Goal: Task Accomplishment & Management: Complete application form

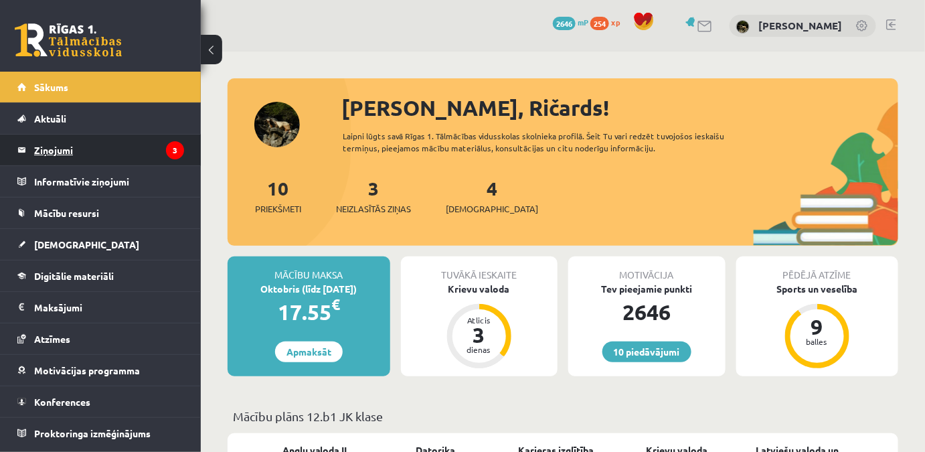
click at [62, 142] on legend "Ziņojumi 3" at bounding box center [109, 149] width 150 height 31
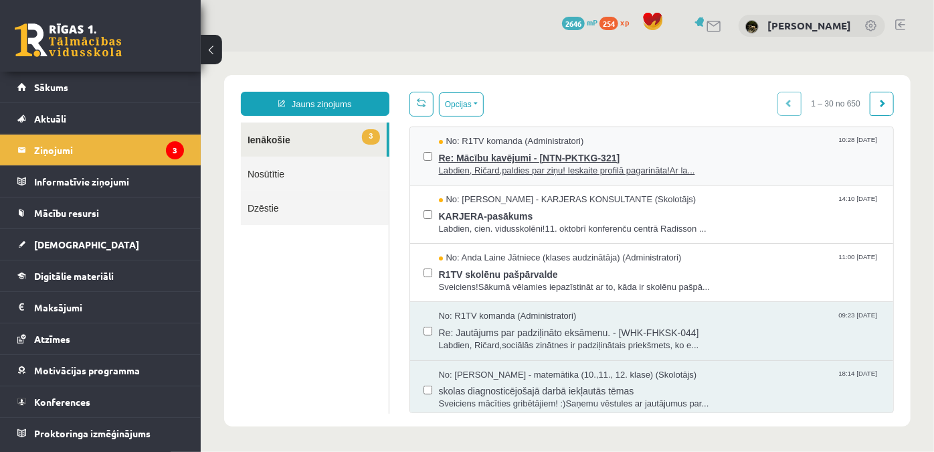
click at [568, 151] on span "Re: Mācību kavējumi - [NTN-PKTKG-321]" at bounding box center [659, 155] width 442 height 17
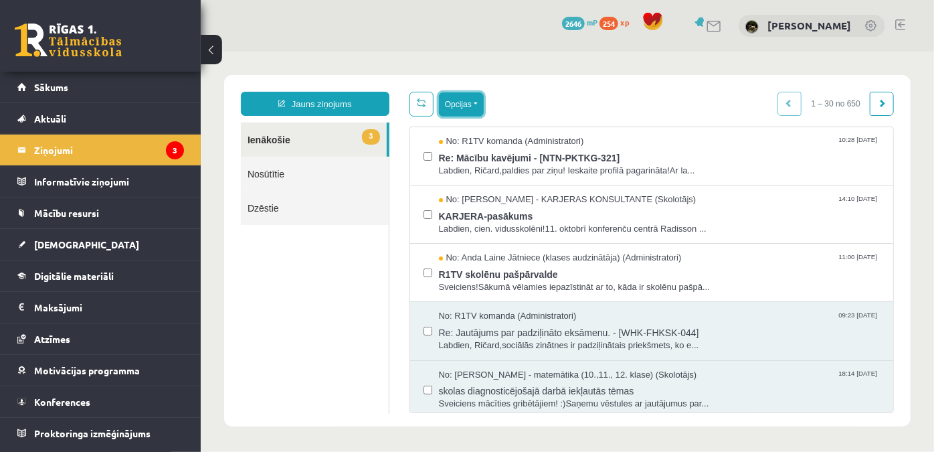
click at [443, 109] on button "Opcijas" at bounding box center [460, 104] width 45 height 24
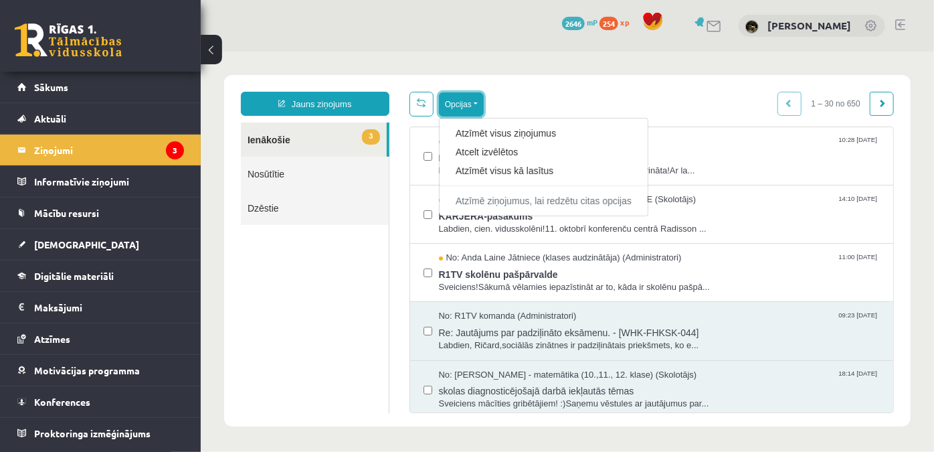
click at [443, 109] on button "Opcijas" at bounding box center [460, 104] width 45 height 24
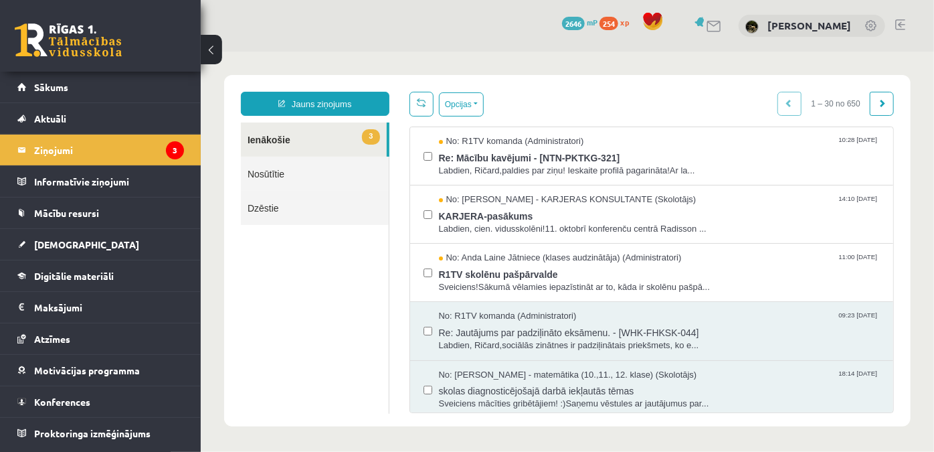
drag, startPoint x: 372, startPoint y: 132, endPoint x: 359, endPoint y: 140, distance: 14.7
drag, startPoint x: 359, startPoint y: 140, endPoint x: 300, endPoint y: 189, distance: 76.9
click at [300, 189] on link "Nosūtītie" at bounding box center [314, 173] width 148 height 34
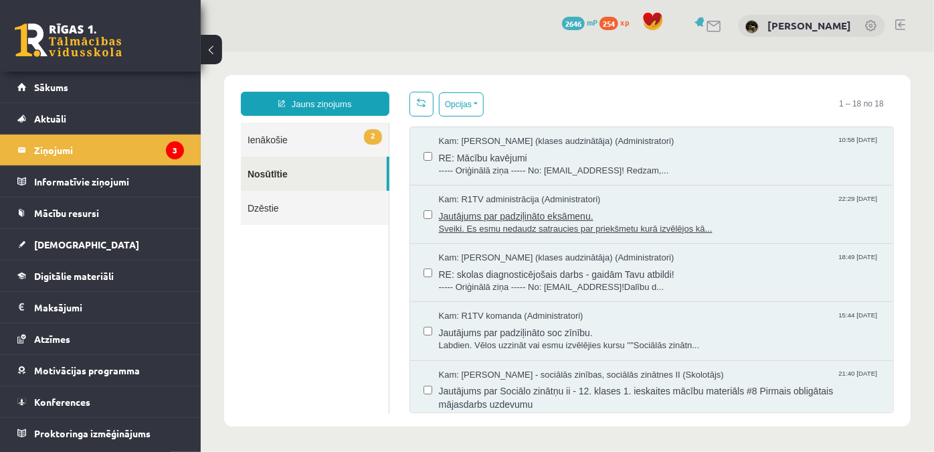
click at [591, 207] on span "Jautājums par padziļināto eksāmenu." at bounding box center [659, 213] width 442 height 17
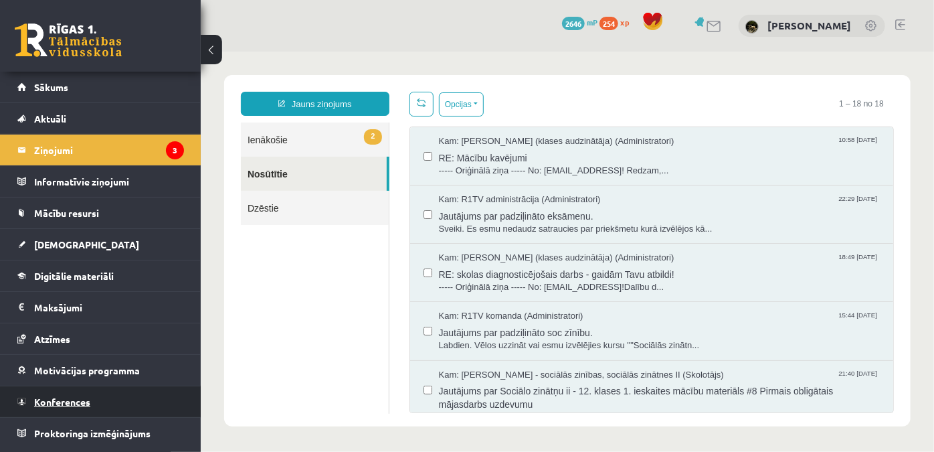
click at [88, 390] on link "Konferences" at bounding box center [100, 401] width 167 height 31
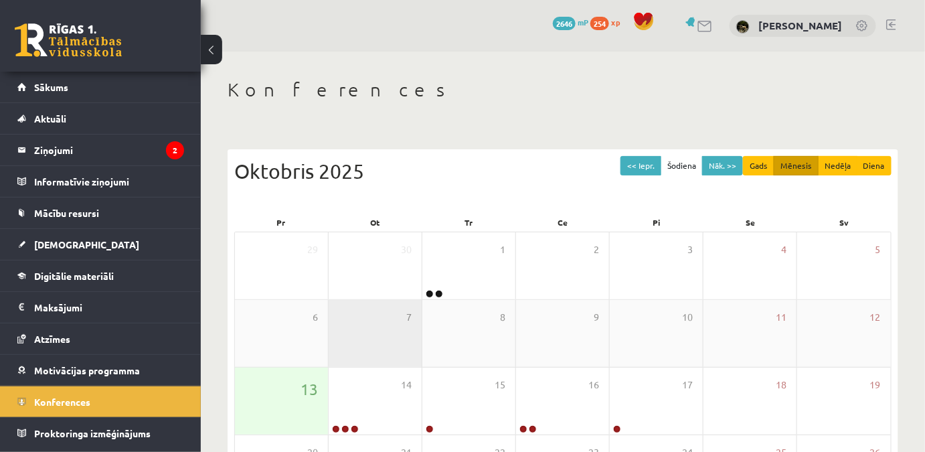
scroll to position [60, 0]
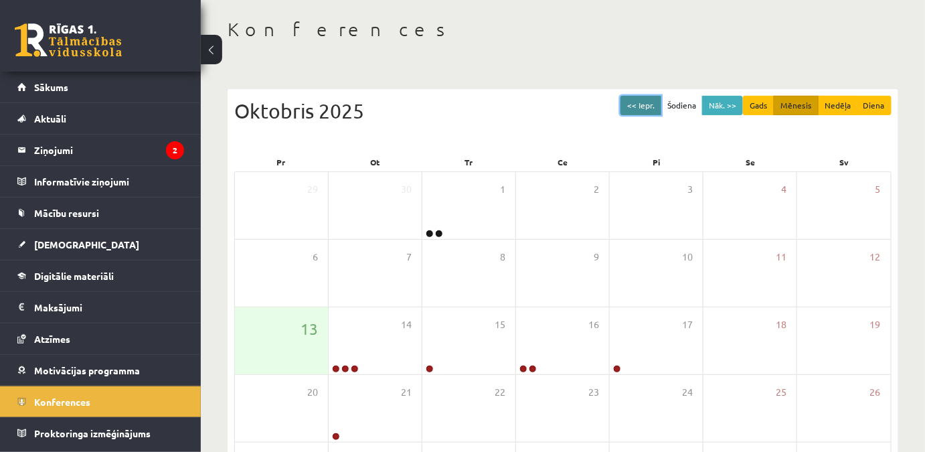
click at [640, 102] on button "<< Iepr." at bounding box center [640, 105] width 41 height 19
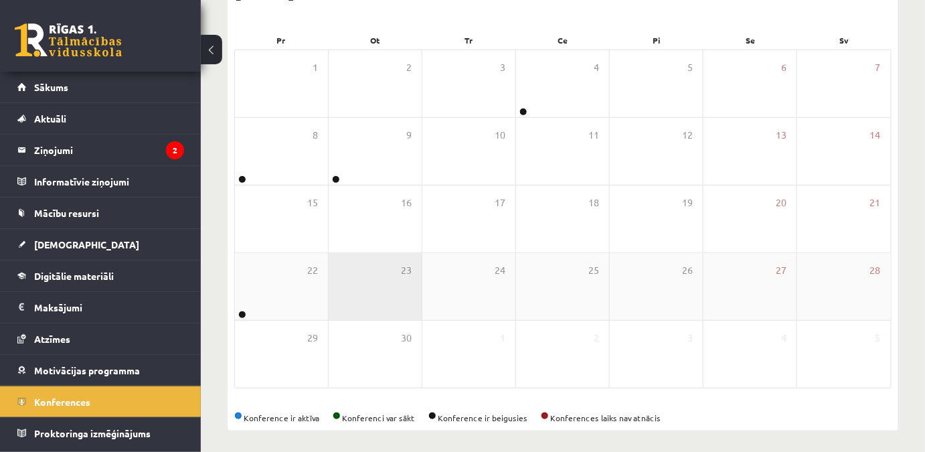
scroll to position [187, 0]
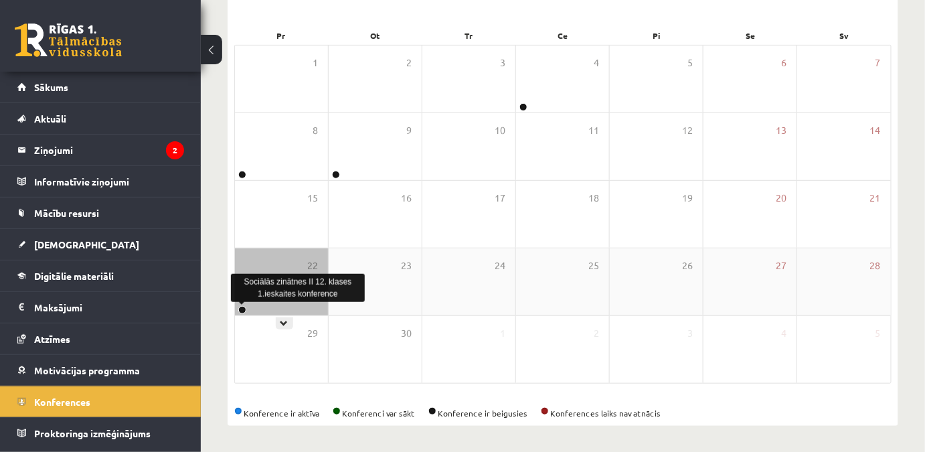
click at [241, 308] on link at bounding box center [242, 310] width 8 height 8
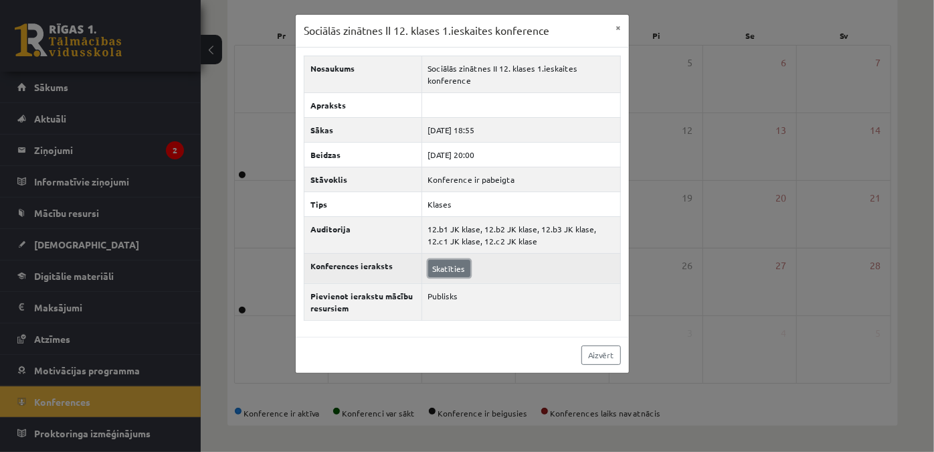
click at [448, 260] on link "Skatīties" at bounding box center [449, 268] width 42 height 17
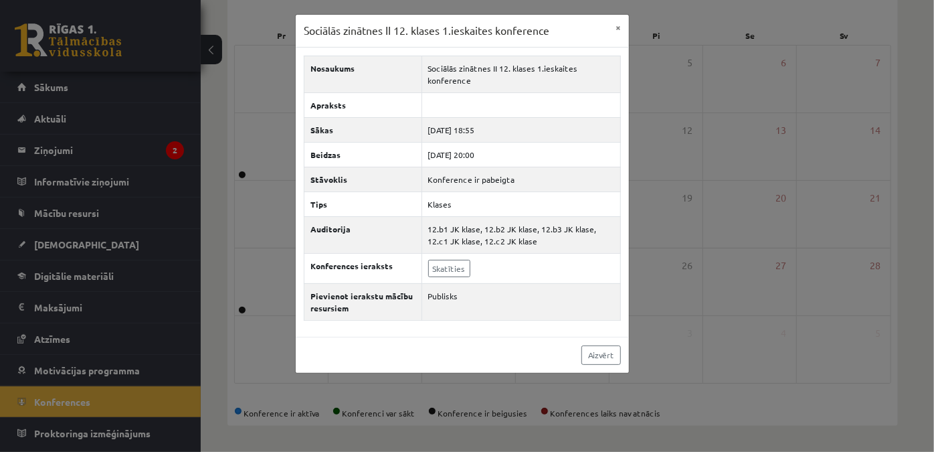
click at [201, 162] on div "Sociālās zinātnes II 12. klases 1.ieskaites konference × Nosaukums Sociālās zin…" at bounding box center [467, 226] width 934 height 452
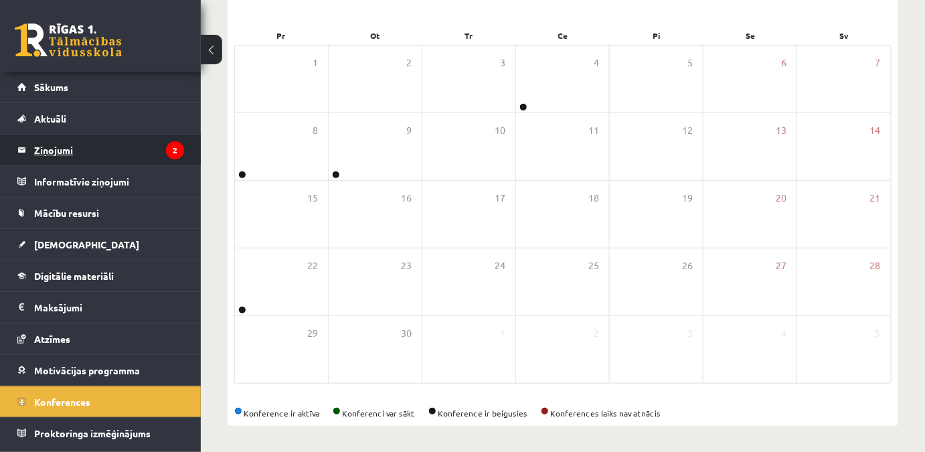
click at [63, 163] on legend "Ziņojumi 2" at bounding box center [109, 149] width 150 height 31
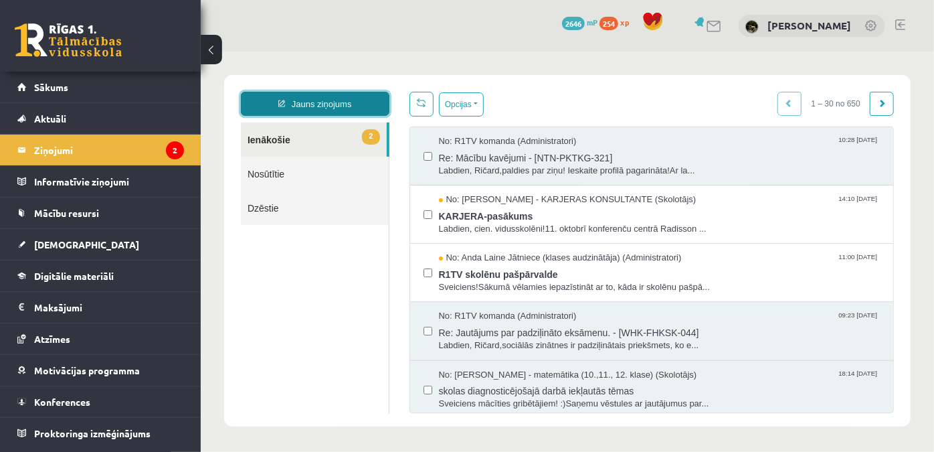
click at [331, 93] on link "Jauns ziņojums" at bounding box center [314, 103] width 149 height 24
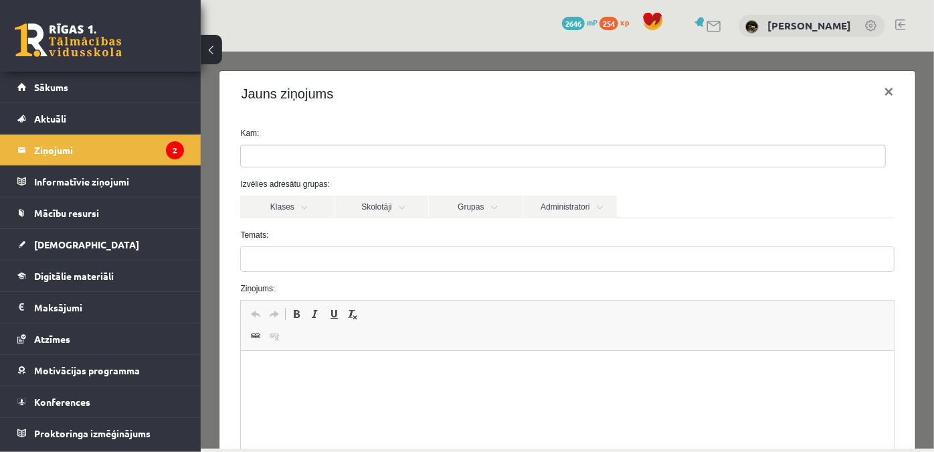
click at [327, 148] on ul at bounding box center [562, 155] width 644 height 21
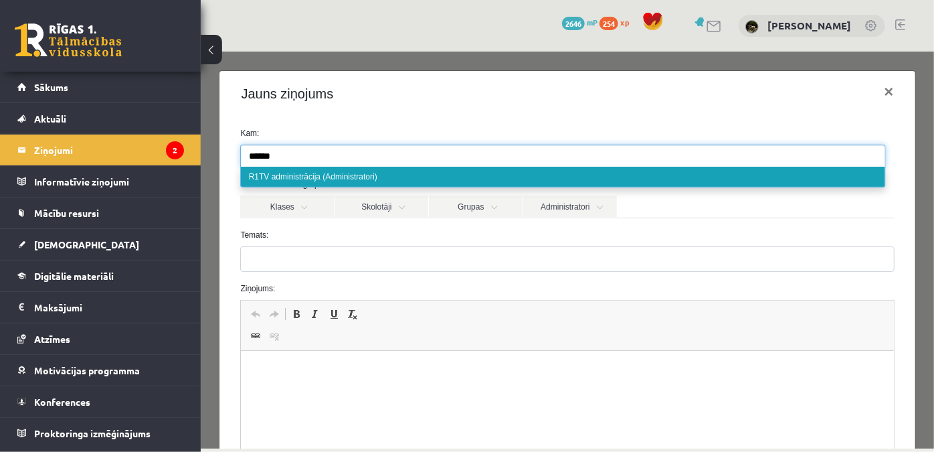
type input "******"
select select "*****"
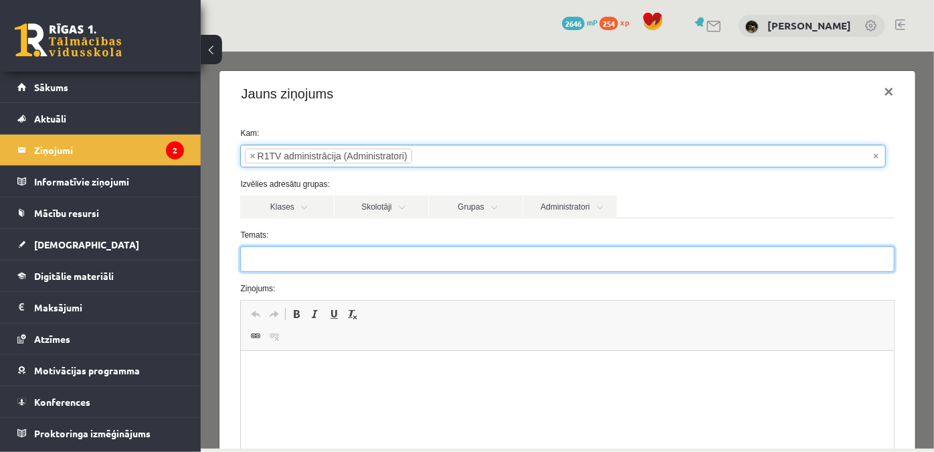
click at [316, 256] on input "Temats:" at bounding box center [567, 258] width 654 height 25
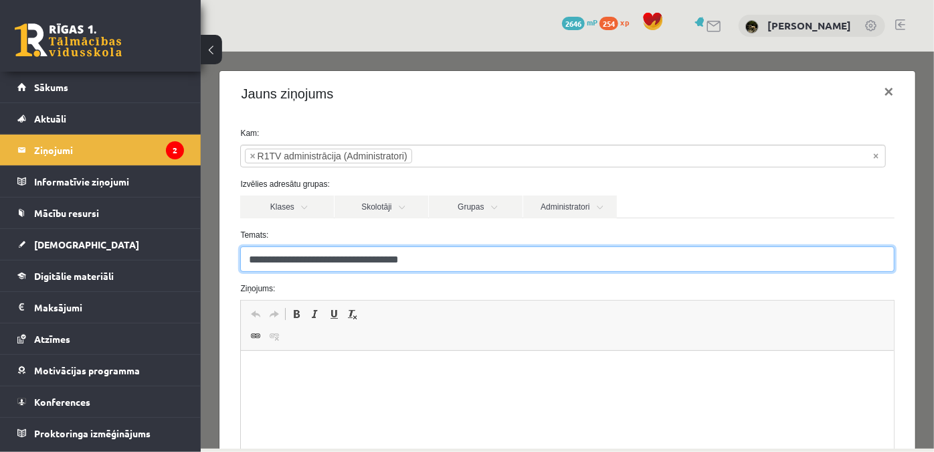
scroll to position [121, 0]
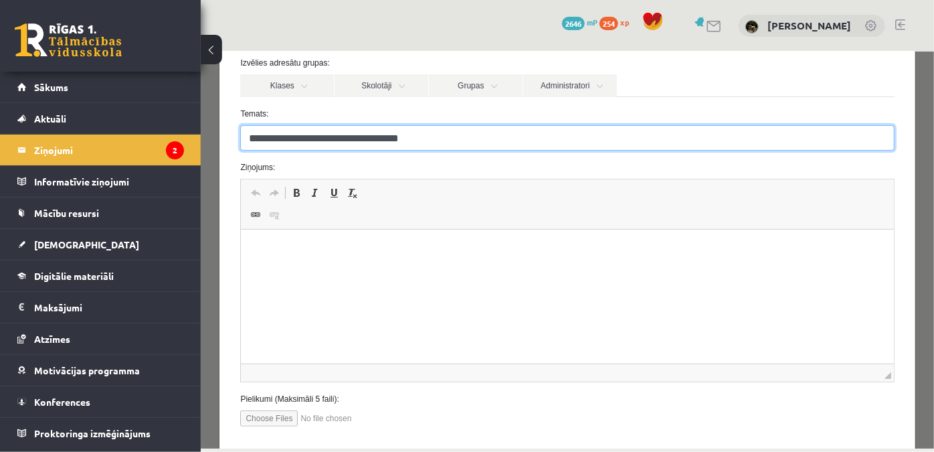
type input "**********"
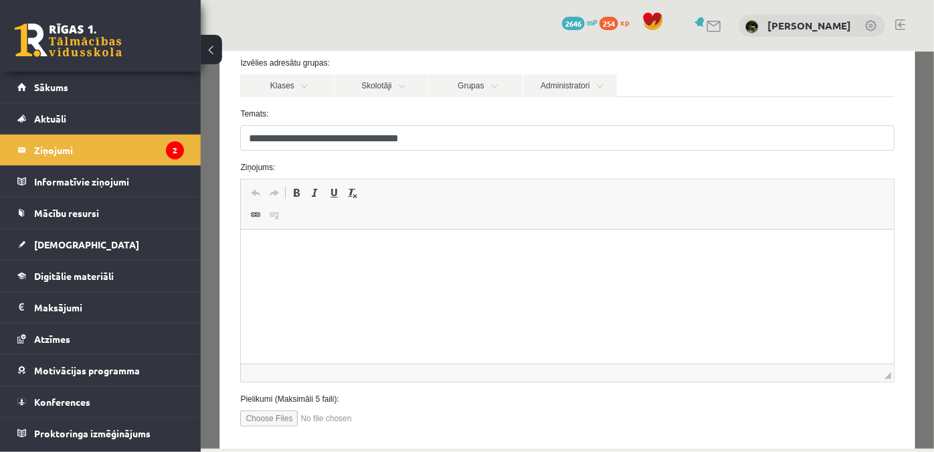
click at [354, 270] on html at bounding box center [567, 250] width 652 height 41
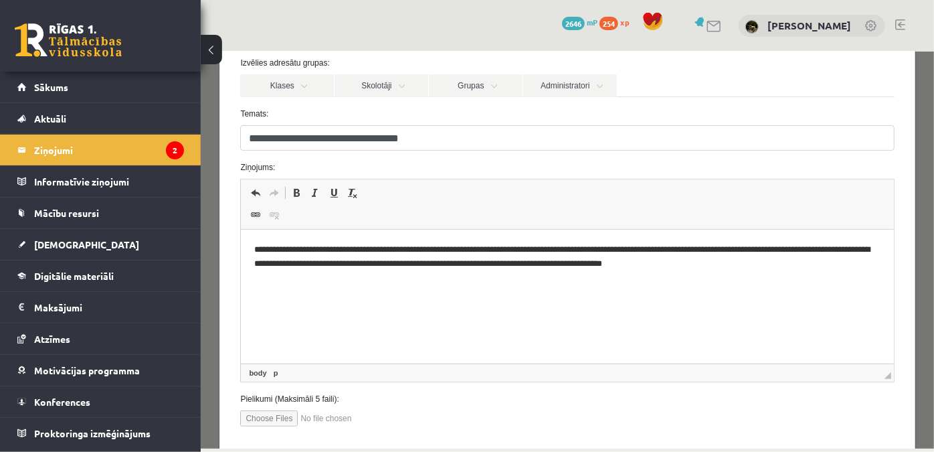
click at [701, 250] on p "**********" at bounding box center [563, 257] width 618 height 28
click at [527, 264] on p "**********" at bounding box center [563, 257] width 618 height 28
click at [357, 279] on p "**********" at bounding box center [563, 263] width 618 height 41
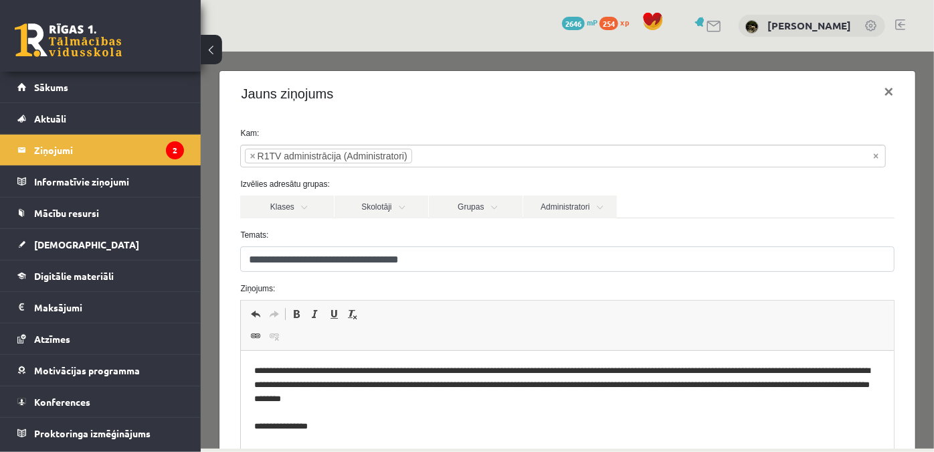
scroll to position [193, 0]
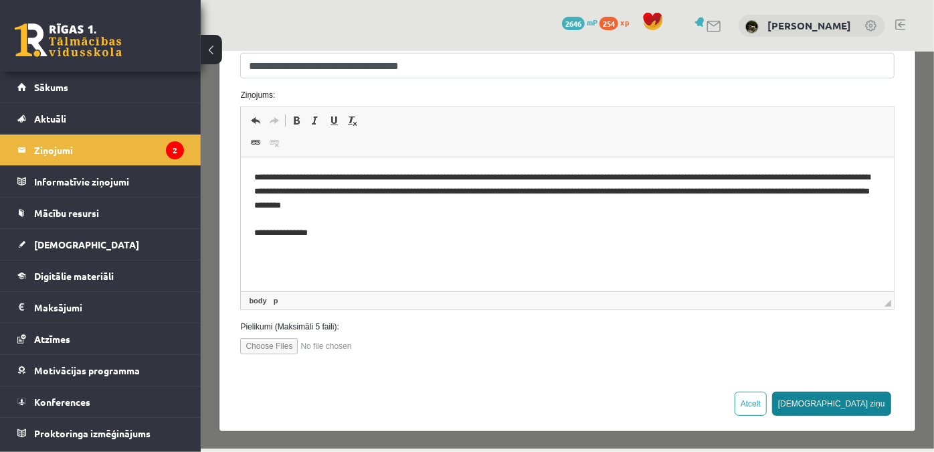
click at [867, 395] on button "Sūtīt ziņu" at bounding box center [830, 403] width 119 height 24
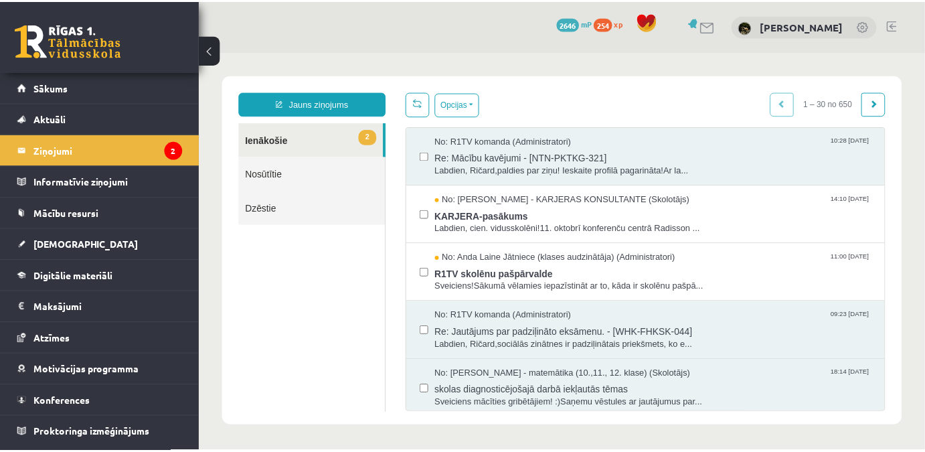
scroll to position [0, 0]
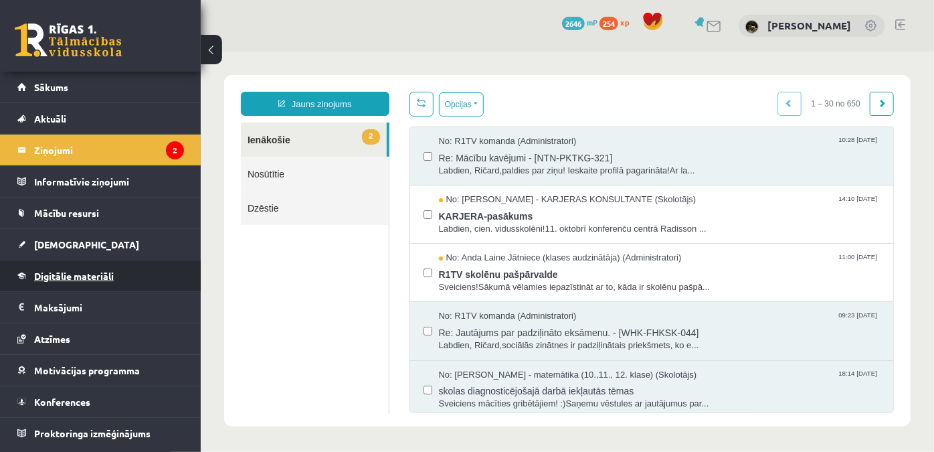
click at [78, 274] on span "Digitālie materiāli" at bounding box center [74, 276] width 80 height 12
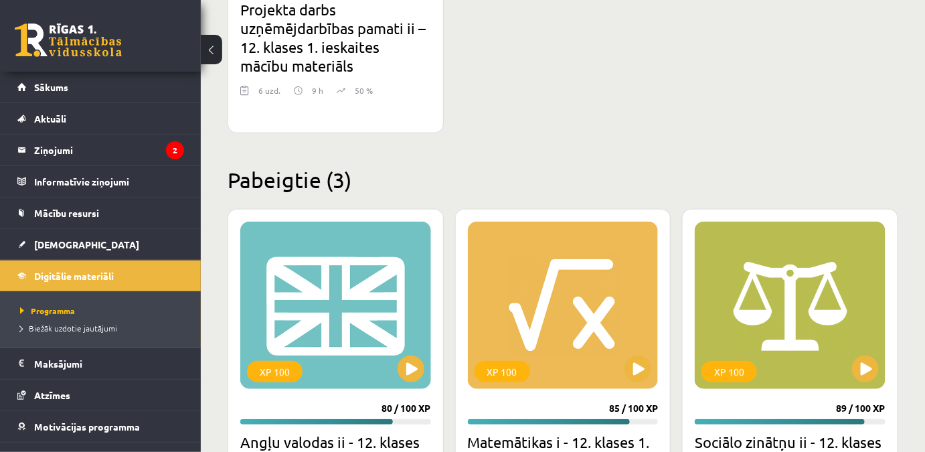
scroll to position [2019, 0]
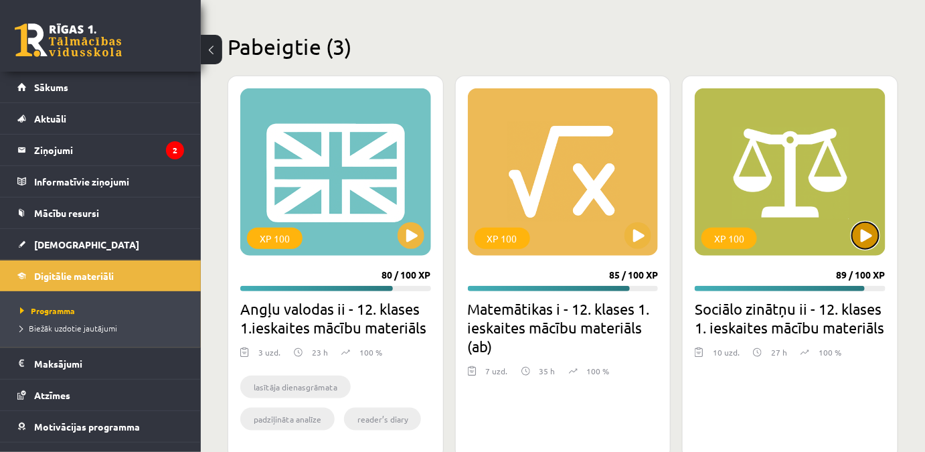
click at [865, 222] on button at bounding box center [865, 235] width 27 height 27
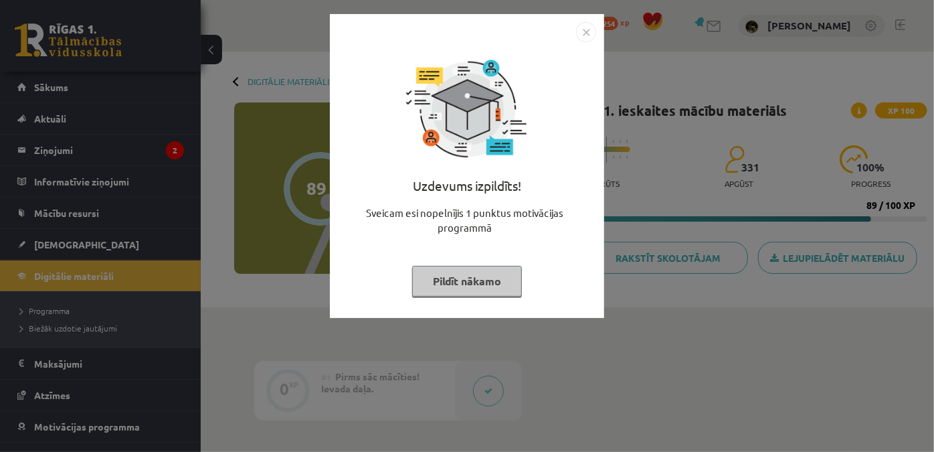
click at [463, 286] on button "Pildīt nākamo" at bounding box center [467, 281] width 110 height 31
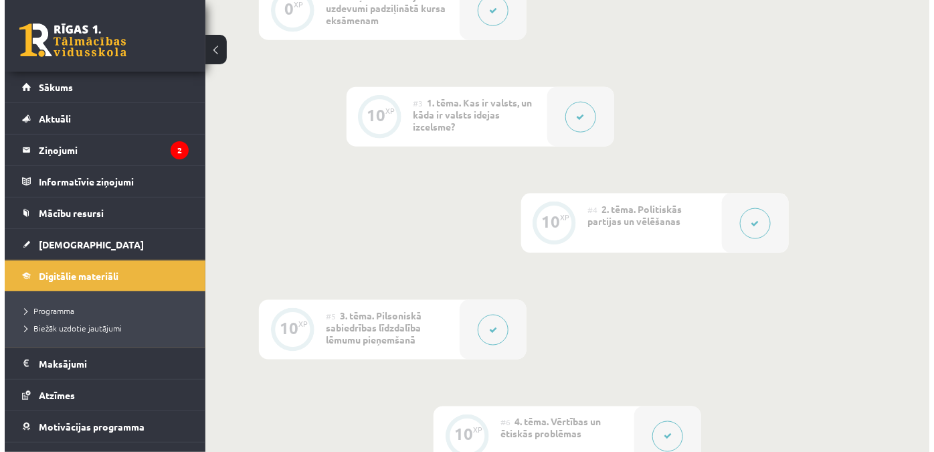
scroll to position [304, 0]
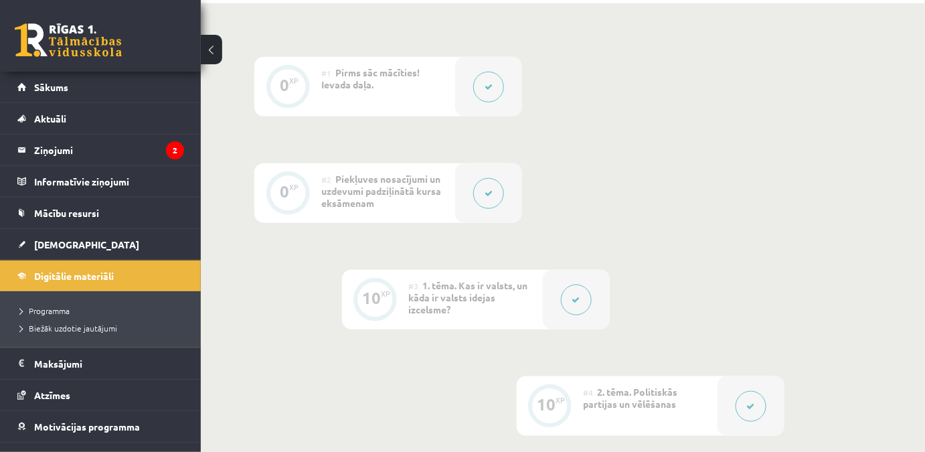
click at [570, 288] on button at bounding box center [576, 299] width 31 height 31
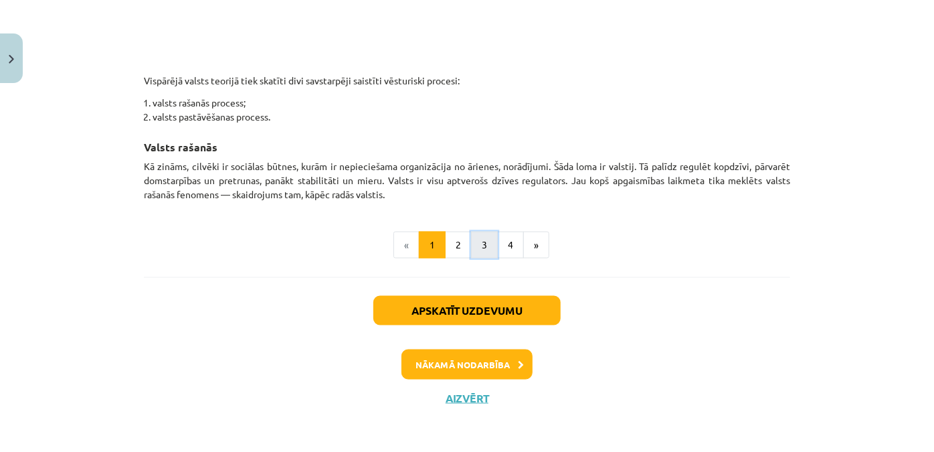
click at [471, 240] on button "3" at bounding box center [484, 245] width 27 height 27
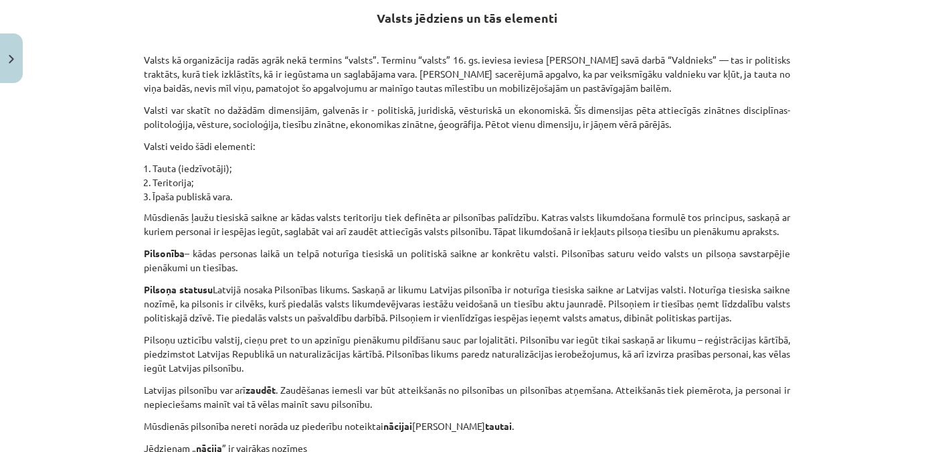
scroll to position [0, 0]
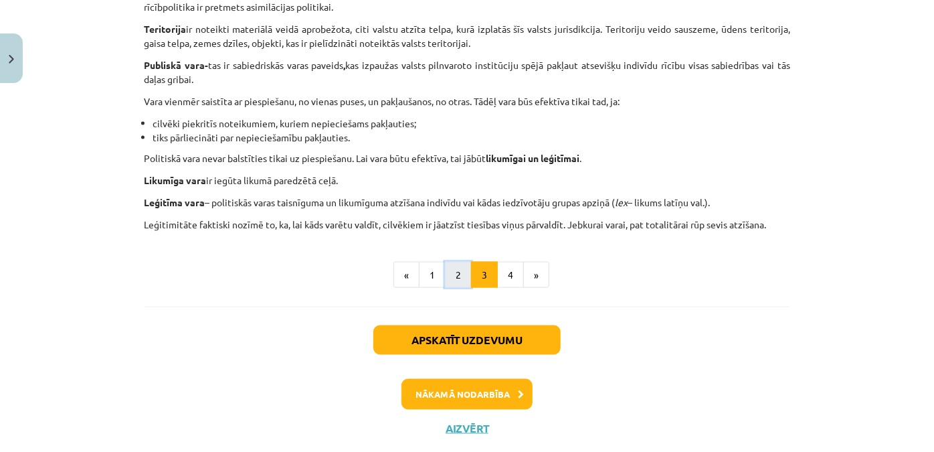
click at [456, 284] on button "2" at bounding box center [458, 275] width 27 height 27
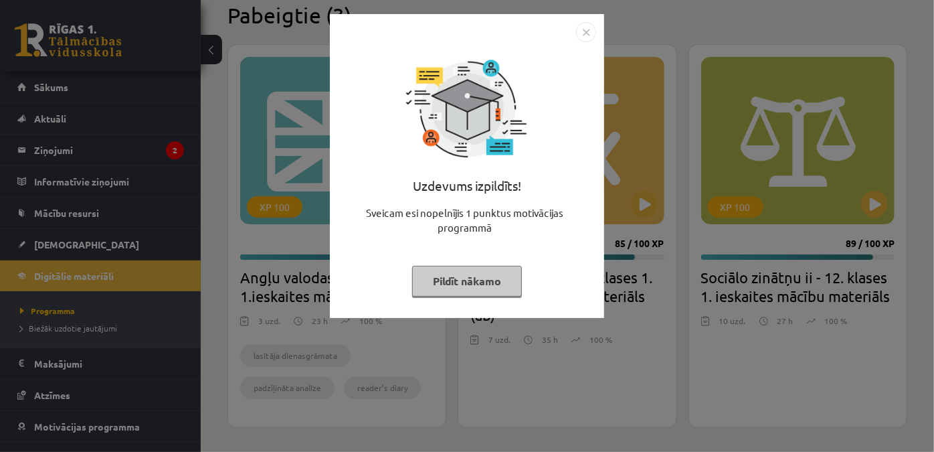
click at [480, 281] on button "Pildīt nākamo" at bounding box center [467, 281] width 110 height 31
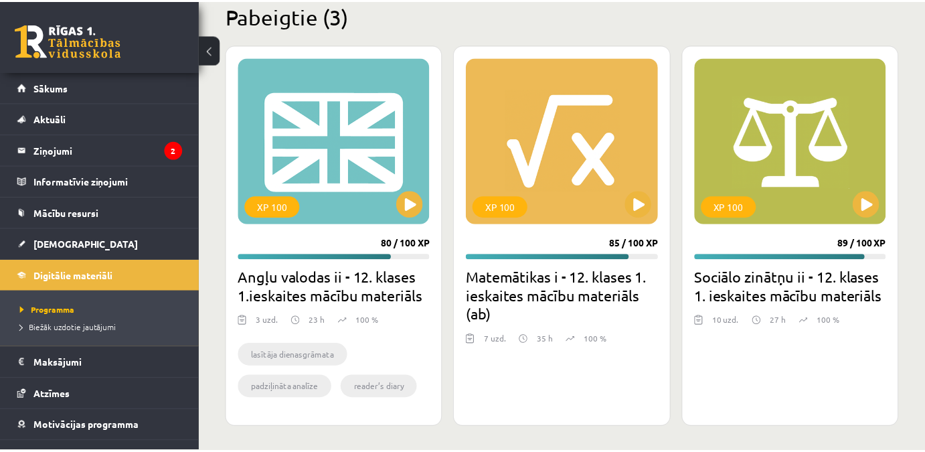
scroll to position [2018, 0]
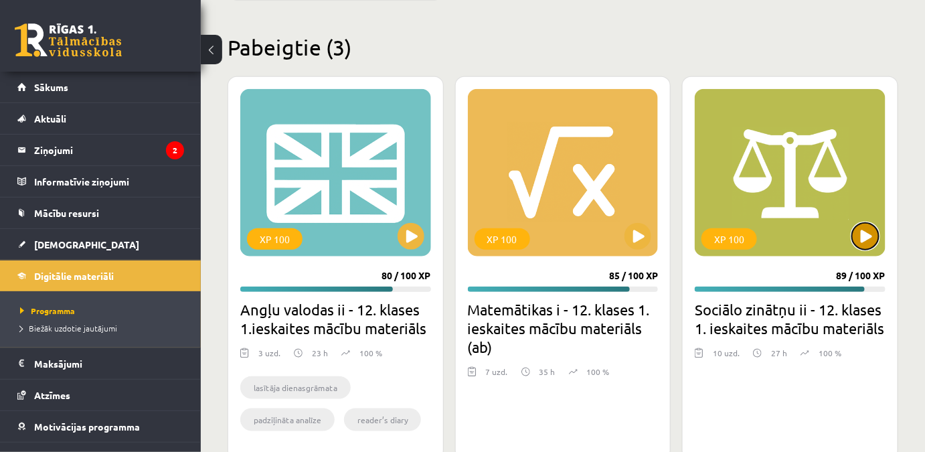
click at [864, 223] on button at bounding box center [865, 236] width 27 height 27
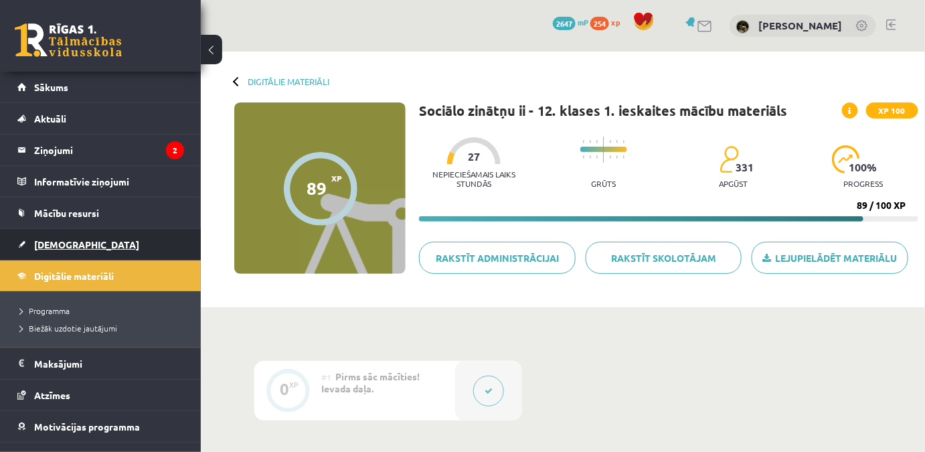
click at [74, 242] on span "[DEMOGRAPHIC_DATA]" at bounding box center [86, 244] width 105 height 12
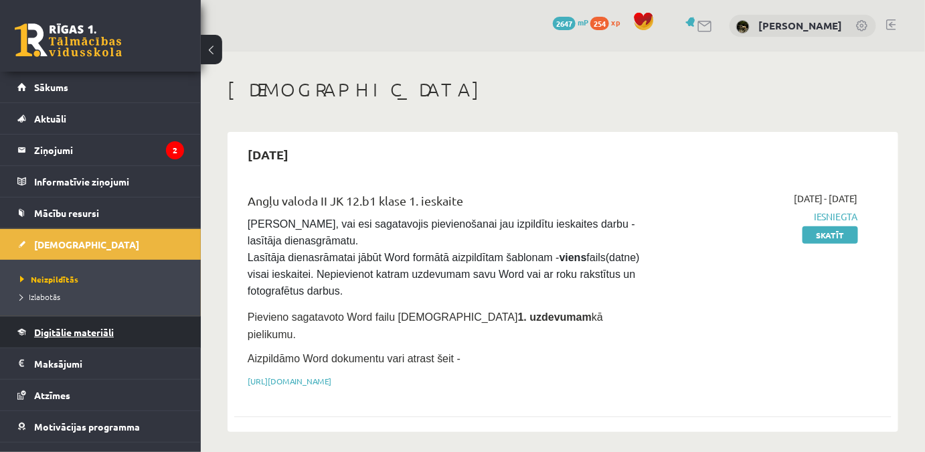
click at [92, 331] on span "Digitālie materiāli" at bounding box center [74, 332] width 80 height 12
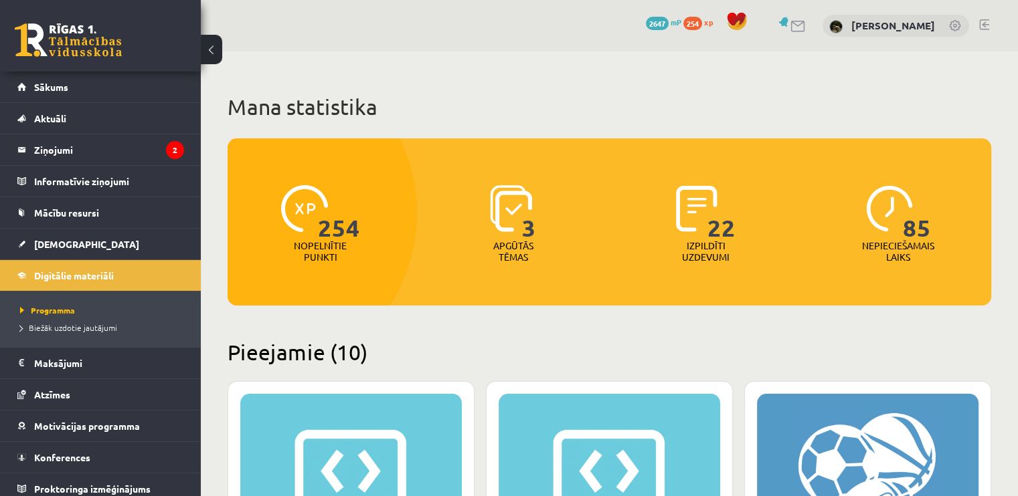
click at [807, 96] on h1 "Mana statistika" at bounding box center [609, 107] width 763 height 27
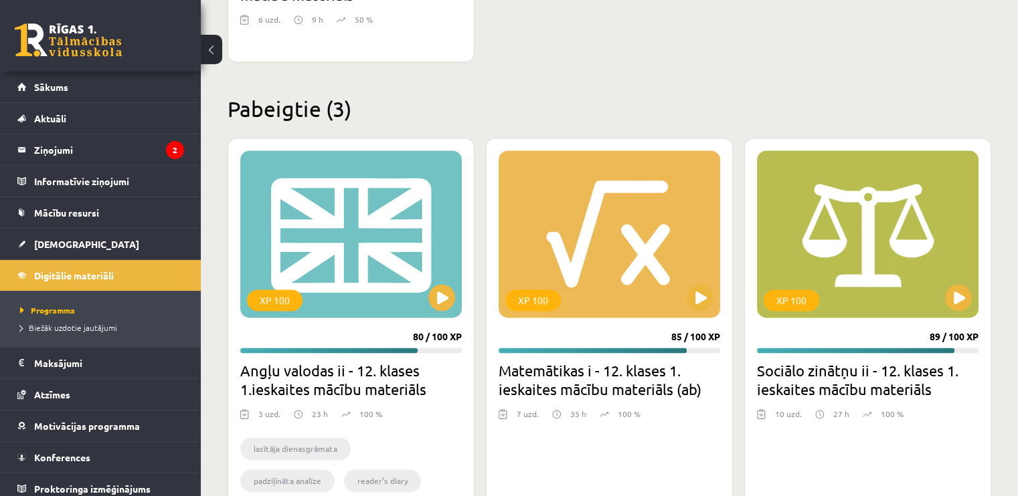
scroll to position [1918, 0]
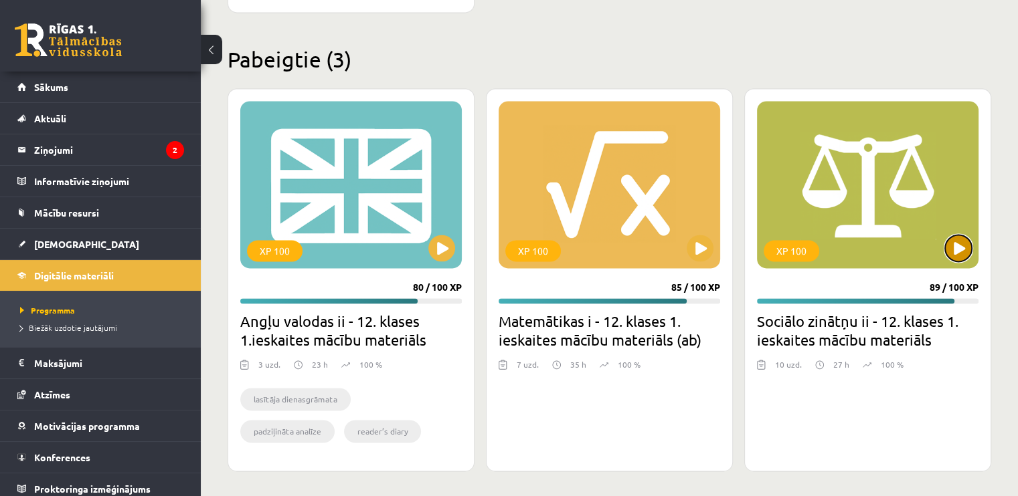
click at [933, 235] on button at bounding box center [958, 248] width 27 height 27
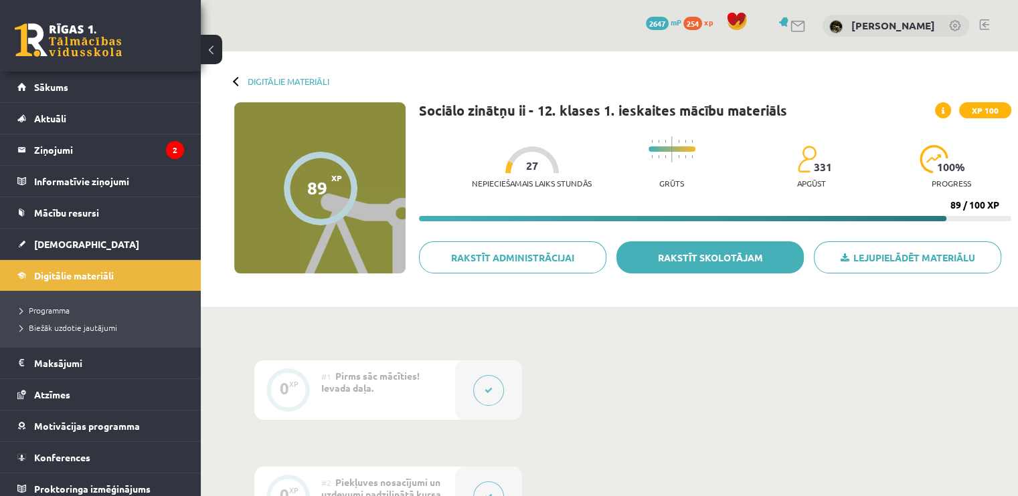
click at [733, 254] on link "Rakstīt skolotājam" at bounding box center [709, 258] width 187 height 32
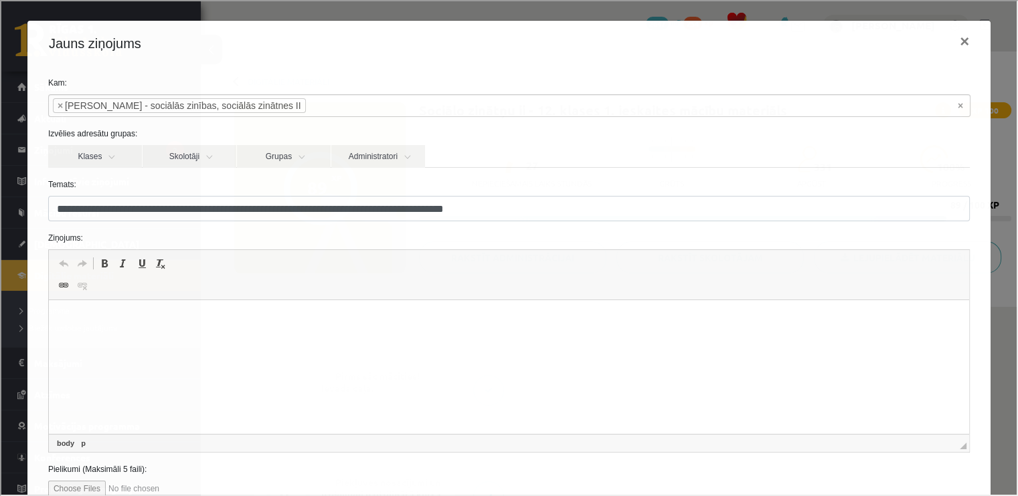
click at [253, 341] on html at bounding box center [508, 320] width 920 height 41
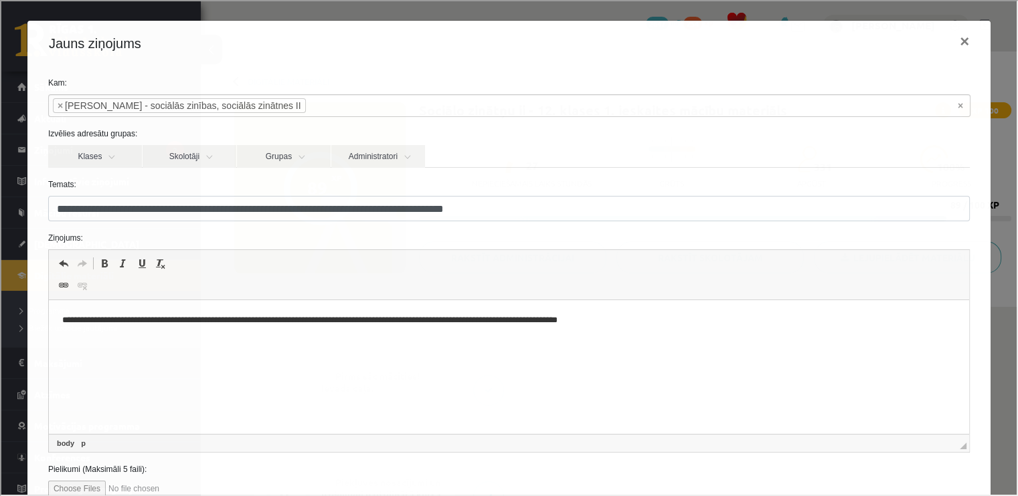
click at [640, 321] on p "**********" at bounding box center [504, 321] width 885 height 14
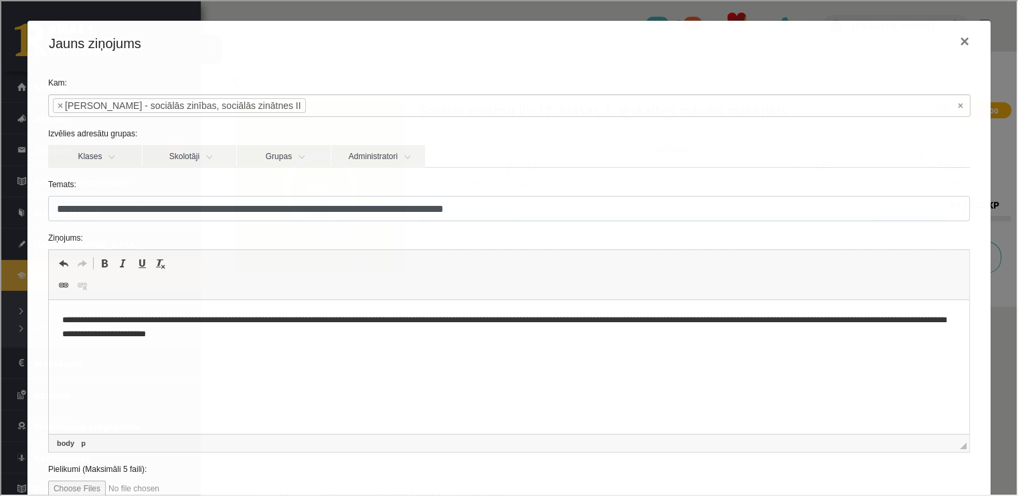
drag, startPoint x: 464, startPoint y: 95, endPoint x: 507, endPoint y: 432, distance: 339.9
click at [509, 433] on span "◢ Elements path body p" at bounding box center [508, 442] width 920 height 18
click at [326, 339] on p "**********" at bounding box center [504, 328] width 885 height 28
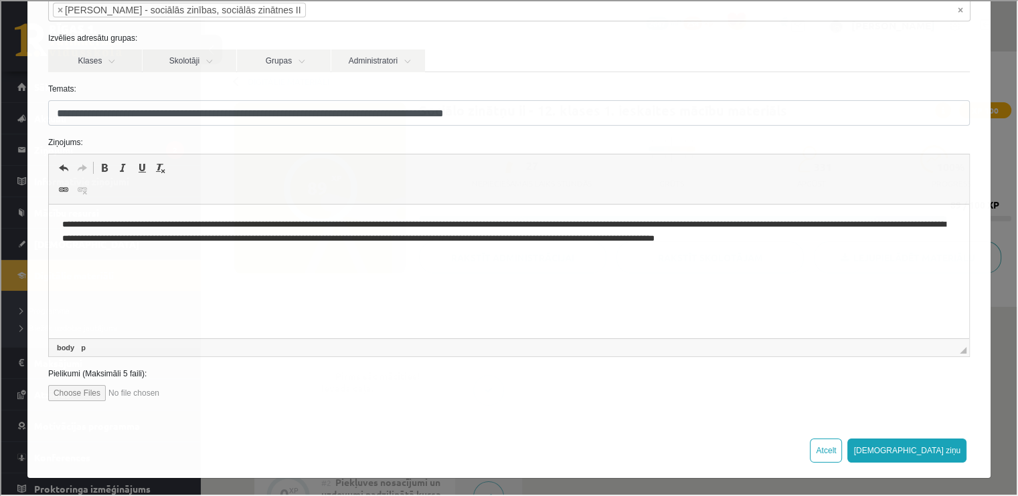
scroll to position [134, 0]
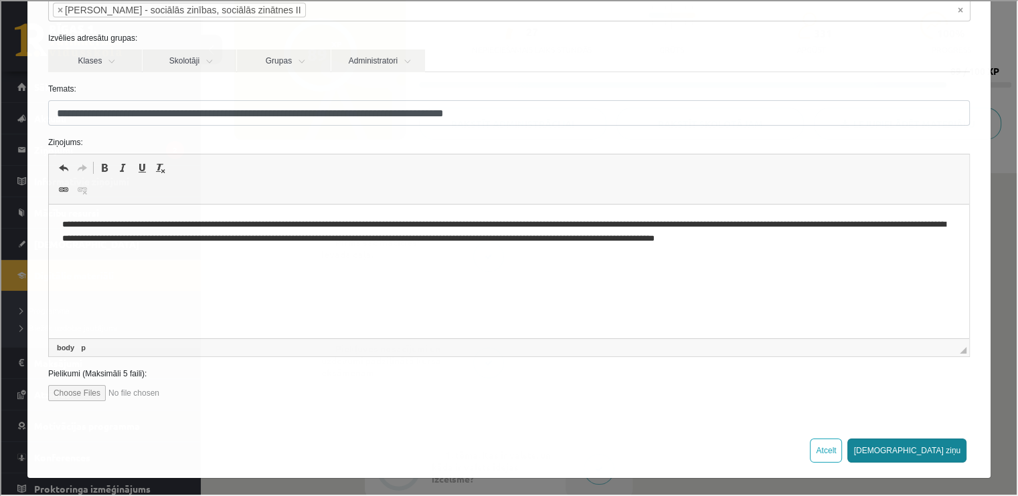
click at [945, 455] on button "Sūtīt ziņu" at bounding box center [905, 450] width 119 height 24
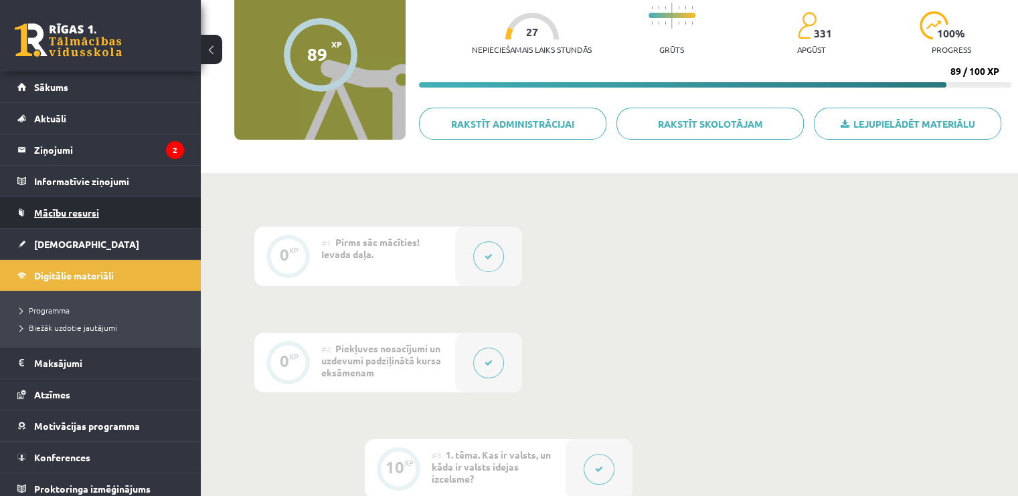
click at [83, 220] on link "Mācību resursi" at bounding box center [100, 212] width 167 height 31
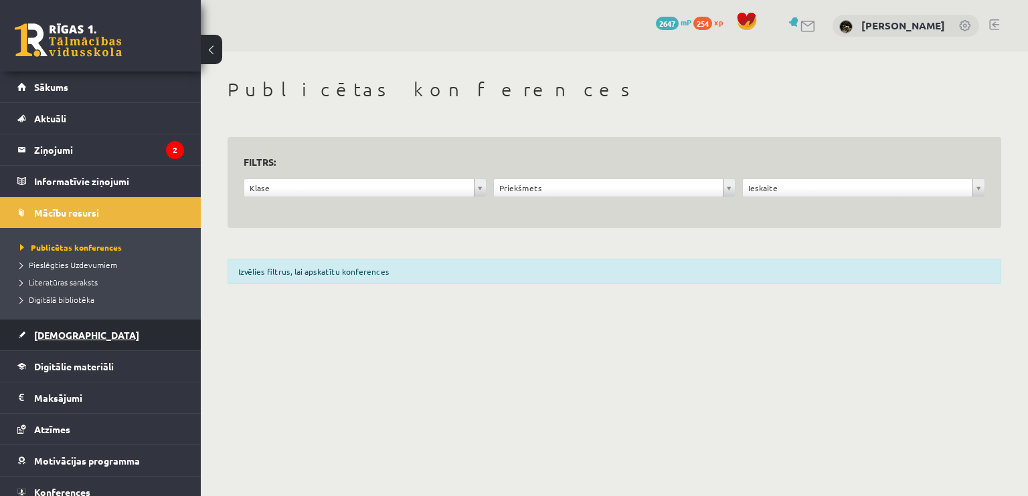
click at [78, 321] on link "[DEMOGRAPHIC_DATA]" at bounding box center [100, 335] width 167 height 31
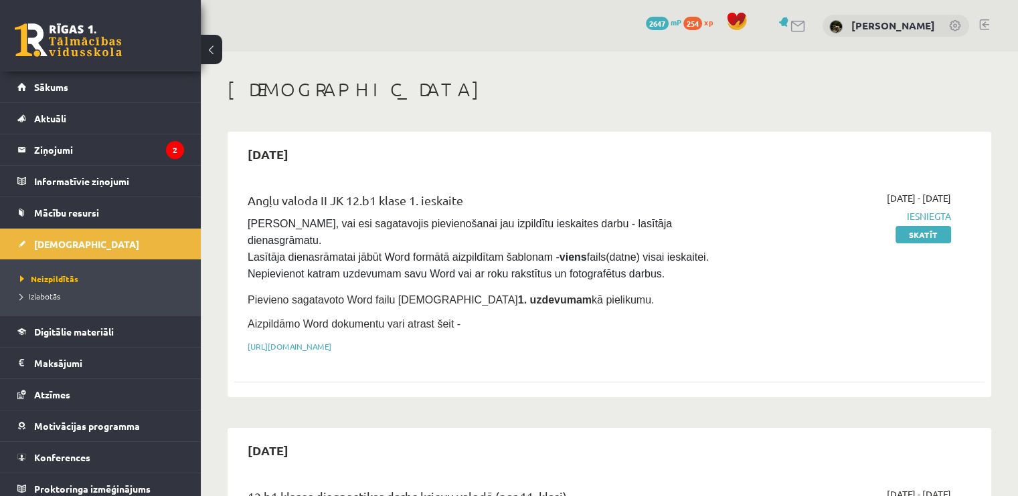
click at [509, 169] on div "[DATE]" at bounding box center [609, 154] width 750 height 31
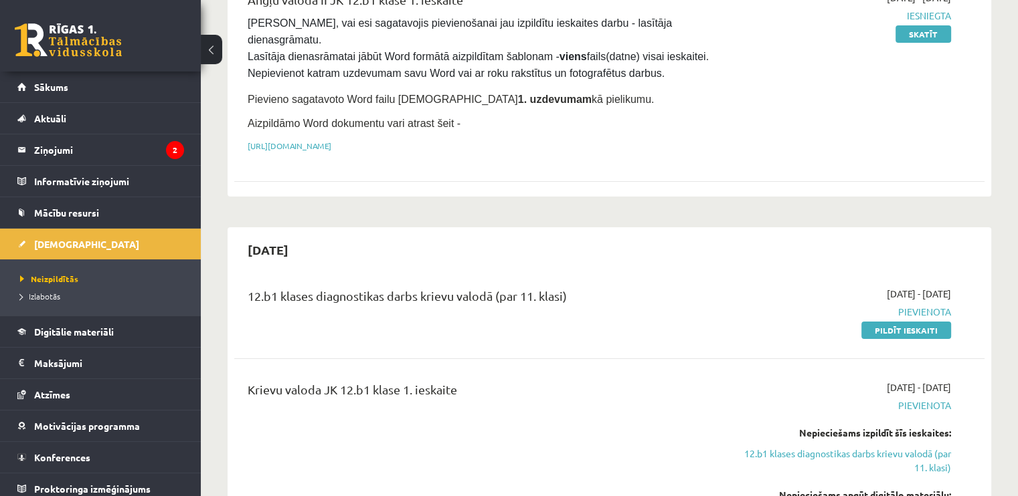
scroll to position [268, 0]
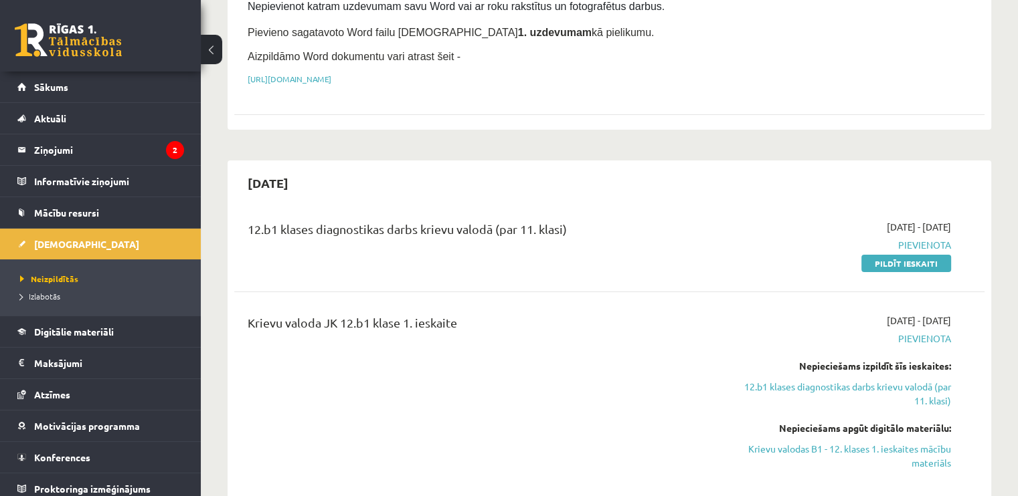
drag, startPoint x: 909, startPoint y: 242, endPoint x: 565, endPoint y: 39, distance: 399.2
click at [909, 255] on link "Pildīt ieskaiti" at bounding box center [906, 263] width 90 height 17
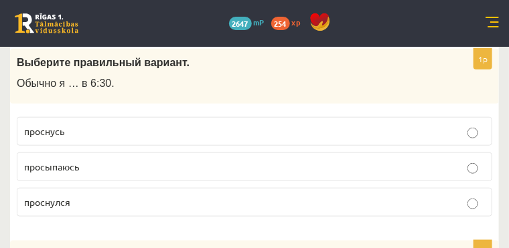
scroll to position [274, 0]
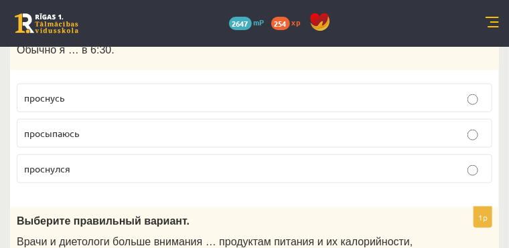
click at [188, 183] on label "проснулся" at bounding box center [254, 169] width 475 height 29
click at [260, 141] on p "просыпаюсь" at bounding box center [254, 133] width 460 height 14
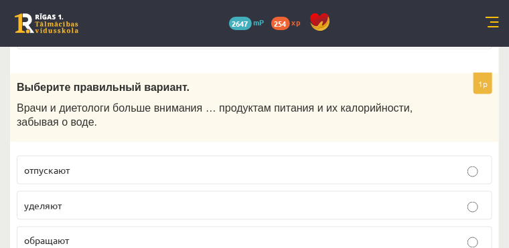
scroll to position [475, 0]
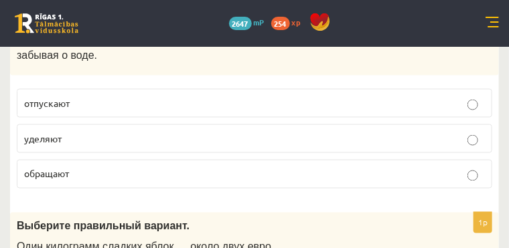
click at [0, 0] on button at bounding box center [0, 0] width 0 height 0
click at [230, 181] on p "обращают" at bounding box center [254, 174] width 460 height 14
click at [130, 146] on p "уделяют" at bounding box center [254, 139] width 460 height 14
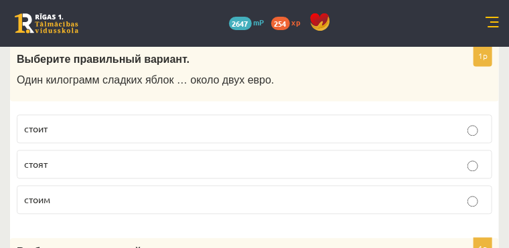
scroll to position [676, 0]
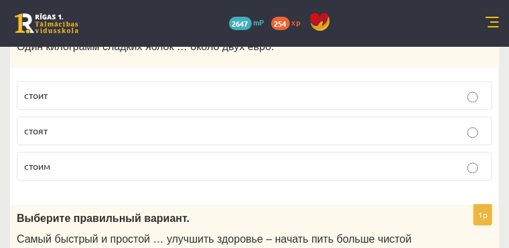
click at [127, 102] on p "стоит" at bounding box center [254, 95] width 460 height 14
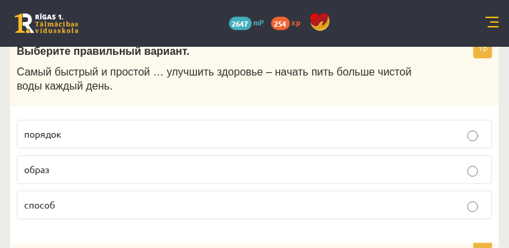
scroll to position [877, 0]
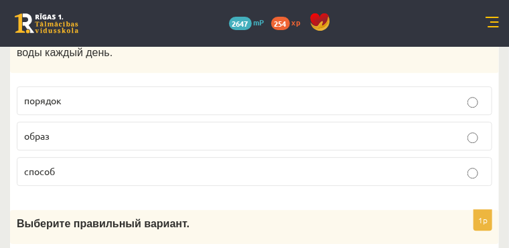
click at [220, 143] on p "образ" at bounding box center [254, 136] width 460 height 14
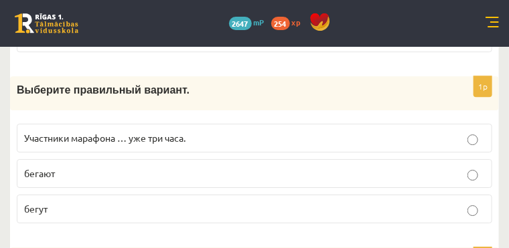
scroll to position [1044, 0]
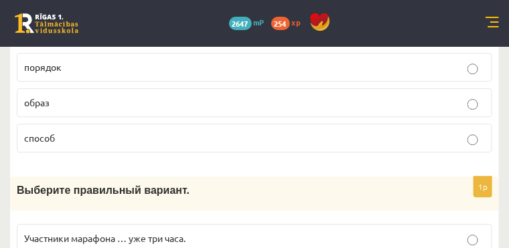
click at [226, 145] on p "способ" at bounding box center [254, 138] width 460 height 14
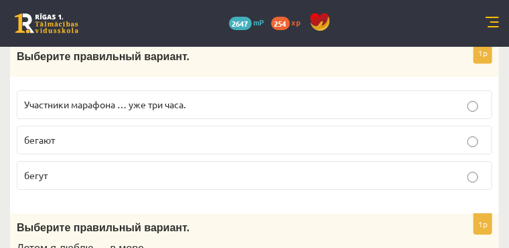
scroll to position [1077, 0]
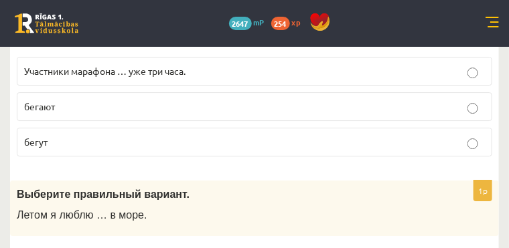
click at [296, 86] on label "Участники марафона … уже три часа." at bounding box center [254, 71] width 475 height 29
click at [310, 144] on label "бегут" at bounding box center [254, 142] width 475 height 29
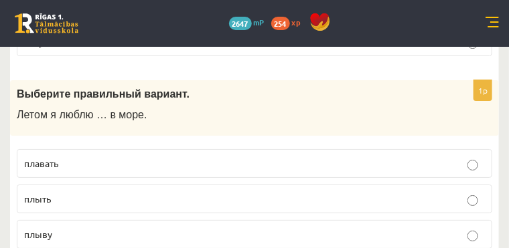
scroll to position [1211, 0]
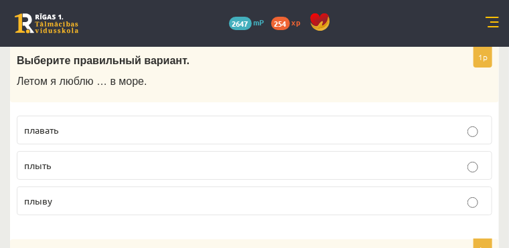
click at [128, 137] on p "плавать" at bounding box center [254, 130] width 460 height 14
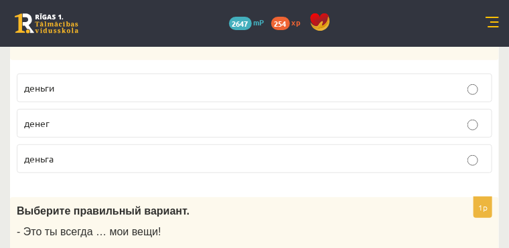
scroll to position [1412, 0]
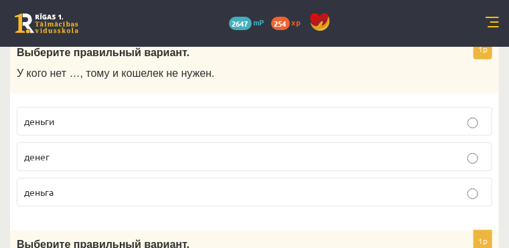
click at [185, 164] on p "денег" at bounding box center [254, 157] width 460 height 14
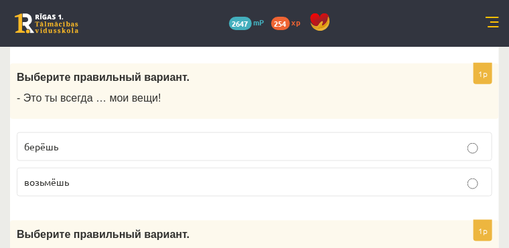
scroll to position [1613, 0]
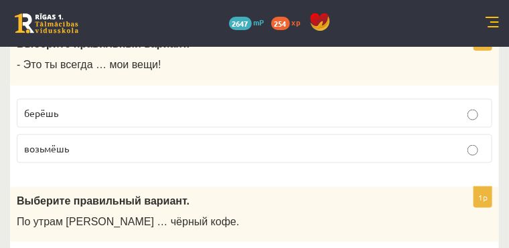
click at [174, 112] on label "берёшь" at bounding box center [254, 113] width 475 height 29
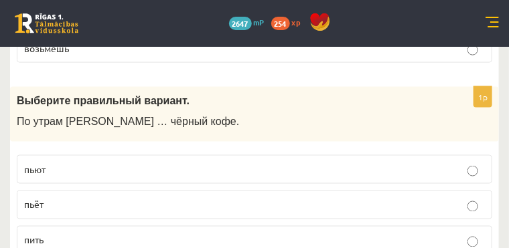
scroll to position [1746, 0]
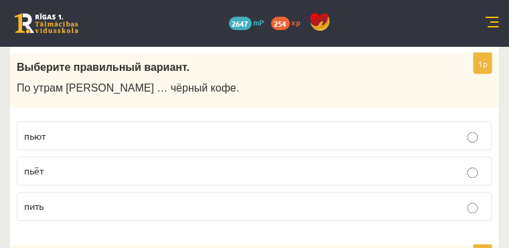
click at [202, 140] on p "пьют" at bounding box center [254, 136] width 460 height 14
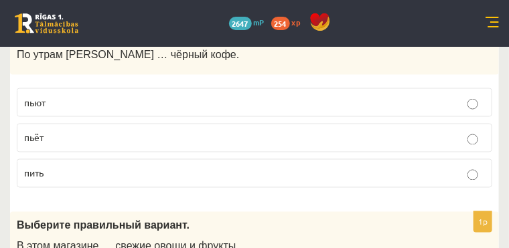
click at [170, 145] on p "пьёт" at bounding box center [254, 138] width 460 height 14
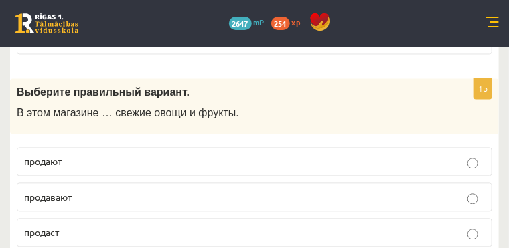
scroll to position [1947, 0]
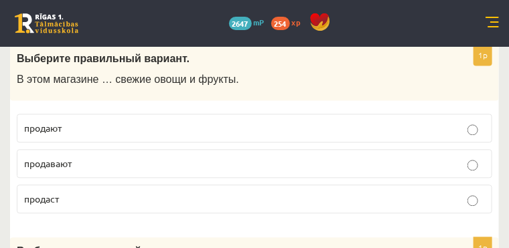
click at [167, 130] on p "продают" at bounding box center [254, 128] width 460 height 14
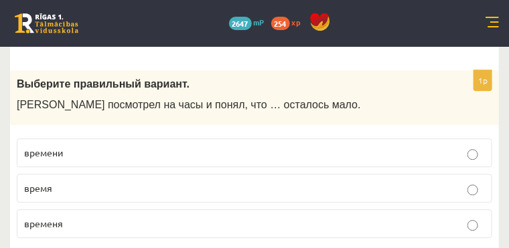
scroll to position [2148, 0]
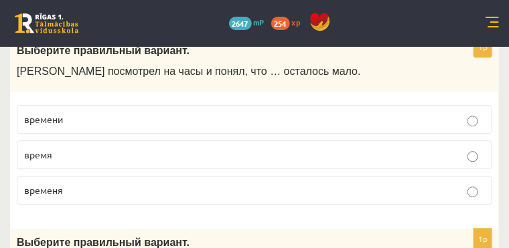
click at [257, 116] on label "времени" at bounding box center [254, 119] width 475 height 29
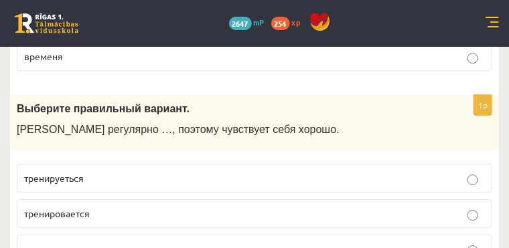
scroll to position [2315, 0]
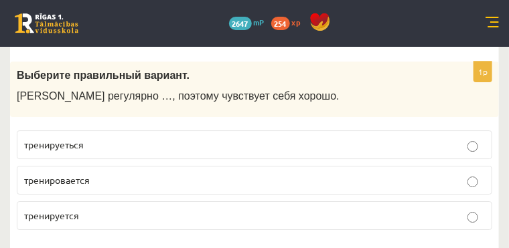
click at [202, 147] on p "тренируеться" at bounding box center [254, 145] width 460 height 14
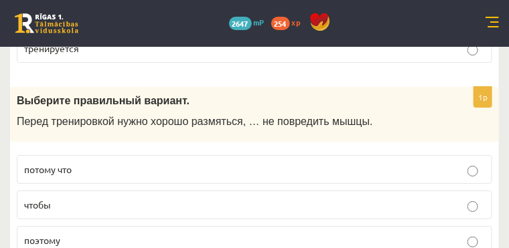
scroll to position [2516, 0]
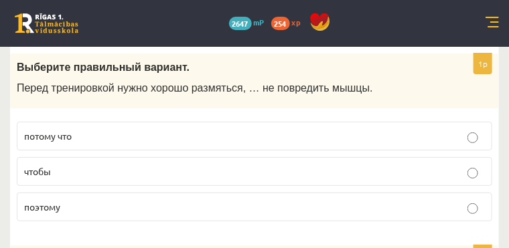
click at [137, 171] on p "чтобы" at bounding box center [254, 172] width 460 height 14
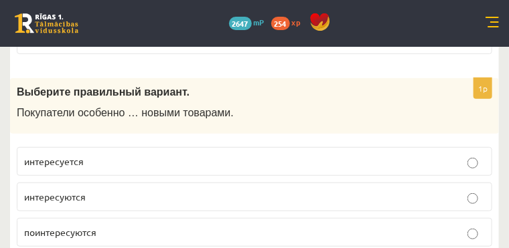
scroll to position [2717, 0]
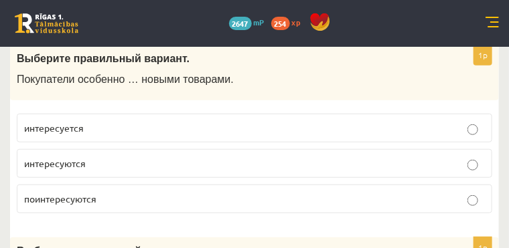
click at [233, 159] on p "интересуются" at bounding box center [254, 164] width 460 height 14
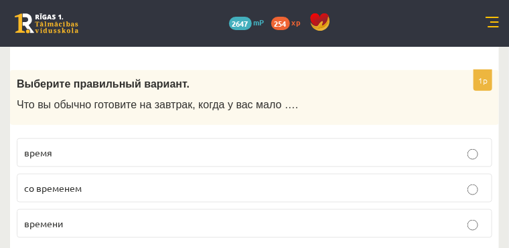
scroll to position [2917, 0]
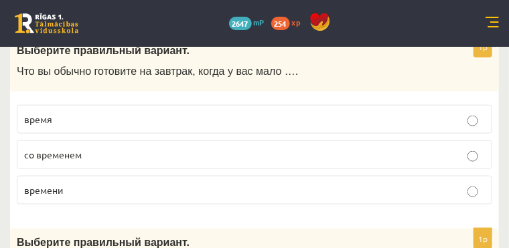
click at [280, 193] on p "времени" at bounding box center [254, 190] width 460 height 14
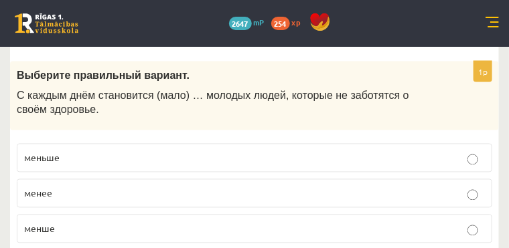
scroll to position [3118, 0]
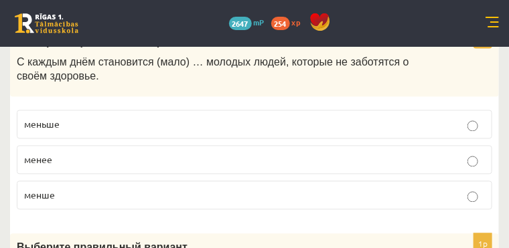
click at [129, 122] on p "меньше" at bounding box center [254, 125] width 460 height 14
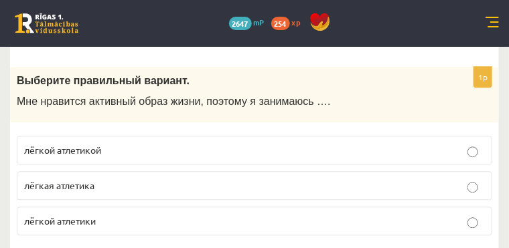
scroll to position [3319, 0]
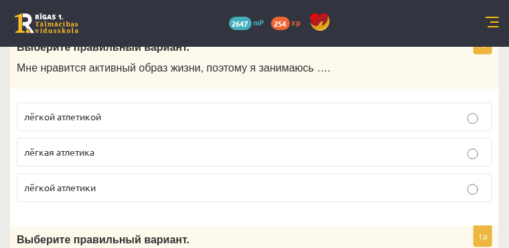
click at [256, 110] on p "лёгкой атлетикой" at bounding box center [254, 117] width 460 height 14
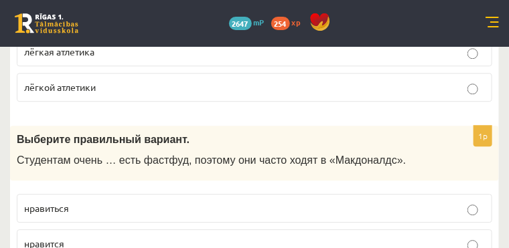
scroll to position [3486, 0]
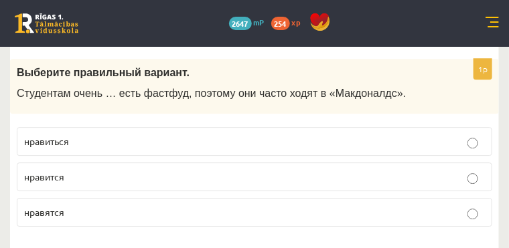
click at [290, 166] on label "нравится" at bounding box center [254, 177] width 475 height 29
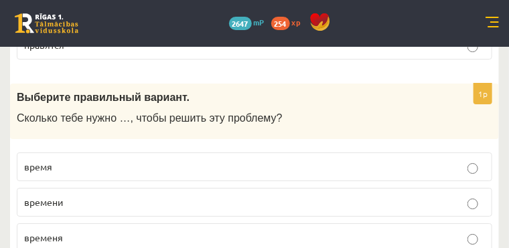
scroll to position [3687, 0]
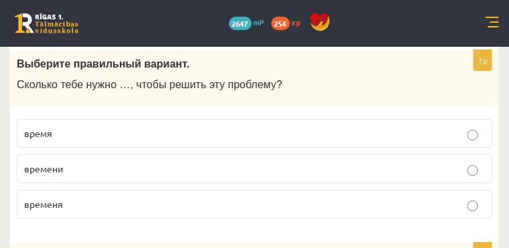
click at [169, 174] on p "времени" at bounding box center [254, 169] width 460 height 14
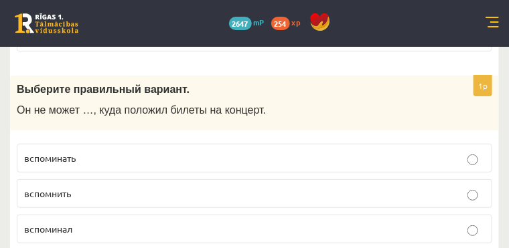
scroll to position [3888, 0]
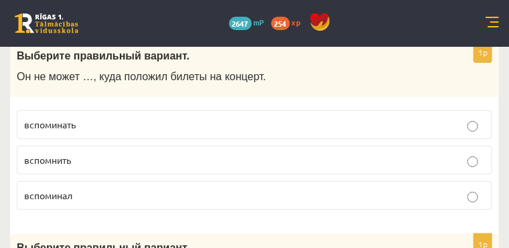
click at [177, 164] on p "вспомнить" at bounding box center [254, 160] width 460 height 14
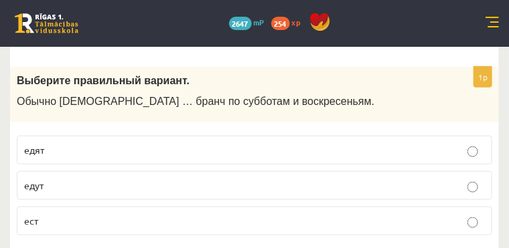
scroll to position [4088, 0]
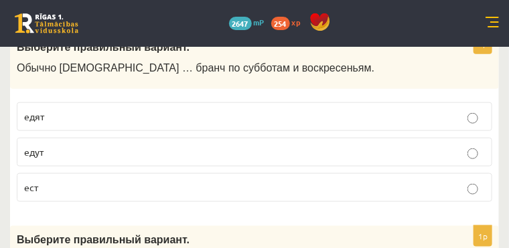
click at [183, 126] on label "едят" at bounding box center [254, 116] width 475 height 29
drag, startPoint x: 189, startPoint y: 126, endPoint x: 181, endPoint y: 113, distance: 16.0
click at [181, 113] on p "едят" at bounding box center [254, 117] width 460 height 14
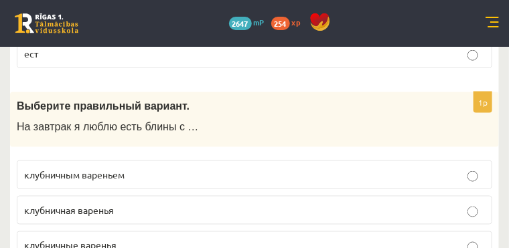
scroll to position [4256, 0]
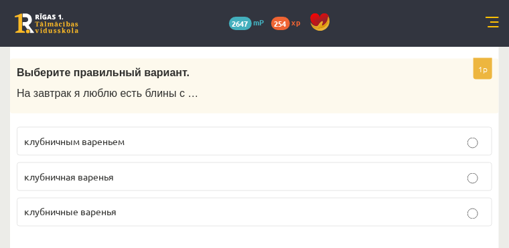
click at [124, 136] on span "клубничным вареньем" at bounding box center [74, 141] width 100 height 12
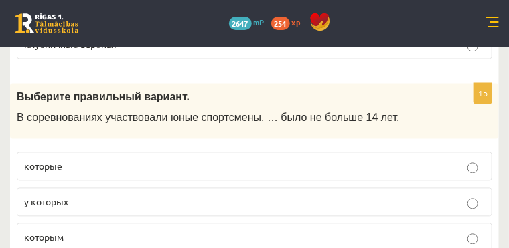
scroll to position [4456, 0]
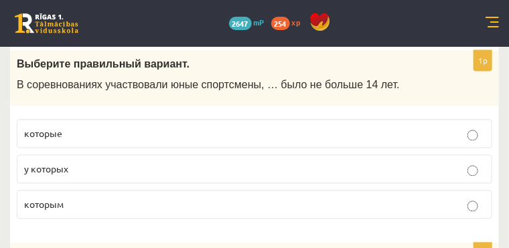
click at [128, 205] on p "которым" at bounding box center [254, 204] width 460 height 14
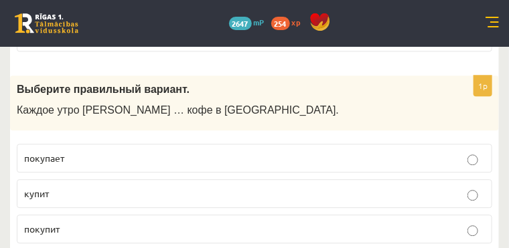
scroll to position [4657, 0]
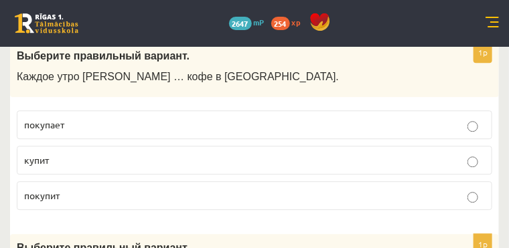
click at [155, 120] on p "покупает" at bounding box center [254, 125] width 460 height 14
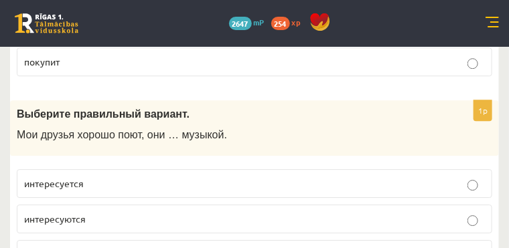
scroll to position [4824, 0]
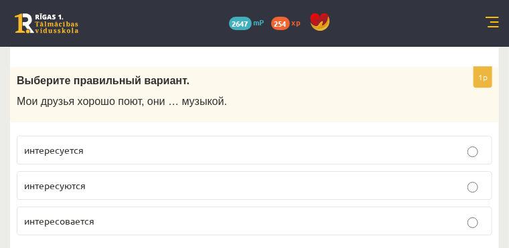
click at [289, 179] on p "интересуются" at bounding box center [254, 186] width 460 height 14
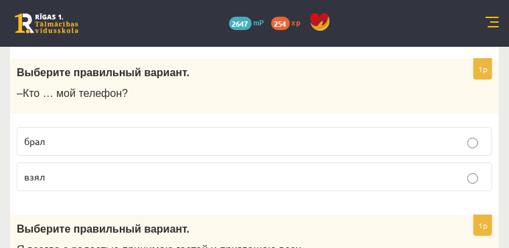
scroll to position [4992, 0]
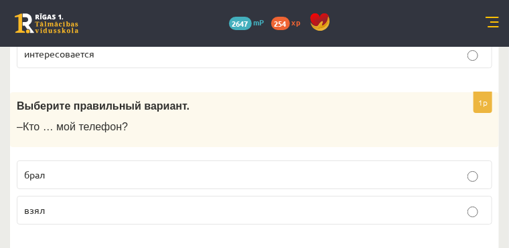
click at [191, 203] on p "взял" at bounding box center [254, 210] width 460 height 14
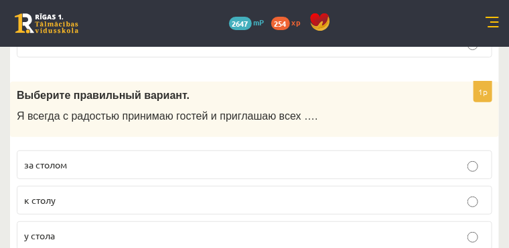
scroll to position [5192, 0]
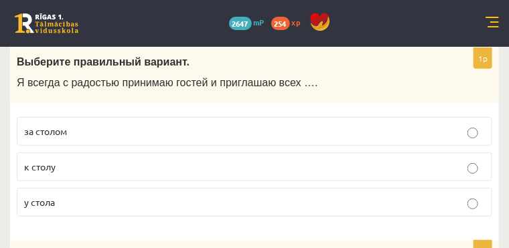
click at [198, 124] on p "за столом" at bounding box center [254, 131] width 460 height 14
click at [179, 160] on p "к столу" at bounding box center [254, 167] width 460 height 14
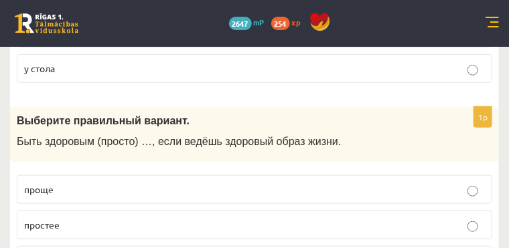
scroll to position [5393, 0]
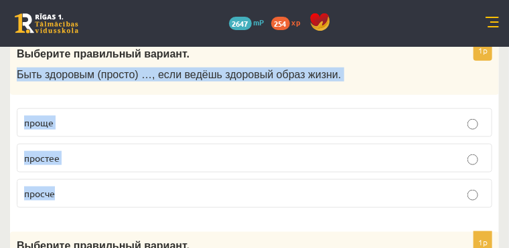
drag, startPoint x: 75, startPoint y: 67, endPoint x: 195, endPoint y: 171, distance: 158.9
click at [195, 171] on div "1p Выберите правильный вариант. Быть здоровым (просто) …, если ведёшь здоровый …" at bounding box center [254, 129] width 488 height 179
copy div "Быть здоровым (просто) …, если ведёшь здоровый образ жизни. проще простее просче"
click at [104, 116] on p "проще" at bounding box center [254, 123] width 460 height 14
click at [216, 78] on div "Выберите правильный вариант. Быть здоровым (просто) …, если ведёшь здоровый обр…" at bounding box center [254, 68] width 488 height 56
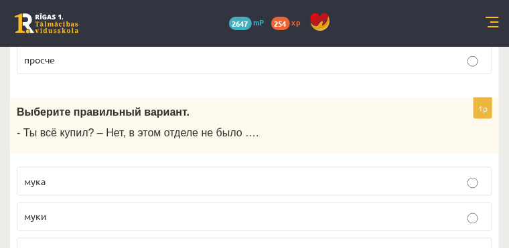
scroll to position [5560, 0]
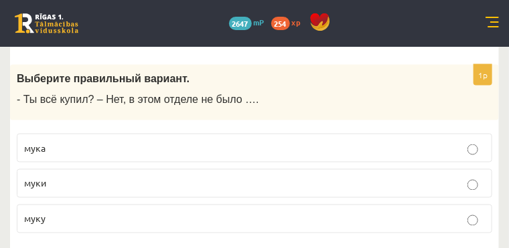
click at [126, 177] on p "муки" at bounding box center [254, 184] width 460 height 14
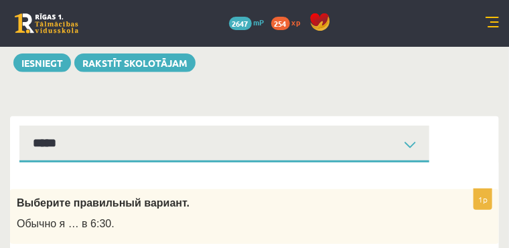
scroll to position [134, 0]
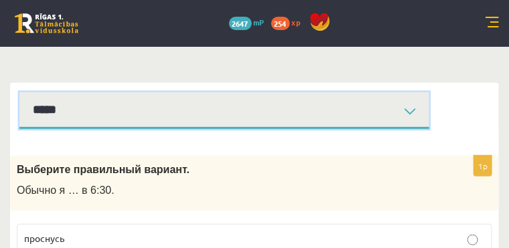
click at [200, 129] on select "**********" at bounding box center [224, 110] width 410 height 37
click at [76, 106] on select "**********" at bounding box center [224, 110] width 410 height 37
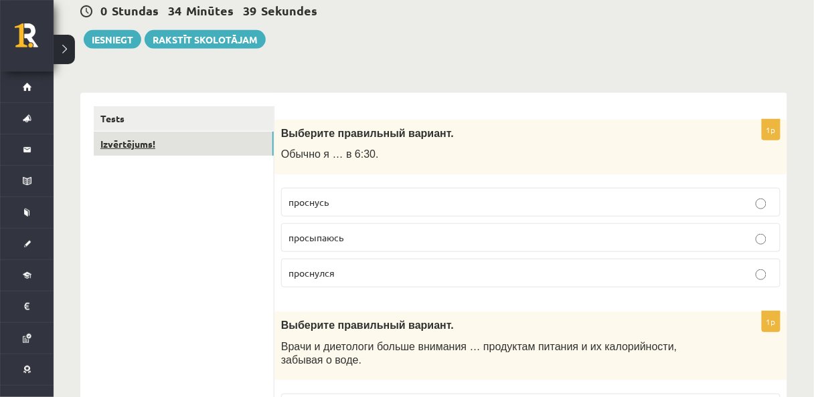
click at [184, 153] on link "Izvērtējums!" at bounding box center [184, 144] width 180 height 25
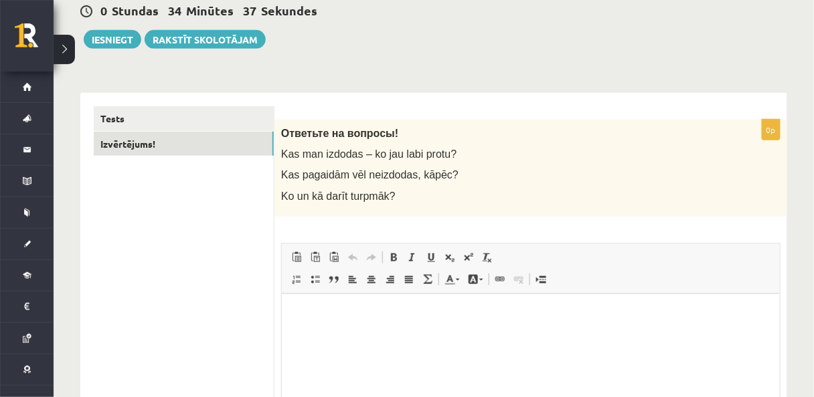
scroll to position [0, 0]
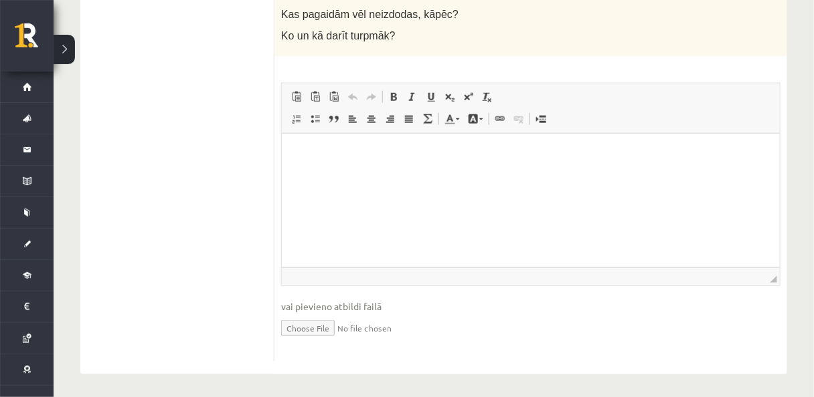
click at [389, 173] on html at bounding box center [530, 153] width 498 height 41
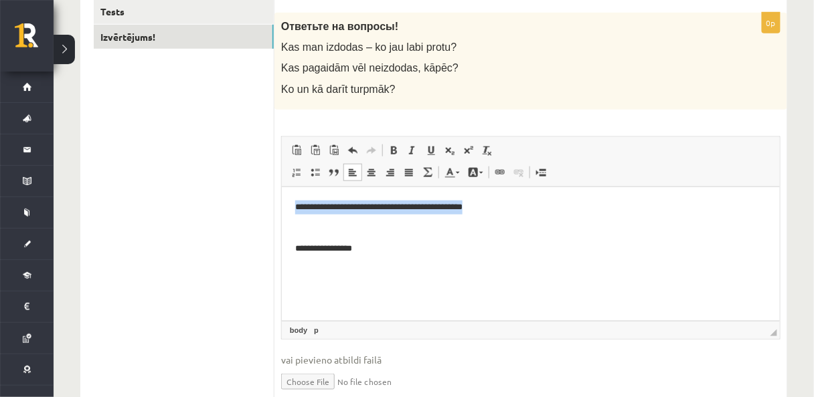
drag, startPoint x: 502, startPoint y: 200, endPoint x: 572, endPoint y: 368, distance: 182.1
click at [291, 187] on html "**********" at bounding box center [530, 228] width 498 height 82
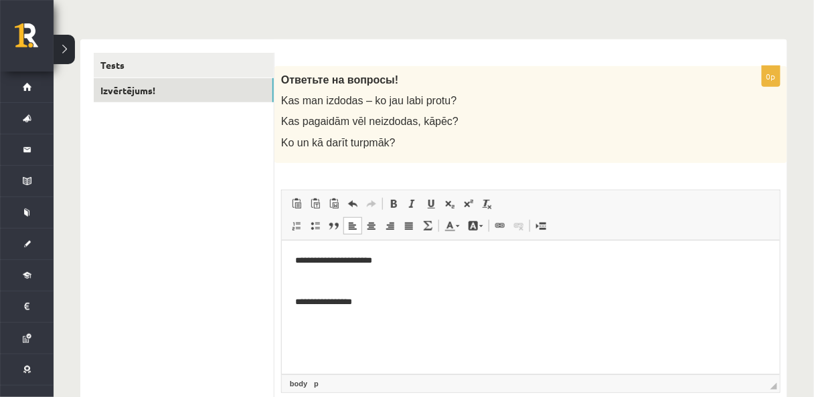
scroll to position [0, 0]
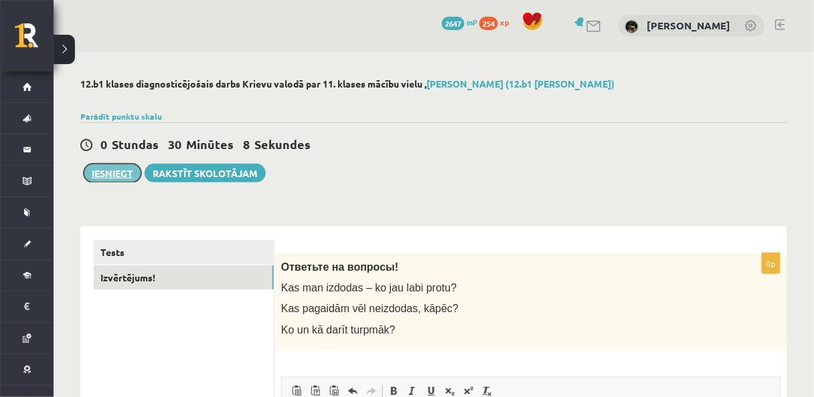
click at [106, 171] on button "Iesniegt" at bounding box center [113, 173] width 58 height 19
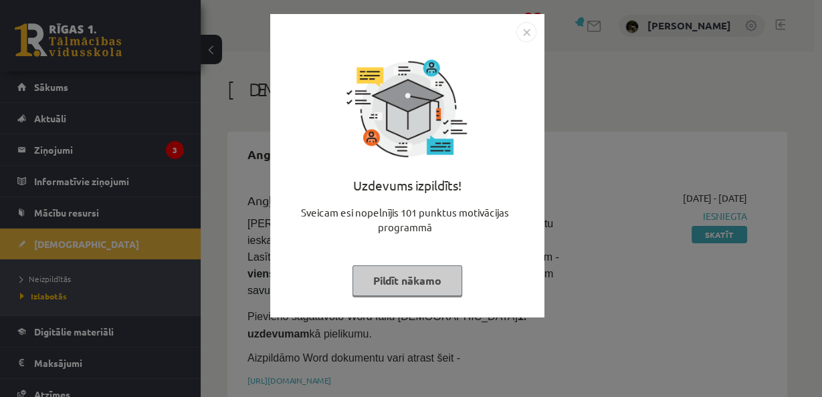
click at [401, 282] on button "Pildīt nākamo" at bounding box center [408, 281] width 110 height 31
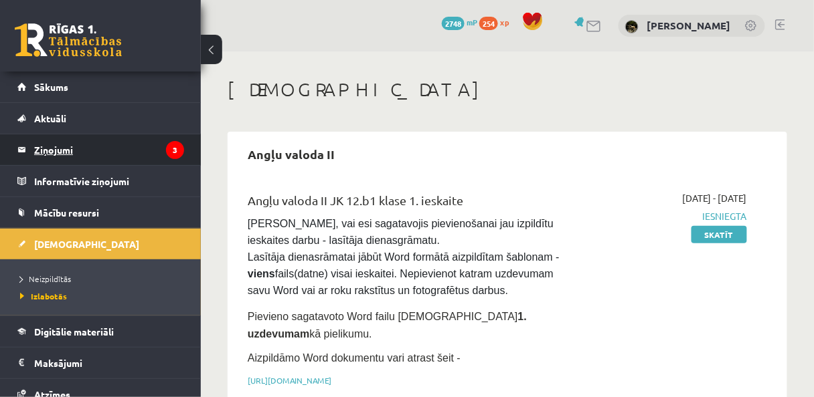
click at [84, 143] on legend "Ziņojumi 3" at bounding box center [109, 149] width 150 height 31
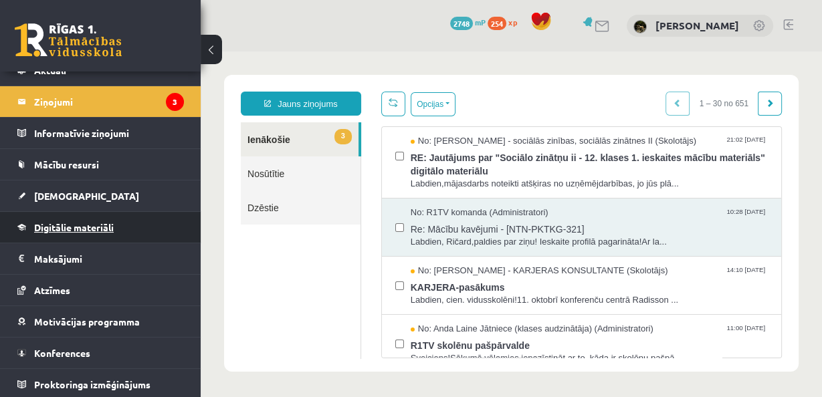
click at [98, 229] on span "Digitālie materiāli" at bounding box center [74, 227] width 80 height 12
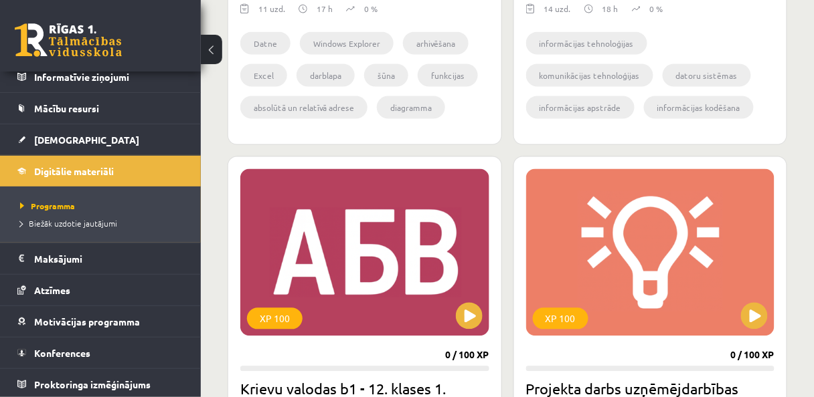
scroll to position [1874, 0]
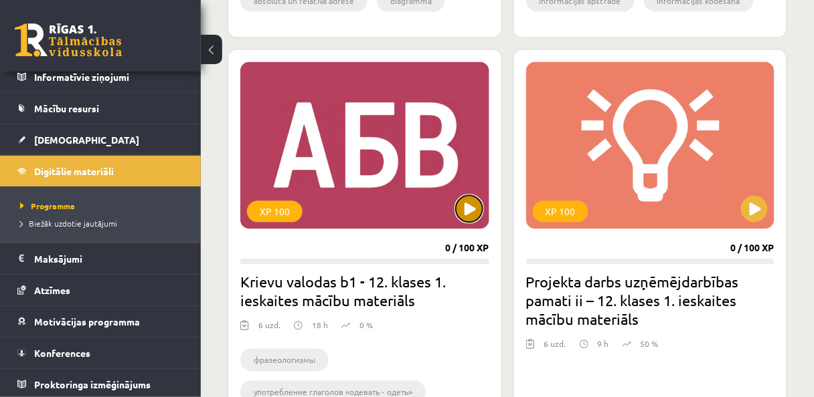
click at [472, 210] on button at bounding box center [469, 209] width 27 height 27
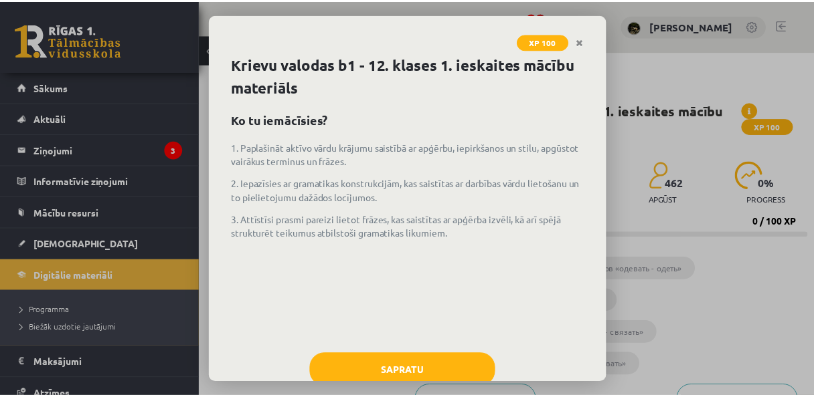
scroll to position [35, 0]
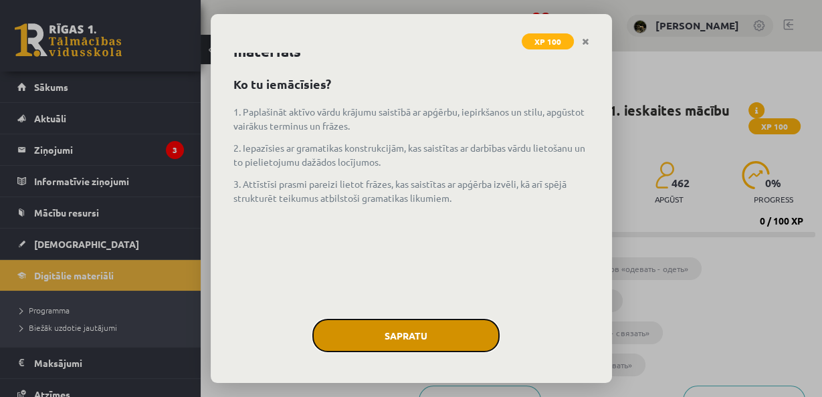
click at [412, 321] on button "Sapratu" at bounding box center [405, 335] width 187 height 33
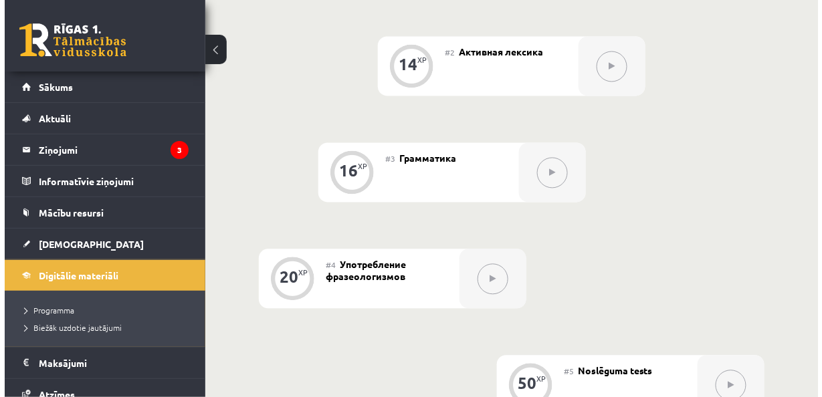
scroll to position [428, 0]
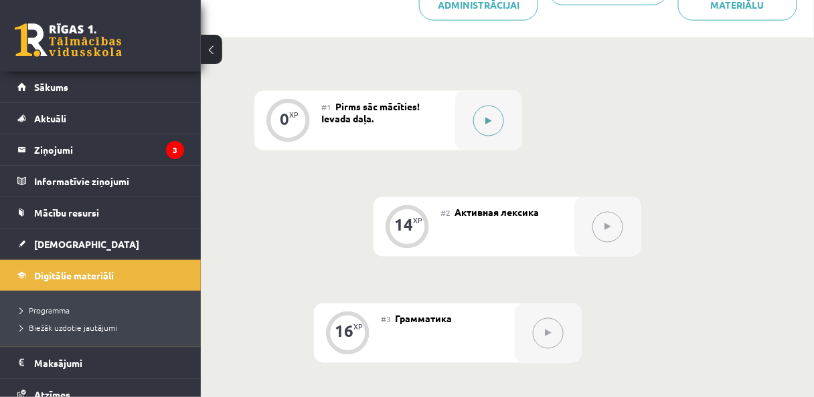
click at [491, 123] on button at bounding box center [488, 121] width 31 height 31
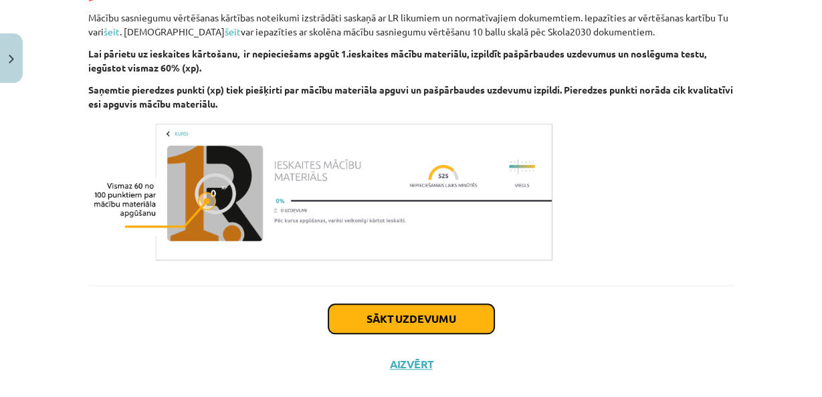
click at [447, 308] on button "Sākt uzdevumu" at bounding box center [412, 318] width 166 height 29
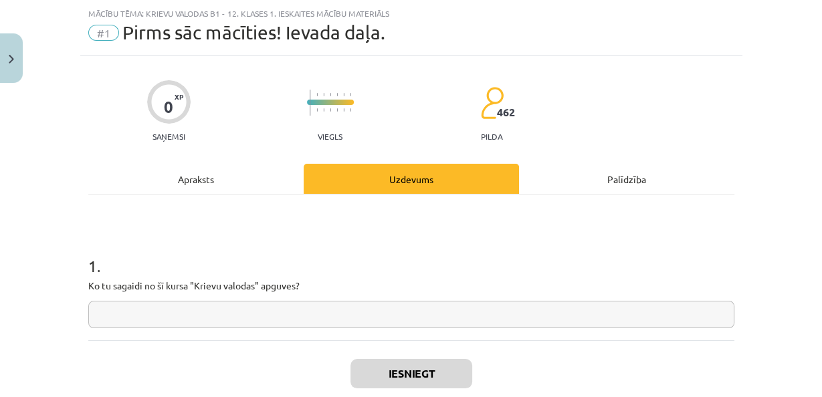
scroll to position [110, 0]
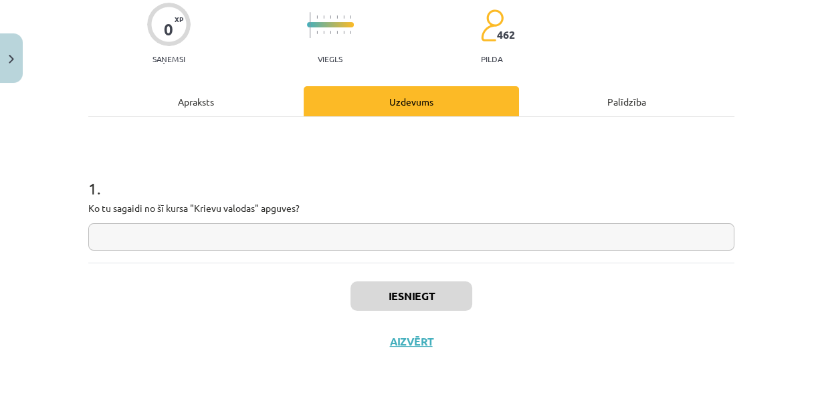
click at [351, 236] on input "text" at bounding box center [411, 236] width 646 height 27
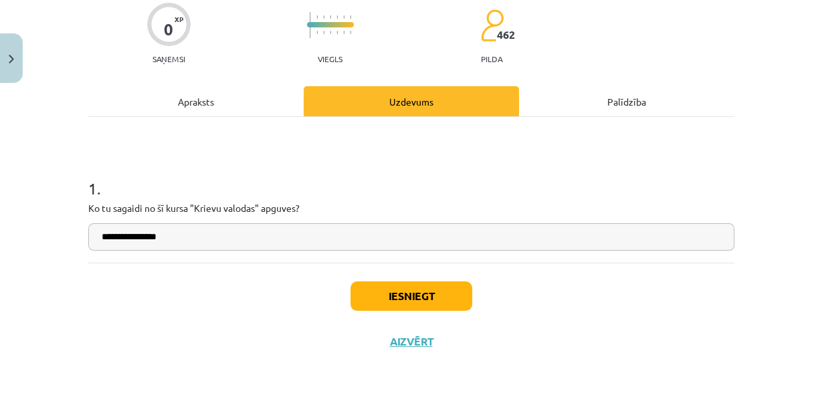
type input "**********"
click at [403, 290] on button "Iesniegt" at bounding box center [412, 296] width 122 height 29
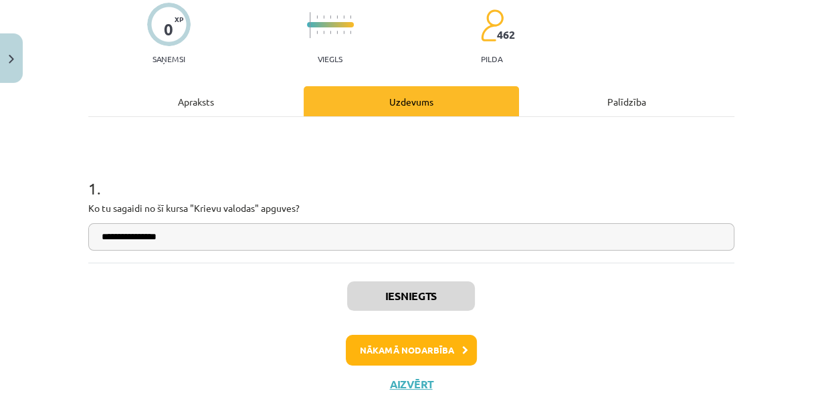
scroll to position [428, 0]
click at [412, 347] on button "Nākamā nodarbība" at bounding box center [411, 350] width 131 height 31
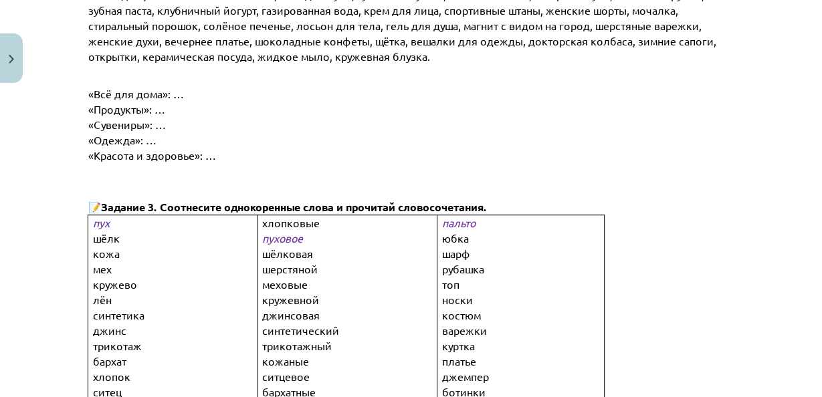
scroll to position [729, 0]
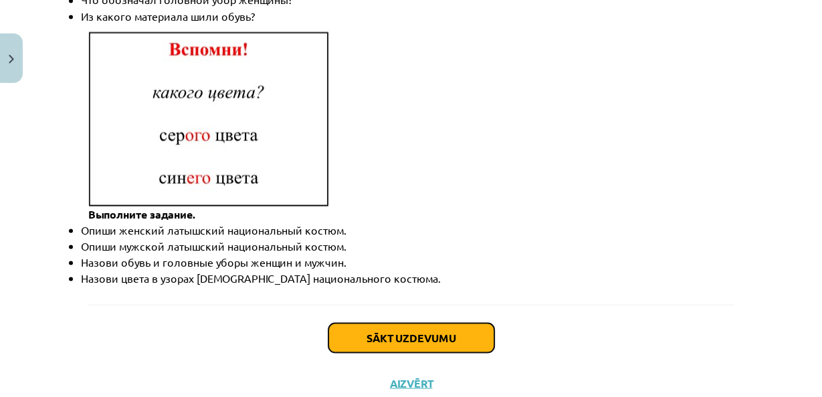
click at [414, 323] on button "Sākt uzdevumu" at bounding box center [412, 337] width 166 height 29
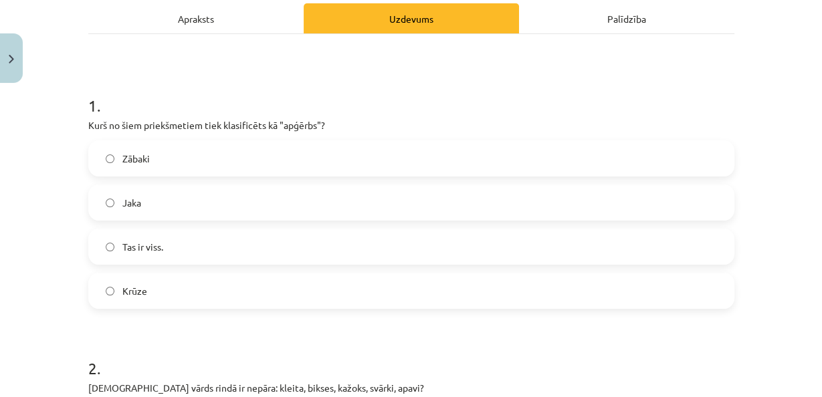
scroll to position [428, 0]
click at [401, 98] on h1 "1 ." at bounding box center [411, 93] width 646 height 41
click at [361, 207] on label "Куртка" at bounding box center [412, 202] width 644 height 33
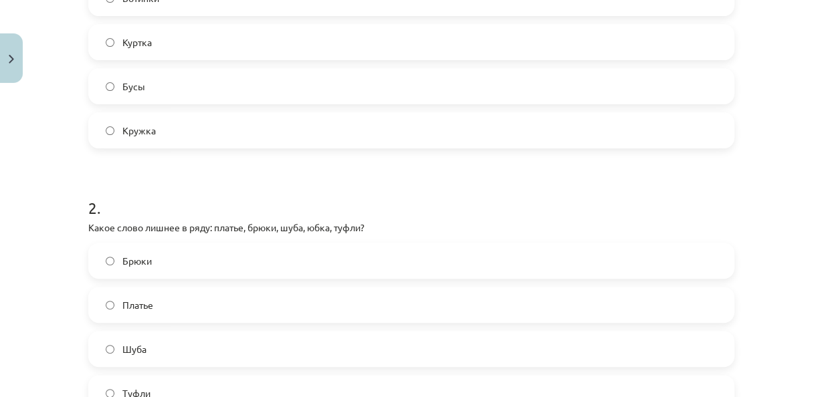
scroll to position [407, 0]
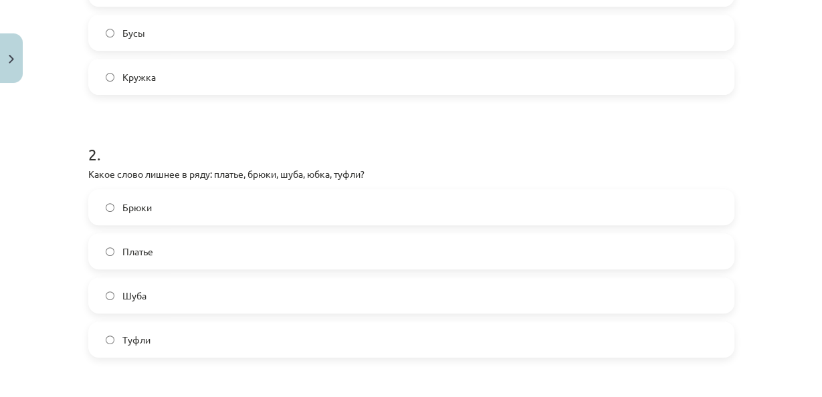
click at [432, 79] on label "Кружка" at bounding box center [412, 76] width 644 height 33
click at [161, 134] on h1 "2 ." at bounding box center [411, 142] width 646 height 41
click at [193, 337] on label "Apavi" at bounding box center [412, 339] width 644 height 33
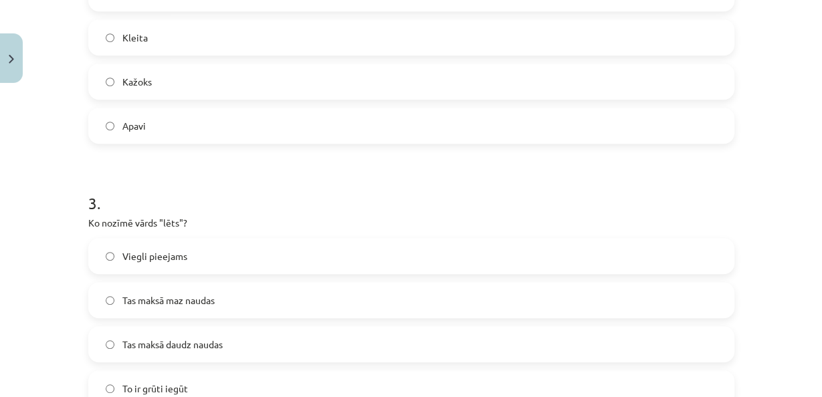
scroll to position [675, 0]
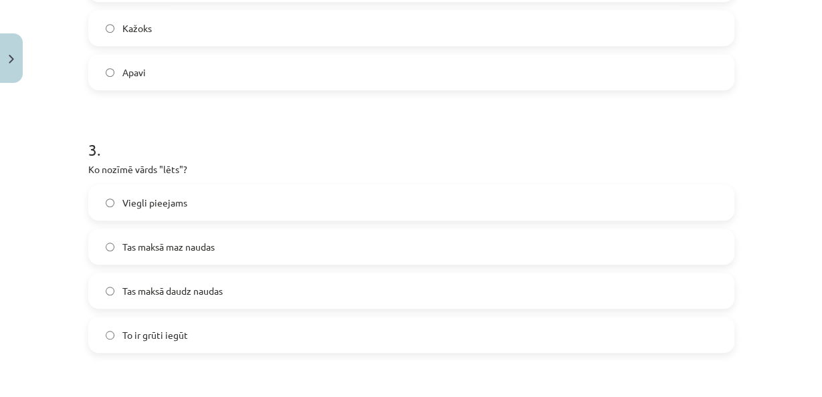
click at [185, 241] on font "Tas maksā maz naudas" at bounding box center [168, 247] width 92 height 12
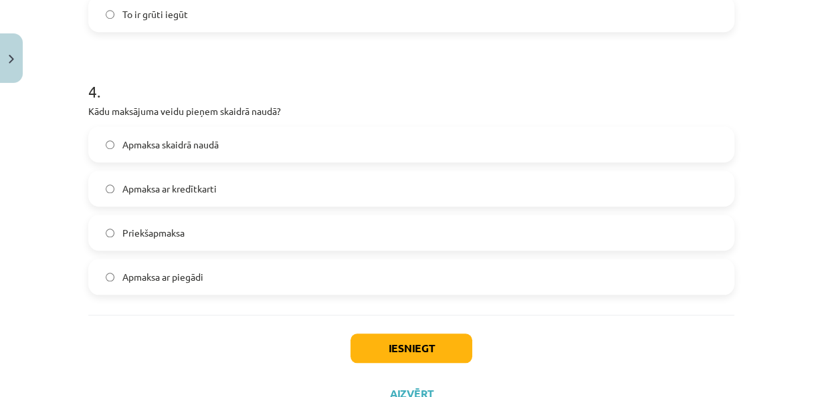
scroll to position [428, 0]
click at [427, 137] on label "Оплата наличными" at bounding box center [412, 144] width 644 height 33
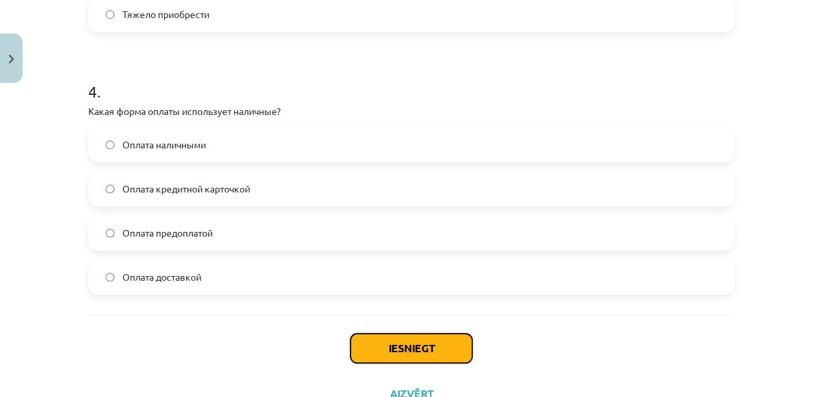
click at [397, 347] on button "Iesniegt" at bounding box center [412, 348] width 122 height 29
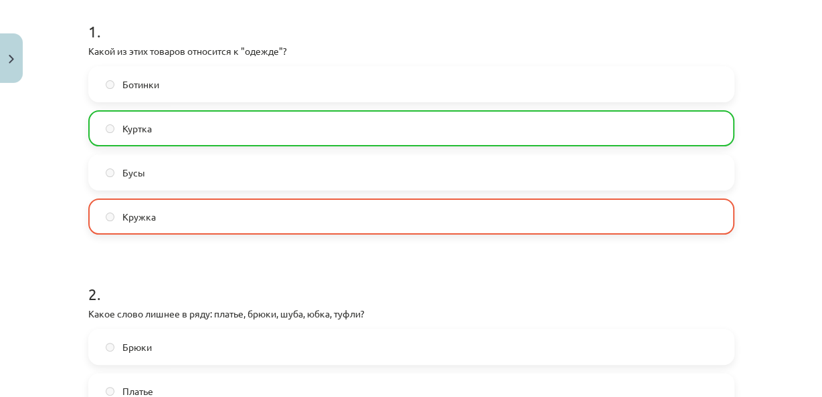
scroll to position [214, 0]
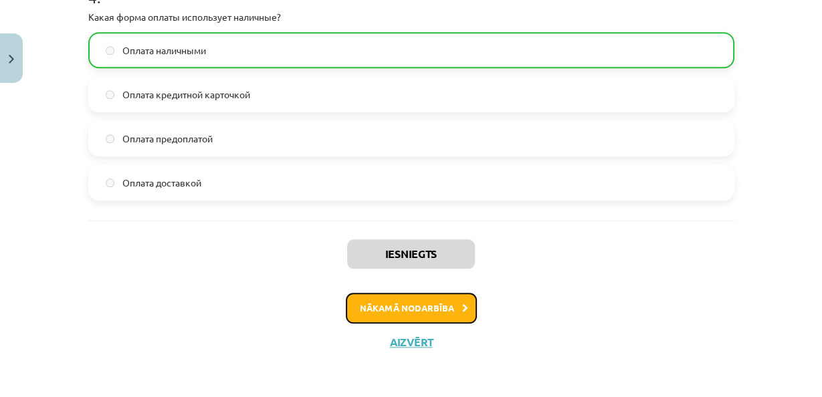
click at [403, 316] on button "Nākamā nodarbība" at bounding box center [411, 308] width 131 height 31
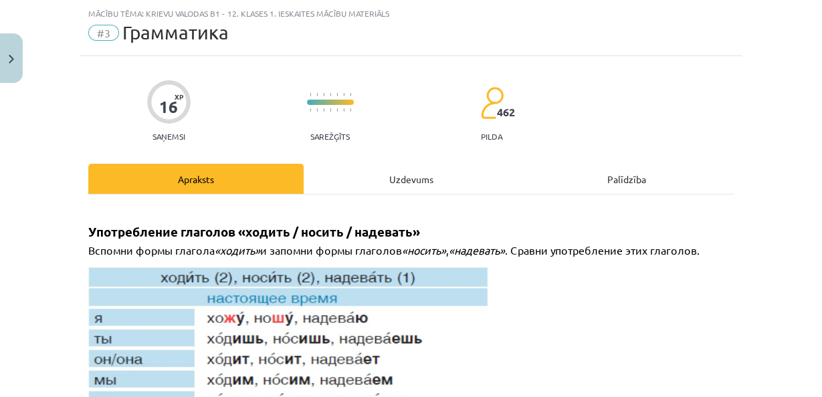
click at [401, 174] on div "Uzdevums" at bounding box center [411, 179] width 215 height 30
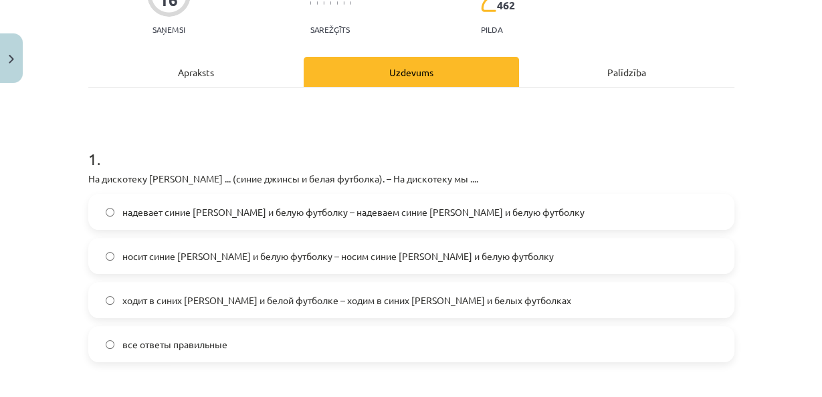
scroll to position [440, 0]
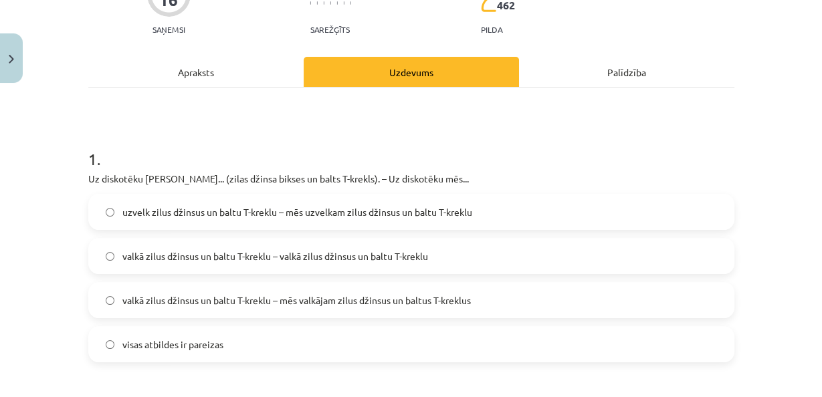
click at [353, 213] on font "uzvelk zilus džinsus un baltu T-kreklu – mēs uzvelkam zilus džinsus un baltu T-…" at bounding box center [297, 212] width 350 height 12
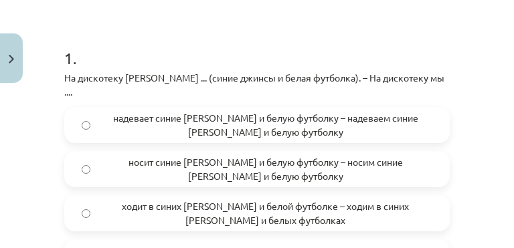
scroll to position [274, 0]
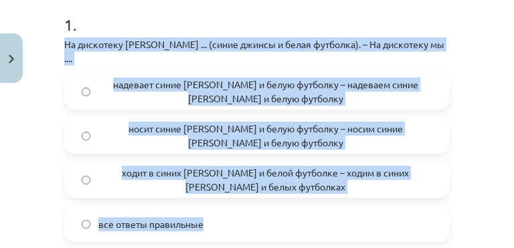
drag, startPoint x: 53, startPoint y: 46, endPoint x: 391, endPoint y: 193, distance: 368.8
click at [391, 193] on div "Mācību tēma: Krievu valodas b1 - 12. klases 1. ieskaites mācību materiāls #3 Гр…" at bounding box center [257, 124] width 514 height 248
copy div "На дискотеку Янис ... (синие джинсы и белая футболка). – На дискотеку мы .... н…"
click at [135, 217] on span "все ответы правильные" at bounding box center [150, 224] width 105 height 14
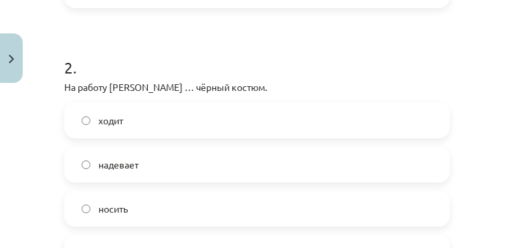
scroll to position [542, 0]
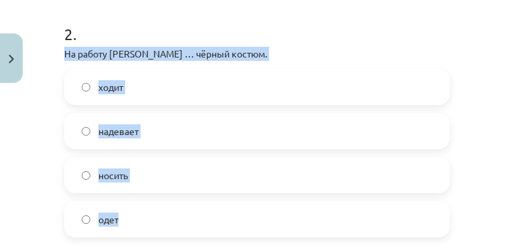
drag, startPoint x: 70, startPoint y: 35, endPoint x: 268, endPoint y: 191, distance: 251.6
click at [268, 191] on div "2 . На работу Янис … чёрный костюм. ходит надевает носить одет" at bounding box center [256, 119] width 385 height 236
click at [50, 122] on div "Mācību tēma: Krievu valodas b1 - 12. klases 1. ieskaites mācību materiāls #3 Гр…" at bounding box center [257, 124] width 514 height 248
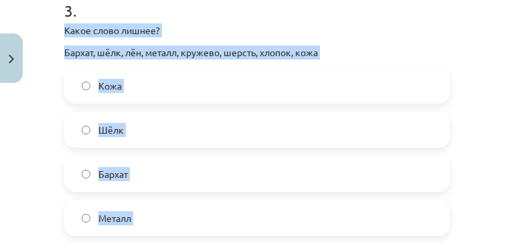
scroll to position [875, 0]
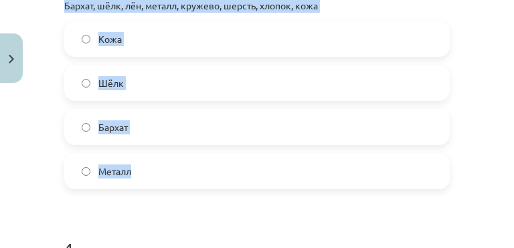
copy div "Какое слово лишнее? Бархат, шёлк, лён, металл, кружево, шерсть, хлопок, кожа Ко…"
drag, startPoint x: 53, startPoint y: 101, endPoint x: 316, endPoint y: 147, distance: 267.5
click at [316, 147] on div "Mācību tēma: Krievu valodas b1 - 12. klases 1. ieskaites mācību materiāls #3 Гр…" at bounding box center [257, 124] width 514 height 248
click at [131, 165] on span "Металл" at bounding box center [114, 172] width 33 height 14
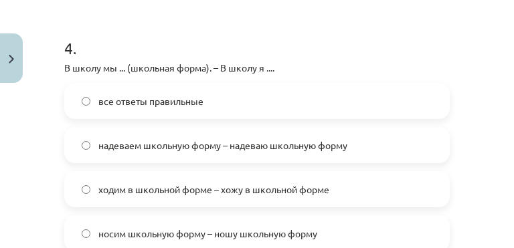
scroll to position [1109, 0]
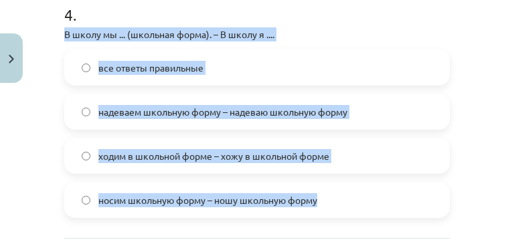
drag, startPoint x: 56, startPoint y: 23, endPoint x: 342, endPoint y: 174, distance: 323.5
click at [342, 174] on div "Mācību tēma: Krievu valodas b1 - 12. klases 1. ieskaites mācību materiāls #3 Гр…" at bounding box center [257, 124] width 514 height 248
copy div "В школу мы ... (школьная форма). – В школу я .... все ответы правильные надевае…"
click at [54, 125] on div "Mācību tēma: Krievu valodas b1 - 12. klases 1. ieskaites mācību materiāls #3 Гр…" at bounding box center [257, 124] width 514 height 248
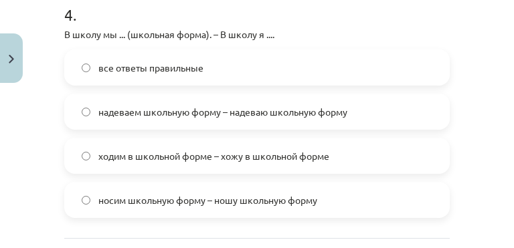
click at [88, 70] on div "все ответы правильные надеваем школьную форму – надеваю школьную форму ходим в …" at bounding box center [256, 134] width 385 height 169
click at [92, 63] on label "все ответы правильные" at bounding box center [257, 67] width 383 height 33
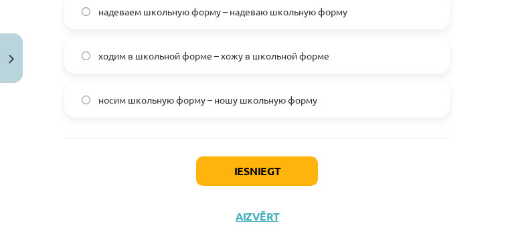
scroll to position [1220, 0]
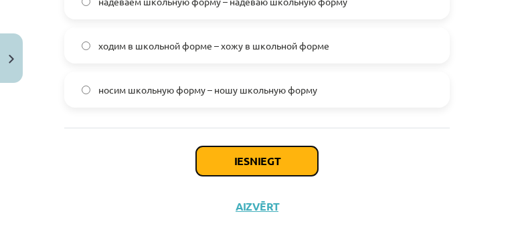
click at [238, 147] on button "Iesniegt" at bounding box center [257, 161] width 122 height 29
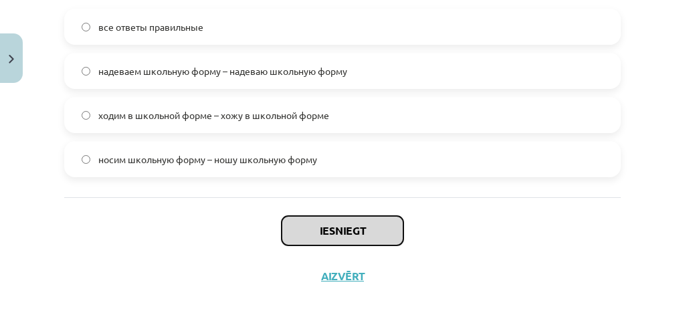
scroll to position [1047, 0]
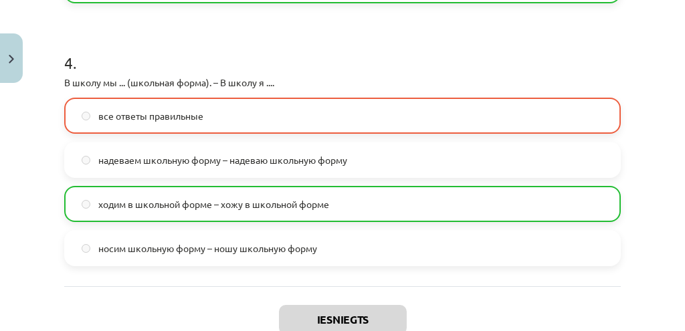
click at [223, 62] on h1 "4 ." at bounding box center [342, 50] width 557 height 41
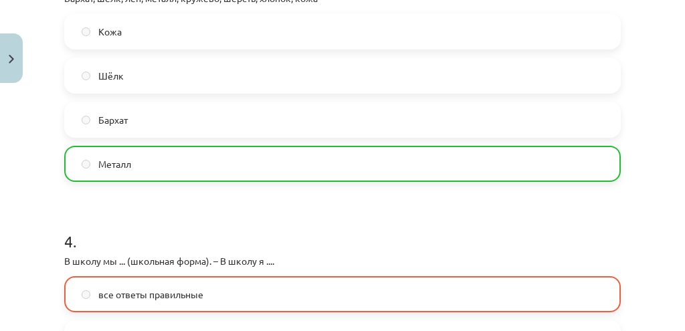
scroll to position [1002, 0]
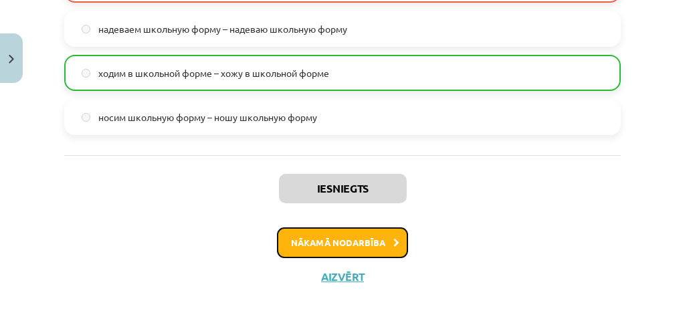
click at [377, 247] on button "Nākamā nodarbība" at bounding box center [342, 243] width 131 height 31
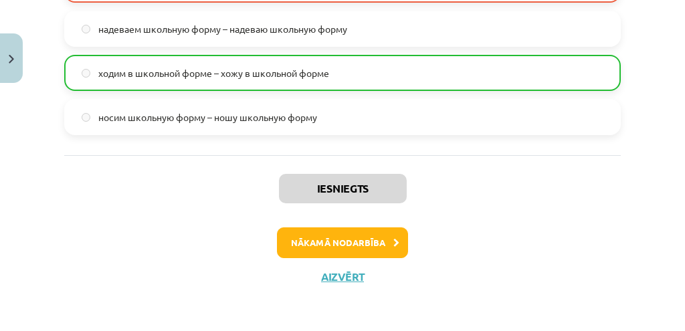
scroll to position [33, 0]
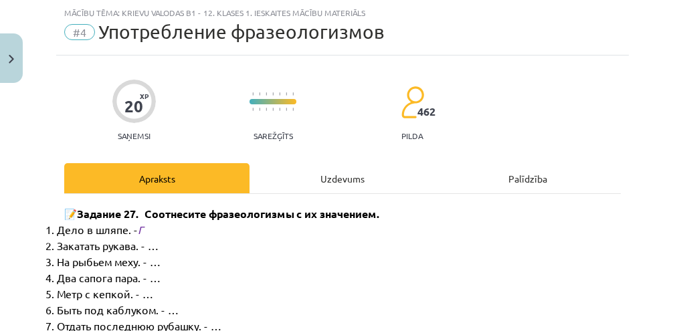
click at [327, 174] on div "Uzdevums" at bounding box center [342, 178] width 185 height 30
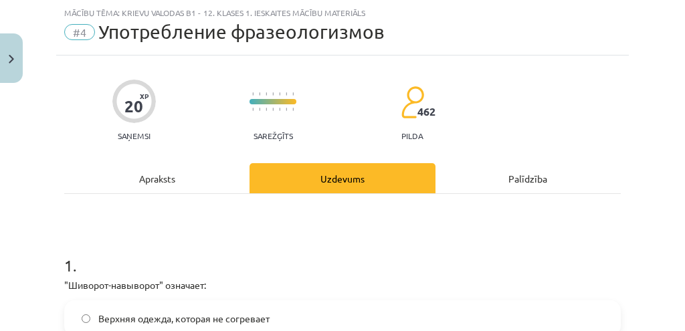
scroll to position [256, 0]
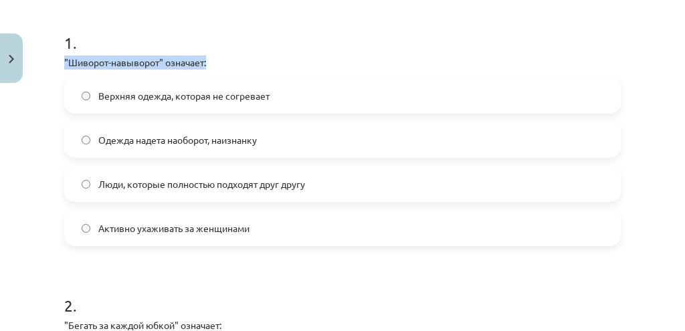
drag, startPoint x: 215, startPoint y: 60, endPoint x: 58, endPoint y: 57, distance: 157.3
copy p ""Шиворот-навыворот" означает:"
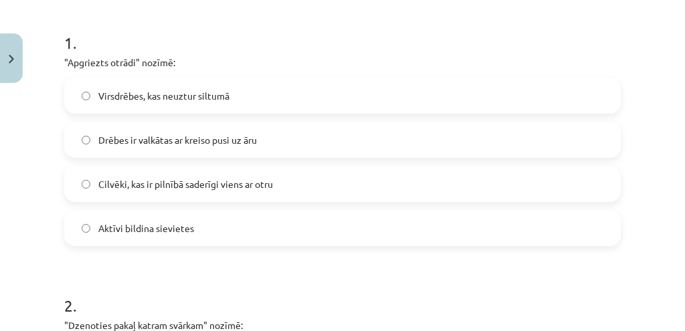
click at [272, 32] on h1 "1 ." at bounding box center [342, 30] width 557 height 41
click at [281, 135] on label "Drēbes ir valkātas ar kreiso pusi uz āru" at bounding box center [343, 139] width 554 height 33
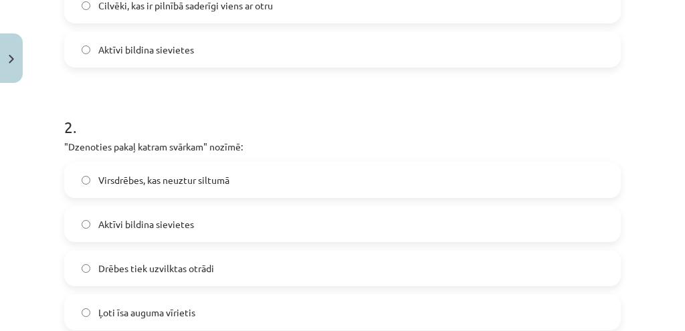
scroll to position [479, 0]
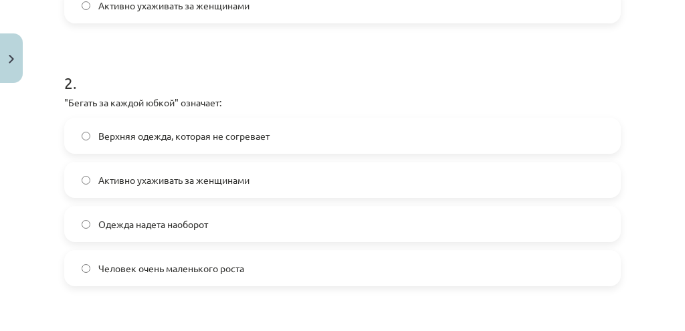
click at [360, 62] on h1 "2 ." at bounding box center [342, 70] width 557 height 41
click at [253, 184] on label "Активно ухаживать за женщинами" at bounding box center [343, 179] width 554 height 33
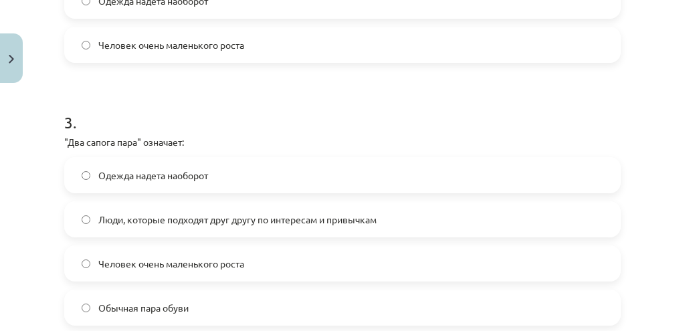
scroll to position [747, 0]
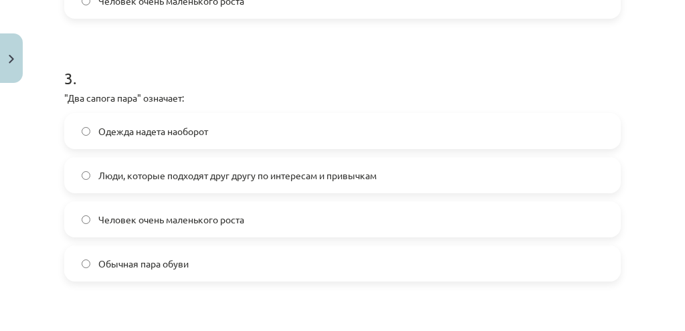
click at [272, 169] on span "Люди, которые подходят друг другу по интересам и привычкам" at bounding box center [237, 176] width 278 height 14
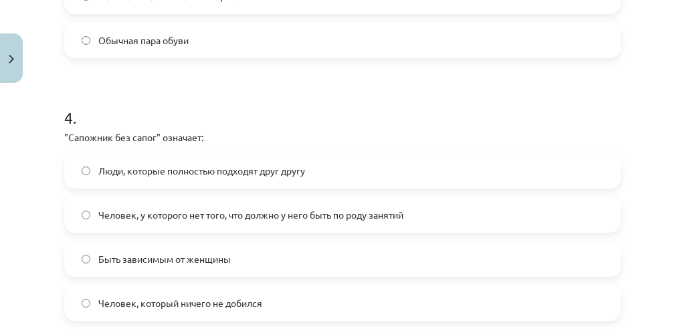
scroll to position [1014, 0]
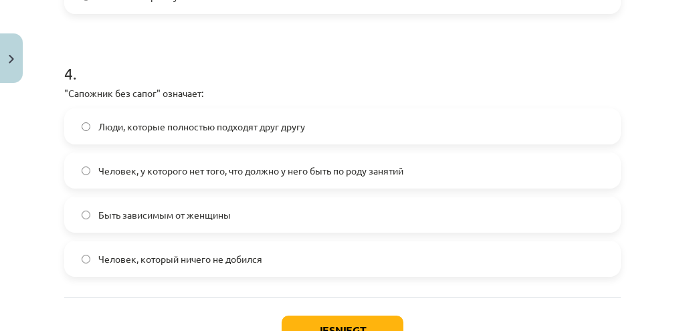
click at [183, 165] on span "Человек, у которого нет того, что должно у него быть по роду занятий" at bounding box center [250, 171] width 305 height 14
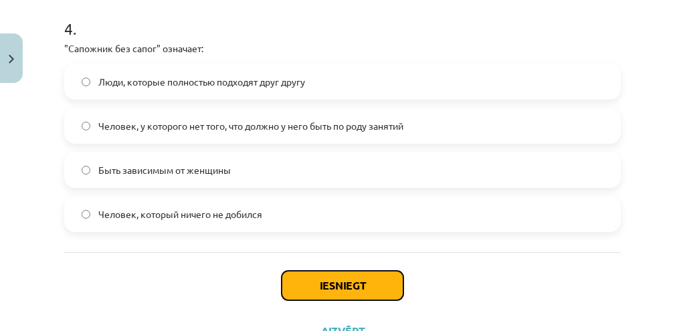
click at [320, 296] on button "Iesniegt" at bounding box center [343, 285] width 122 height 29
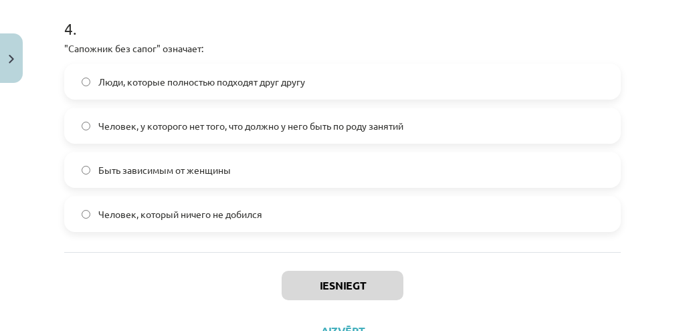
click at [24, 234] on div "Mācību tēma: Krievu valodas b1 - 12. klases 1. ieskaites mācību materiāls #4 Уп…" at bounding box center [342, 165] width 685 height 331
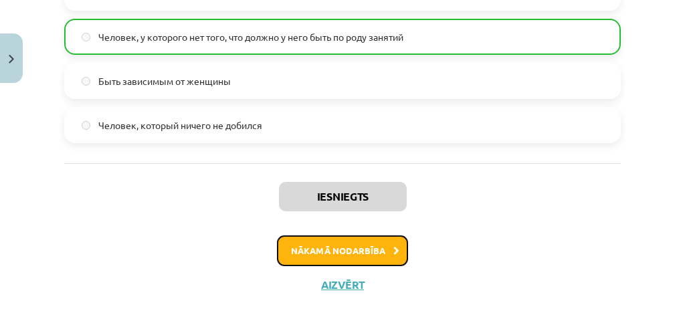
click at [327, 252] on button "Nākamā nodarbība" at bounding box center [342, 251] width 131 height 31
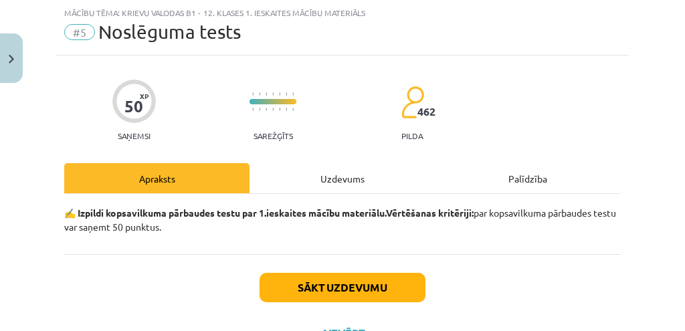
scroll to position [90, 0]
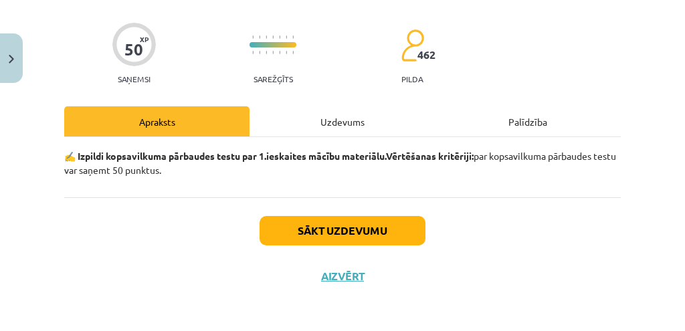
click at [314, 118] on div "Uzdevums" at bounding box center [342, 121] width 185 height 30
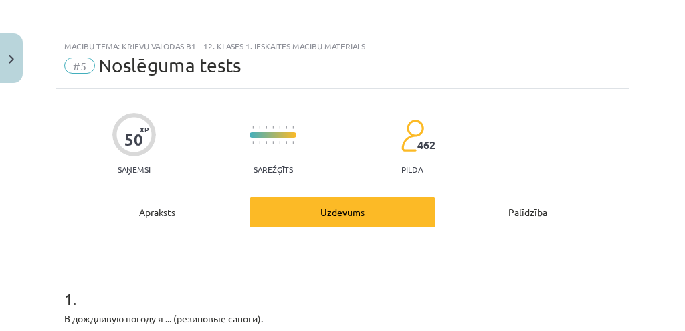
scroll to position [134, 0]
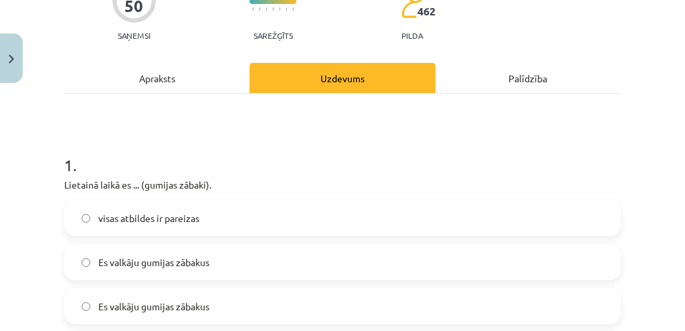
click at [484, 161] on h1 "1 ." at bounding box center [342, 152] width 557 height 41
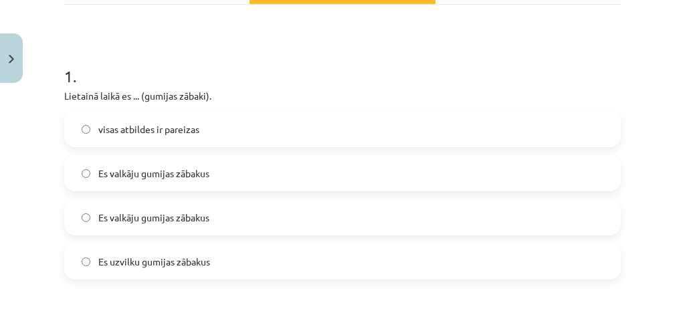
click at [476, 70] on h1 "1 ." at bounding box center [342, 63] width 557 height 41
click at [387, 90] on p "В дождливую погоду я ... (резиновые сапоги)." at bounding box center [342, 96] width 557 height 14
click at [187, 256] on span "надеваю резиновые сапоги" at bounding box center [158, 262] width 121 height 14
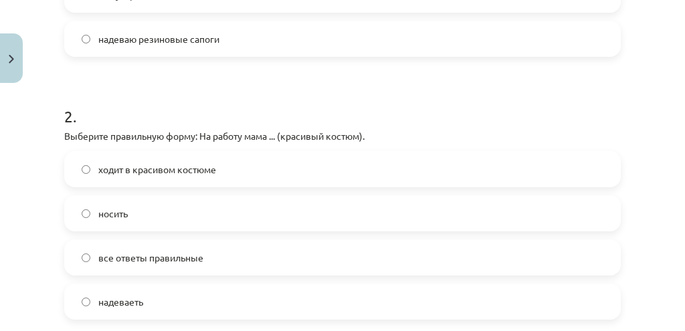
scroll to position [490, 0]
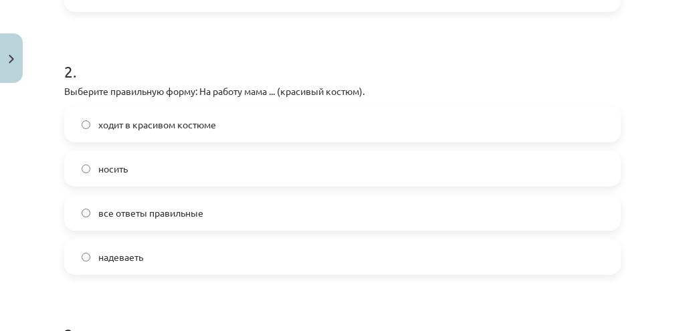
click at [195, 133] on label "ходит в красивом костюме" at bounding box center [343, 124] width 554 height 33
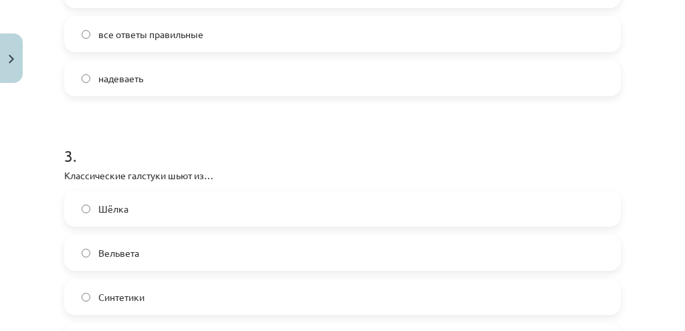
scroll to position [758, 0]
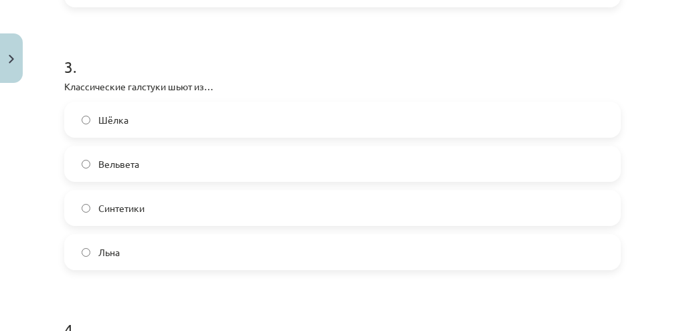
click at [160, 126] on label "Шёлка" at bounding box center [343, 119] width 554 height 33
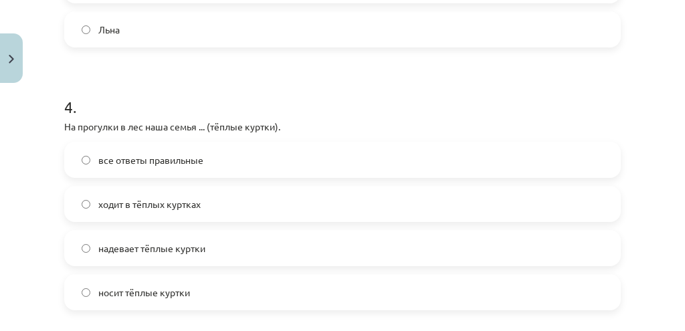
scroll to position [1026, 0]
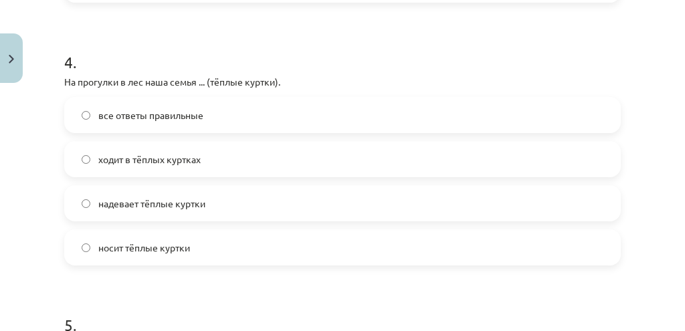
click at [147, 215] on label "надевает тёплые куртки" at bounding box center [343, 203] width 554 height 33
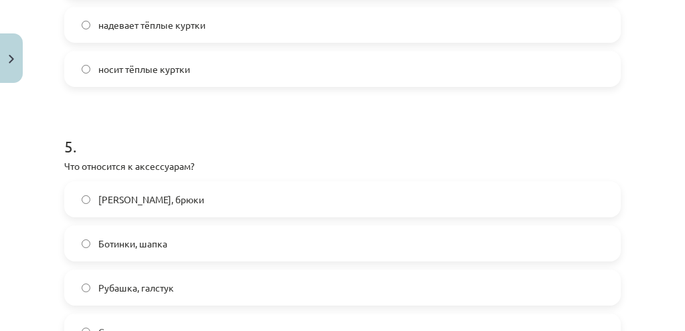
scroll to position [1249, 0]
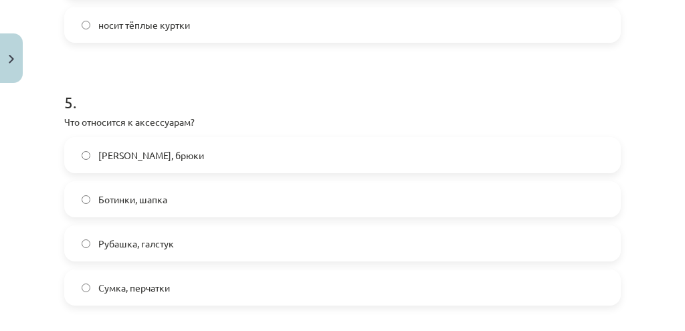
click at [161, 300] on label "Сумка, перчатки" at bounding box center [343, 287] width 554 height 33
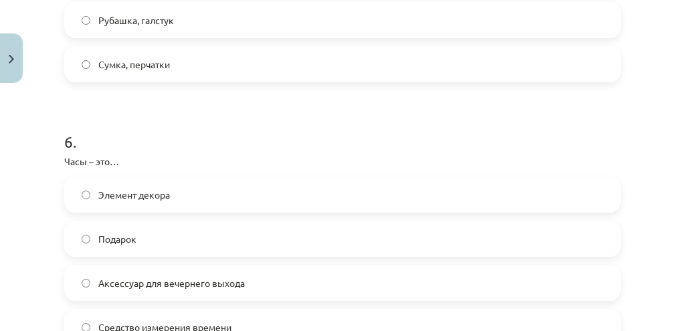
scroll to position [1516, 0]
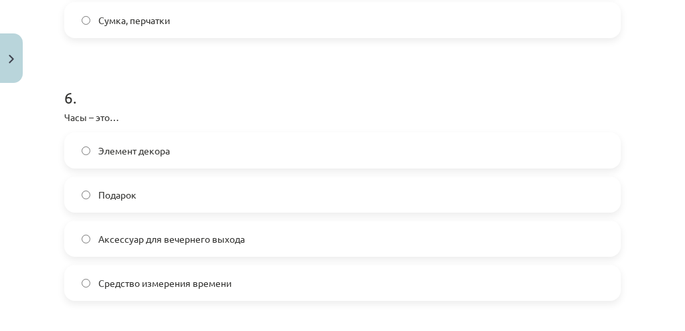
click at [182, 280] on span "Средство измерения времени" at bounding box center [164, 283] width 133 height 14
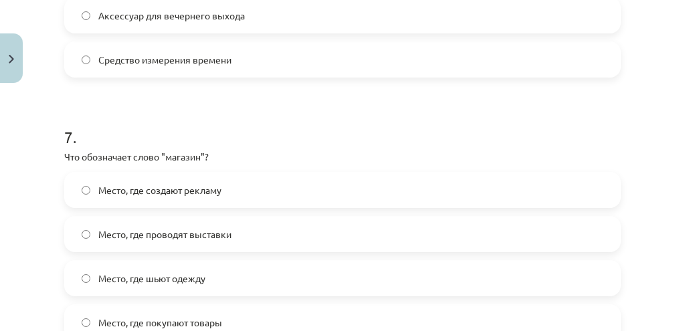
scroll to position [1829, 0]
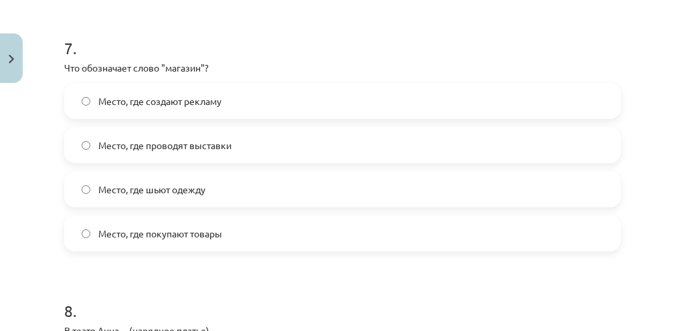
click at [206, 228] on span "Место, где покупают товары" at bounding box center [160, 234] width 124 height 14
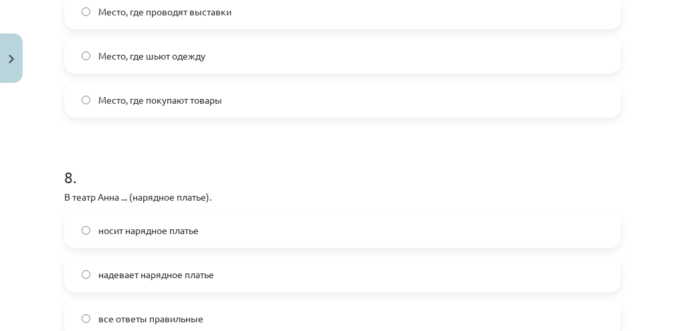
scroll to position [2007, 0]
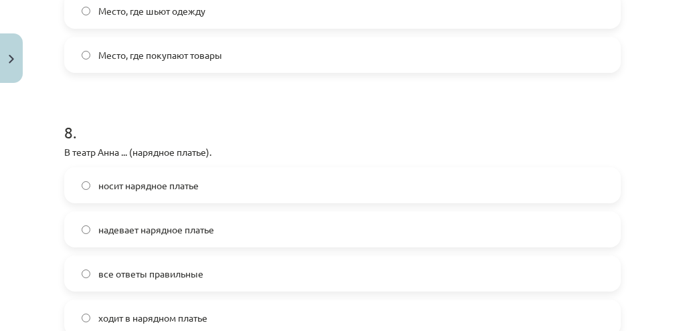
click at [173, 234] on span "надевает нарядное платье" at bounding box center [156, 230] width 116 height 14
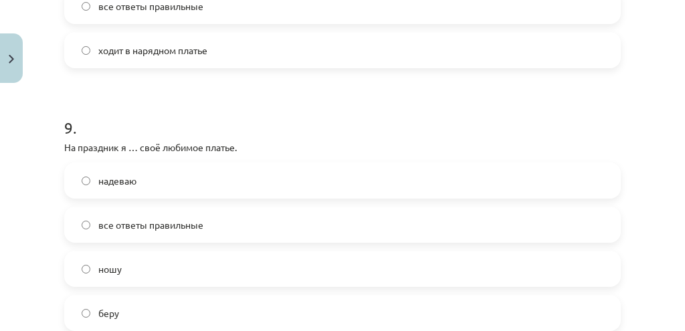
scroll to position [2319, 0]
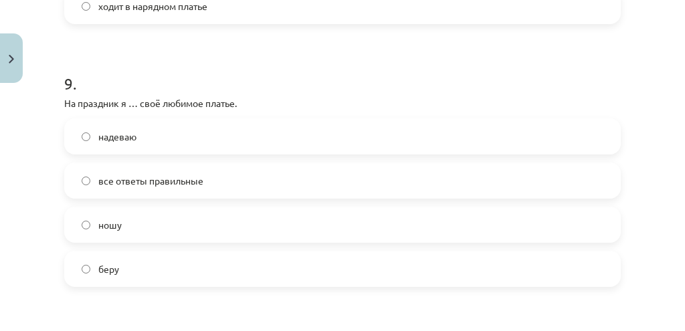
click at [177, 139] on label "надеваю" at bounding box center [343, 136] width 554 height 33
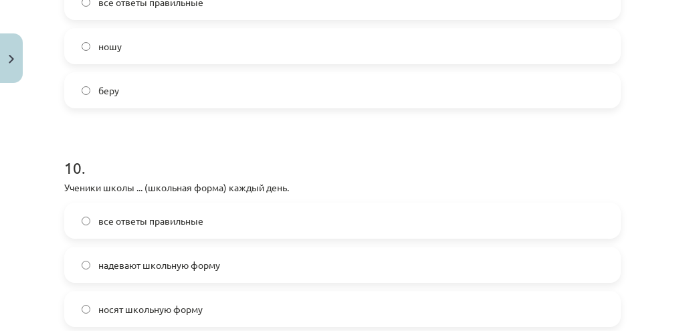
scroll to position [2543, 0]
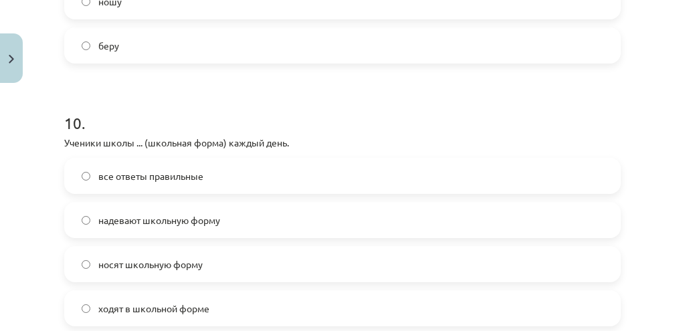
click at [177, 272] on label "носят школьную форму" at bounding box center [343, 264] width 554 height 33
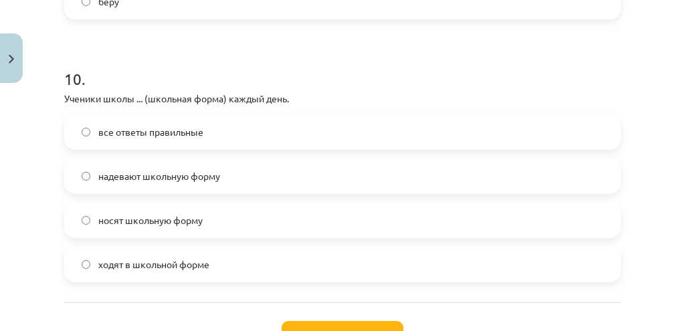
scroll to position [2632, 0]
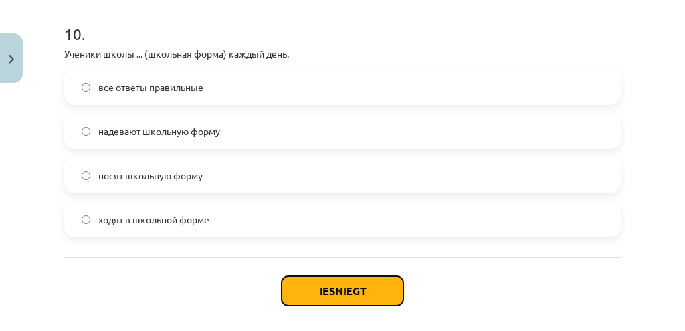
click at [365, 282] on button "Iesniegt" at bounding box center [343, 290] width 122 height 29
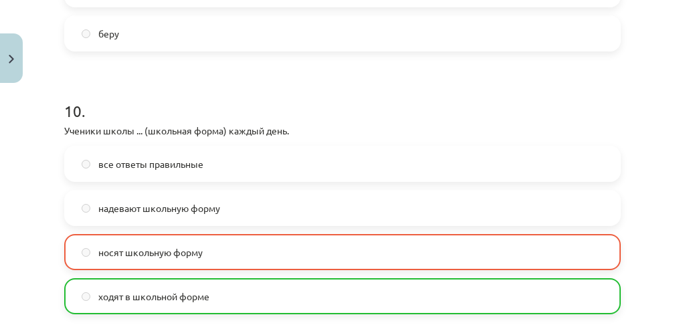
scroll to position [2600, 0]
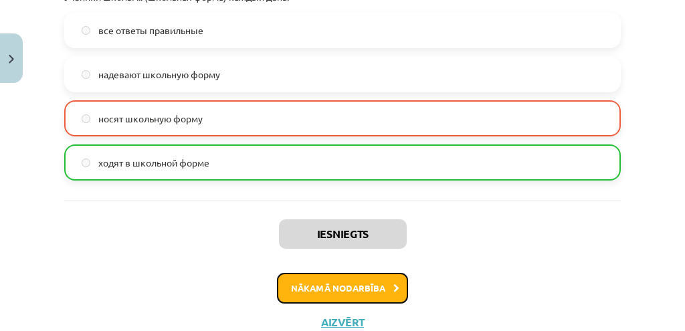
click at [356, 274] on button "Nākamā nodarbība" at bounding box center [342, 288] width 131 height 31
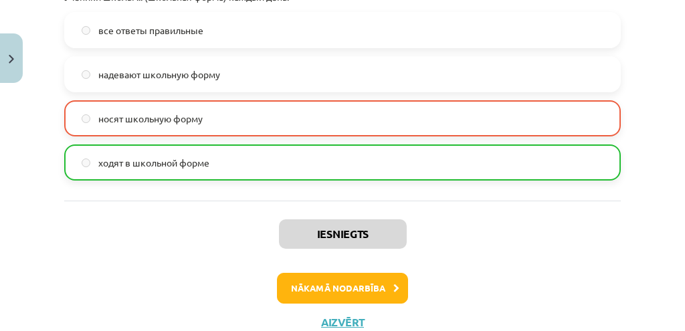
scroll to position [33, 0]
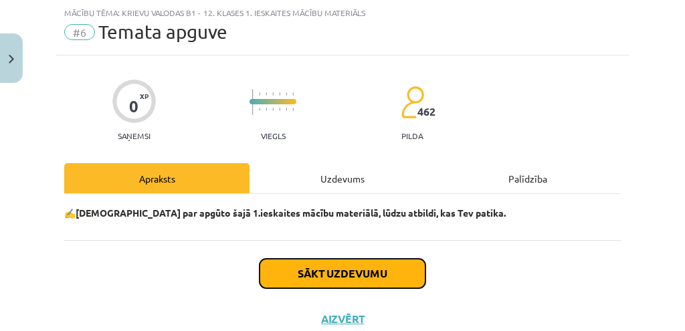
click at [333, 263] on button "Sākt uzdevumu" at bounding box center [343, 273] width 166 height 29
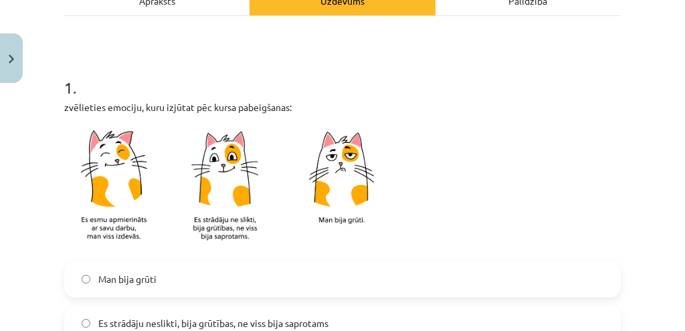
scroll to position [301, 0]
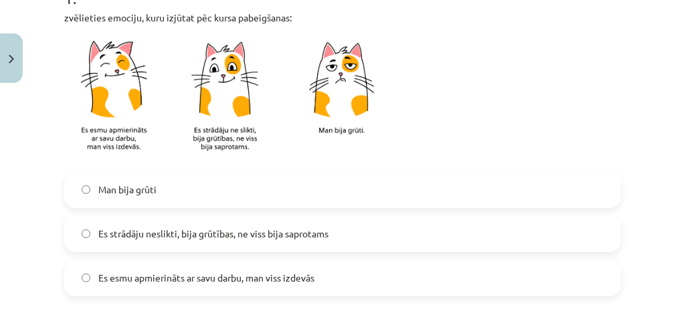
click at [181, 286] on label "Es esmu apmierināts ar savu darbu, man viss izdevās" at bounding box center [343, 278] width 554 height 33
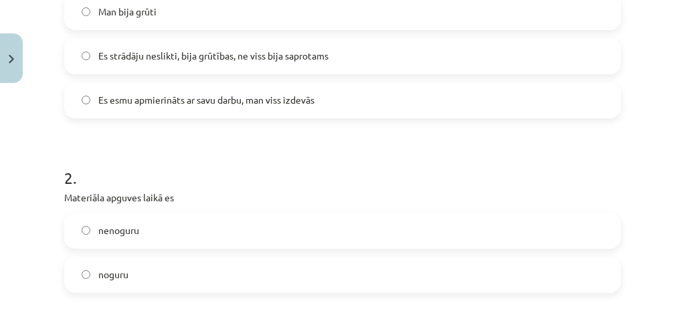
scroll to position [524, 0]
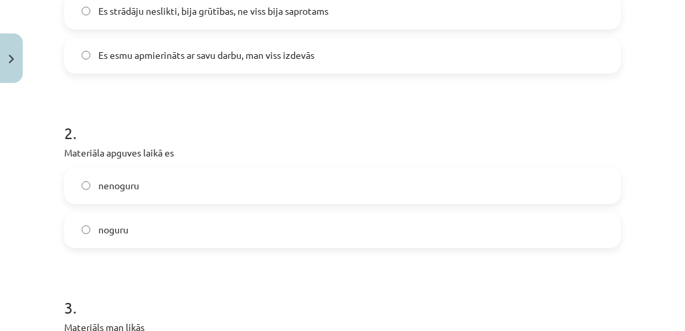
click at [140, 194] on label "nenoguru" at bounding box center [343, 185] width 554 height 33
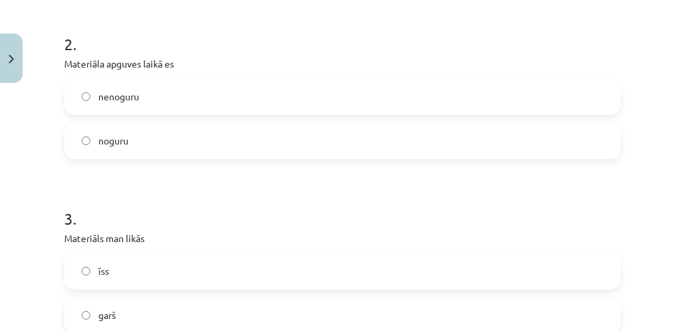
scroll to position [703, 0]
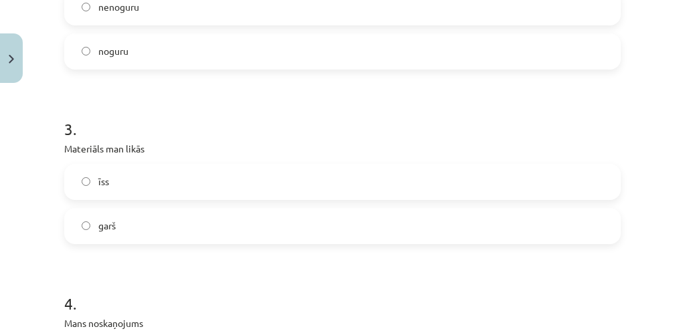
click at [151, 221] on label "garš" at bounding box center [343, 225] width 554 height 33
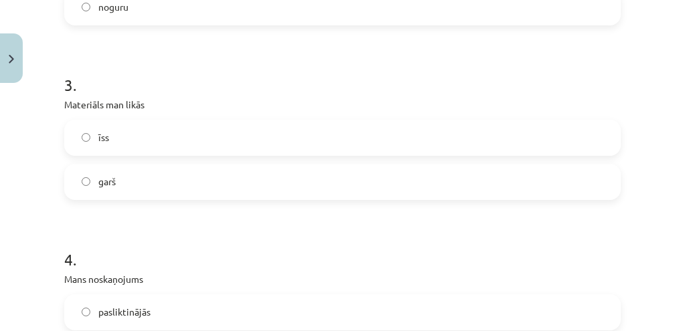
scroll to position [836, 0]
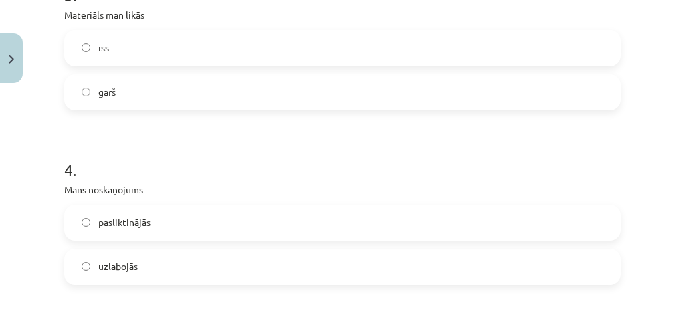
drag, startPoint x: 149, startPoint y: 260, endPoint x: 148, endPoint y: 235, distance: 24.8
click at [149, 259] on label "uzlabojās" at bounding box center [343, 266] width 554 height 33
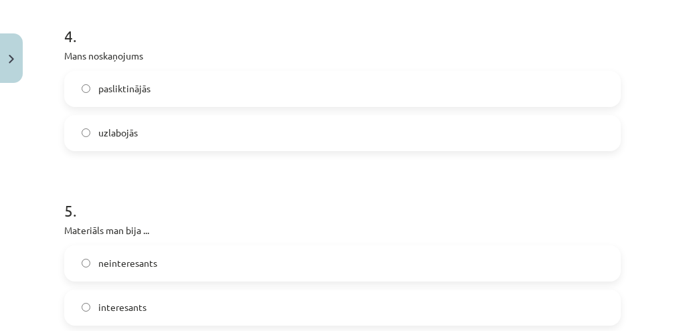
scroll to position [1014, 0]
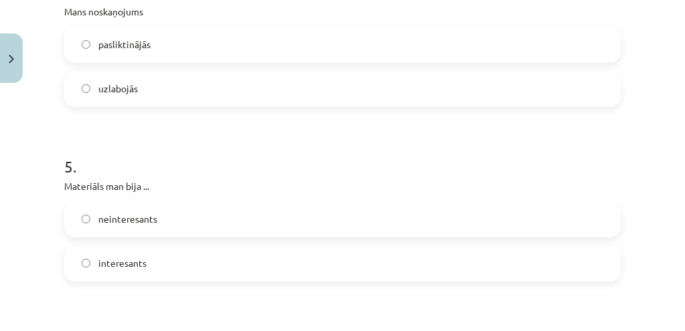
click at [167, 253] on label "interesants" at bounding box center [343, 263] width 554 height 33
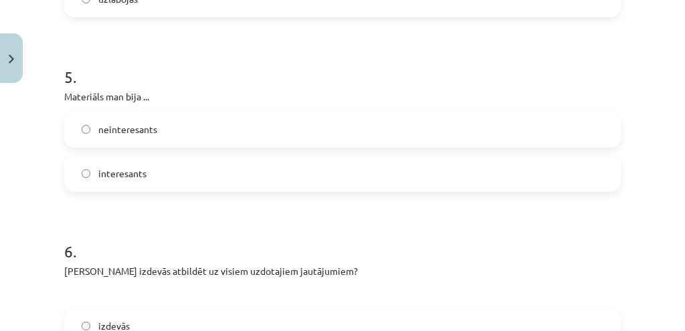
scroll to position [1148, 0]
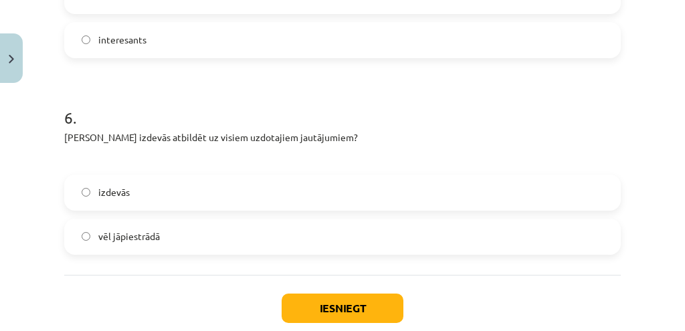
click at [135, 196] on label "izdevās" at bounding box center [343, 192] width 554 height 33
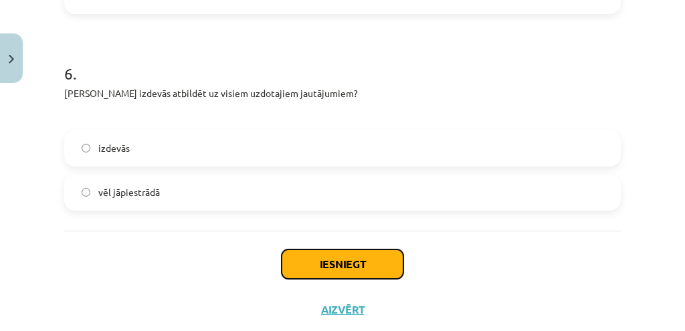
click at [289, 260] on button "Iesniegt" at bounding box center [343, 264] width 122 height 29
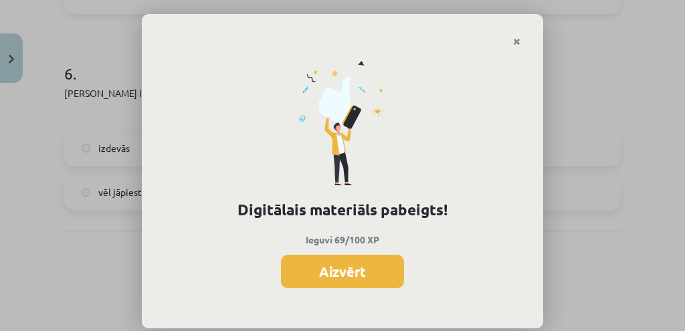
click at [334, 265] on button "Aizvērt" at bounding box center [342, 271] width 123 height 33
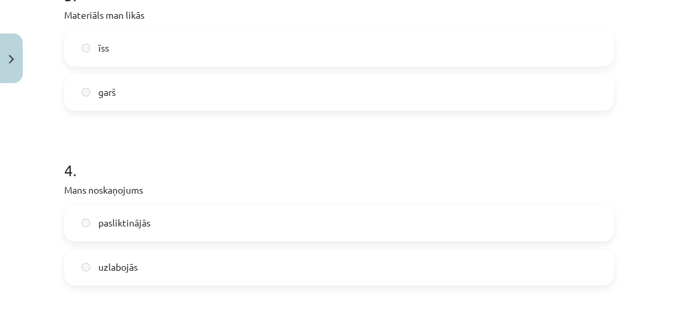
scroll to position [703, 0]
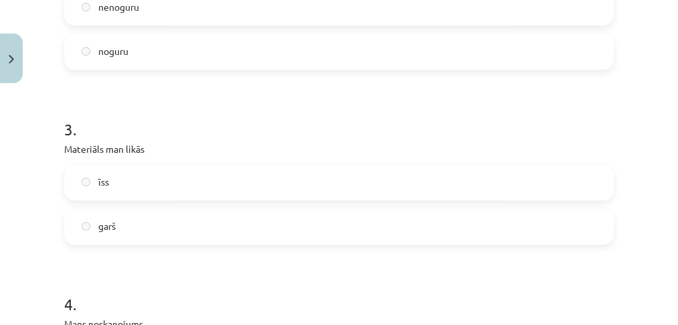
drag, startPoint x: 670, startPoint y: 163, endPoint x: 673, endPoint y: 141, distance: 22.9
click at [673, 141] on div "Mācību tēma: Krievu valodas b1 - 12. klases 1. ieskaites mācību materiāls #6 Te…" at bounding box center [339, 162] width 678 height 325
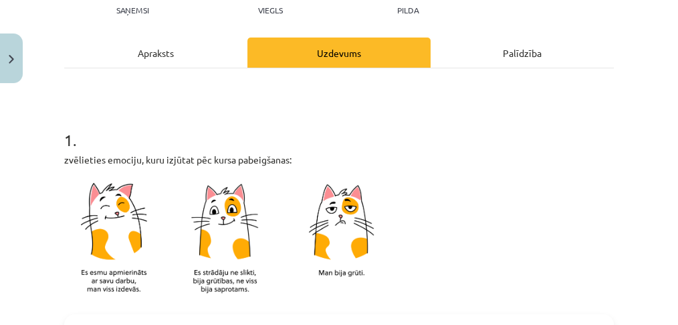
scroll to position [0, 0]
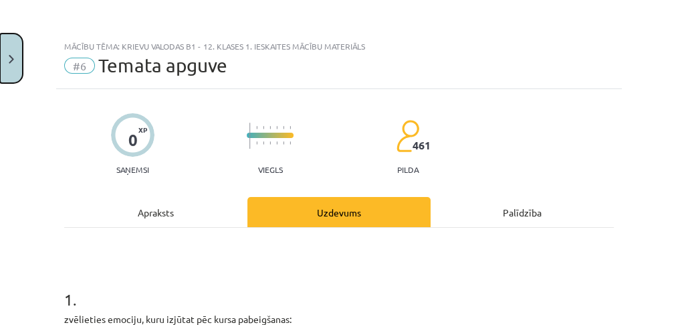
click at [11, 46] on button "Close" at bounding box center [11, 58] width 23 height 50
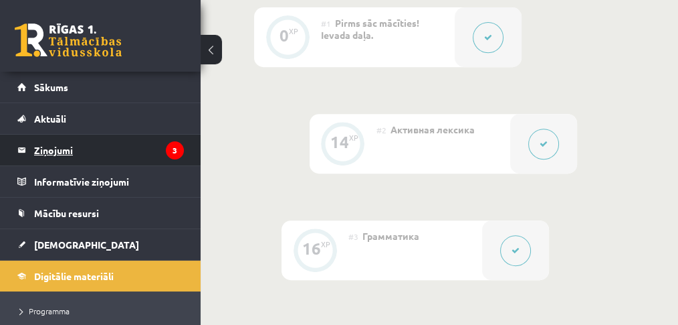
scroll to position [44, 0]
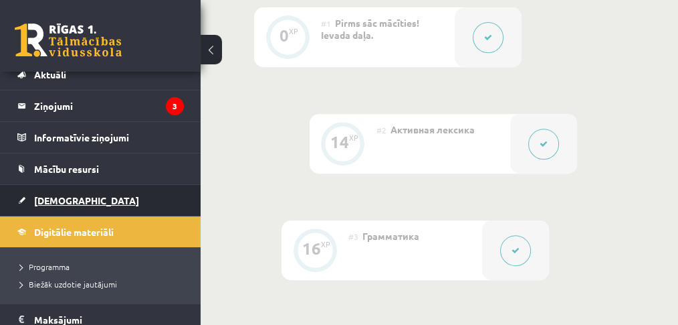
click at [67, 204] on link "[DEMOGRAPHIC_DATA]" at bounding box center [100, 200] width 167 height 31
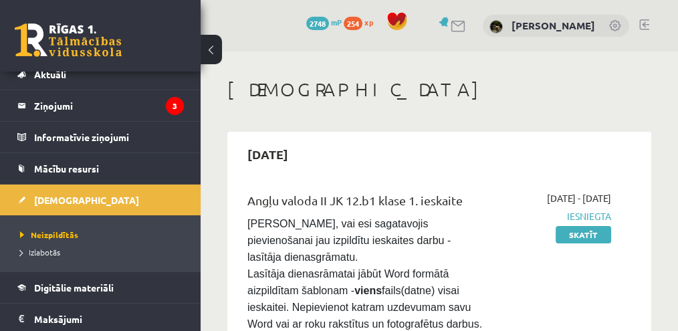
click at [214, 47] on button at bounding box center [211, 49] width 21 height 29
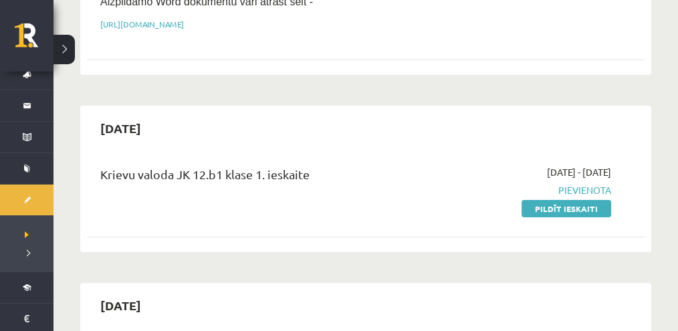
scroll to position [401, 0]
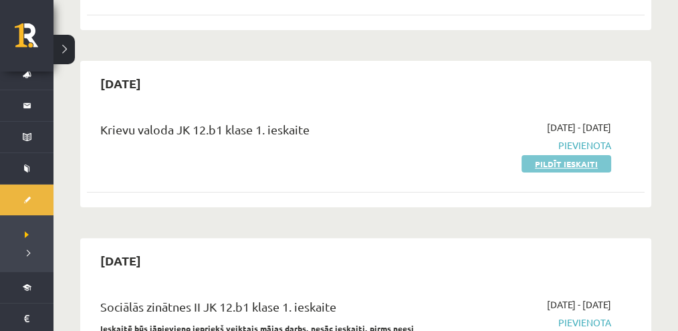
click at [560, 155] on link "Pildīt ieskaiti" at bounding box center [567, 163] width 90 height 17
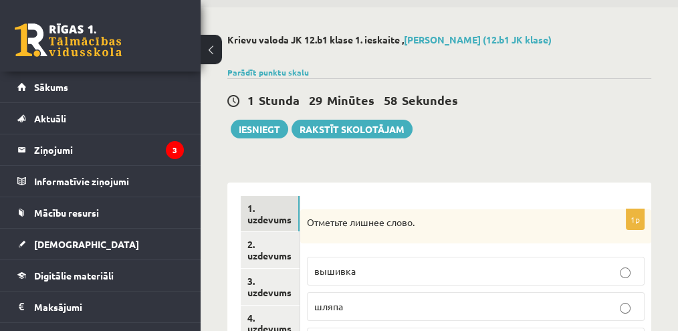
scroll to position [134, 0]
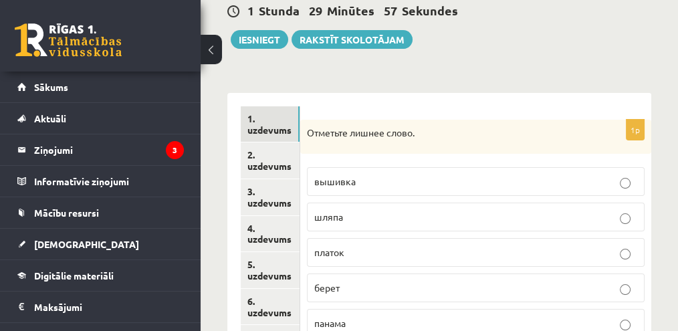
click at [207, 41] on button at bounding box center [211, 49] width 21 height 29
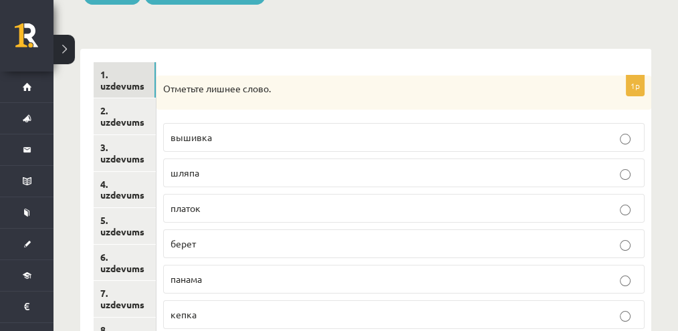
scroll to position [223, 0]
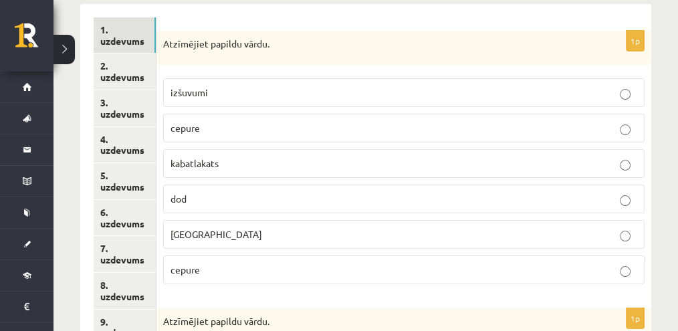
click at [314, 37] on p "Atzīmējiet papildu vārdu." at bounding box center [370, 43] width 415 height 13
click at [337, 86] on p "вышивка" at bounding box center [404, 93] width 467 height 14
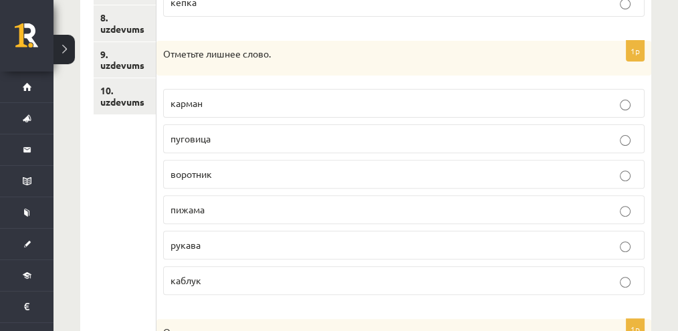
scroll to position [535, 0]
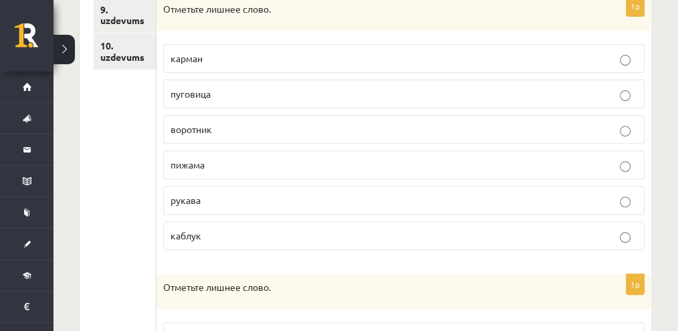
click at [286, 238] on label "каблук" at bounding box center [404, 235] width 482 height 29
click at [333, 167] on label "пижама" at bounding box center [404, 165] width 482 height 29
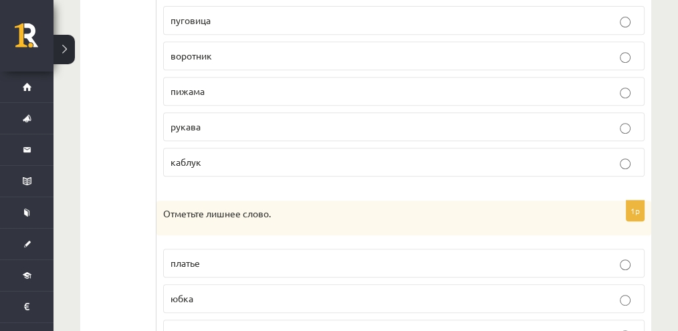
scroll to position [737, 0]
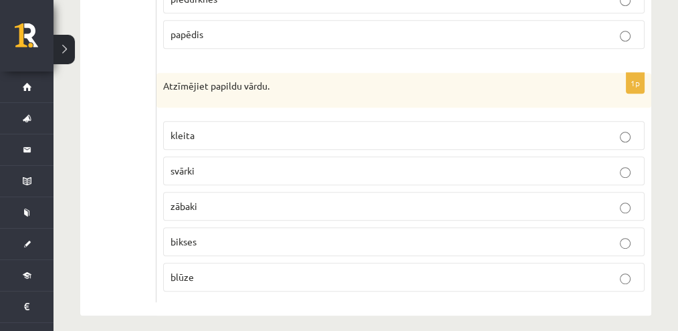
click at [200, 204] on label "zābaki" at bounding box center [404, 206] width 482 height 29
drag, startPoint x: 130, startPoint y: 118, endPoint x: 108, endPoint y: 139, distance: 30.3
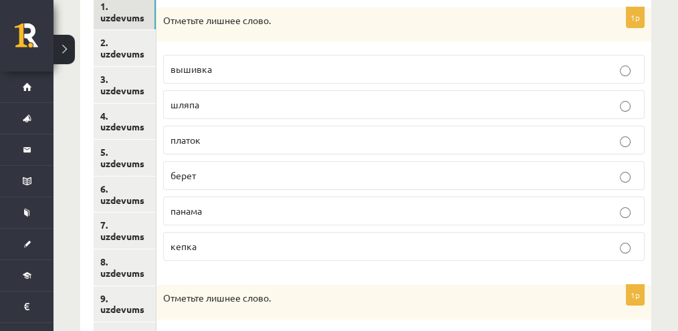
scroll to position [112, 0]
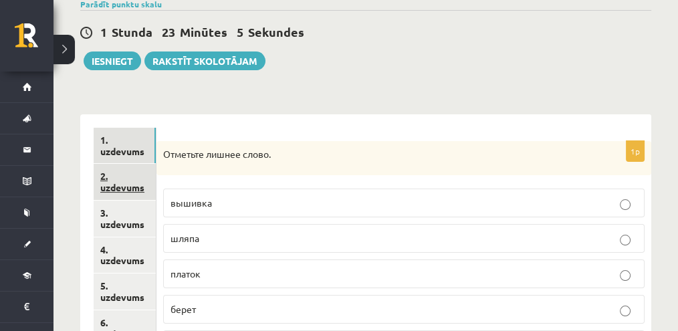
click at [116, 165] on link "2. uzdevums" at bounding box center [125, 182] width 62 height 36
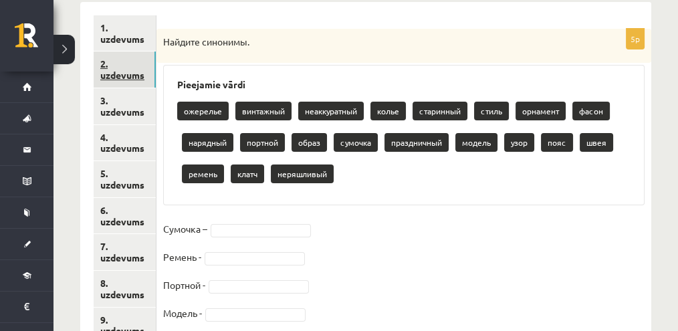
scroll to position [269, 0]
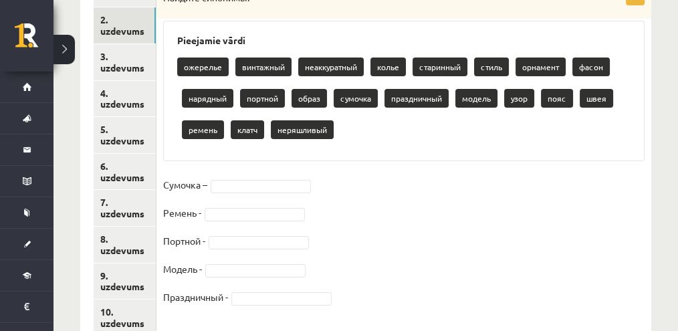
drag, startPoint x: 513, startPoint y: 25, endPoint x: 518, endPoint y: 12, distance: 14.2
click at [513, 25] on div "Pieejamie vārdi ожерелье винтажный неаккуратный колье старинный стиль орнамент …" at bounding box center [404, 91] width 482 height 141
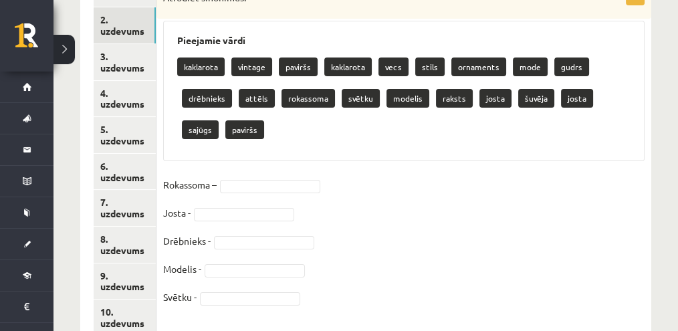
click at [341, 122] on div "kaklarota vintage paviršs kaklarota vecs stils ornaments mode gudrs drēbnieks a…" at bounding box center [404, 100] width 454 height 94
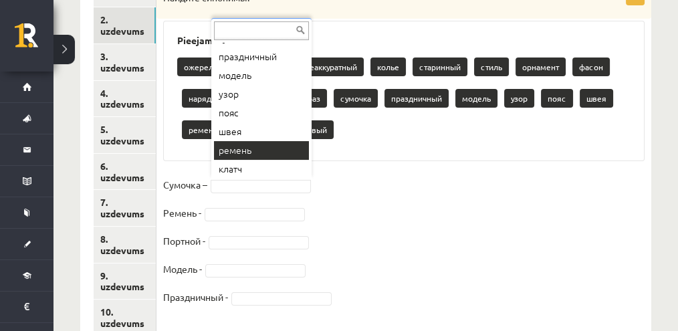
scroll to position [241, 0]
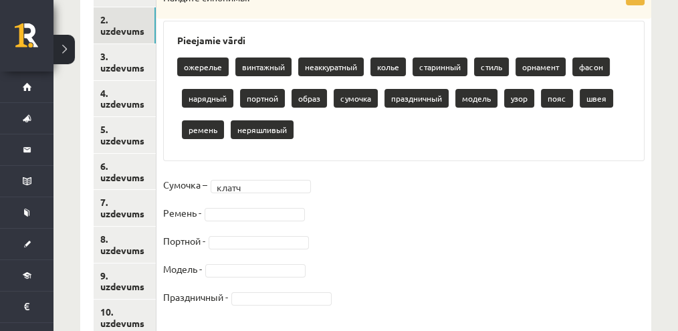
click at [360, 207] on fieldset "Сумочка – клатч ***** Ремень - Портной - Модель - Праздничный -" at bounding box center [404, 245] width 482 height 141
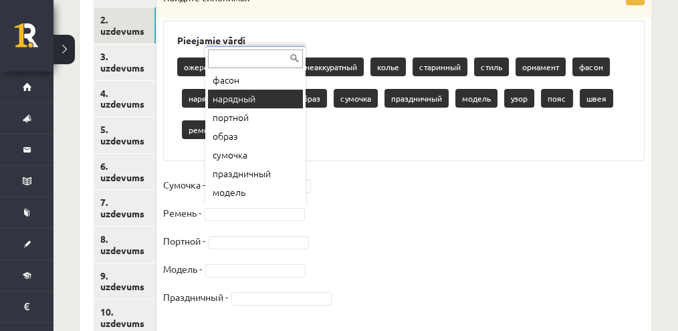
scroll to position [239, 0]
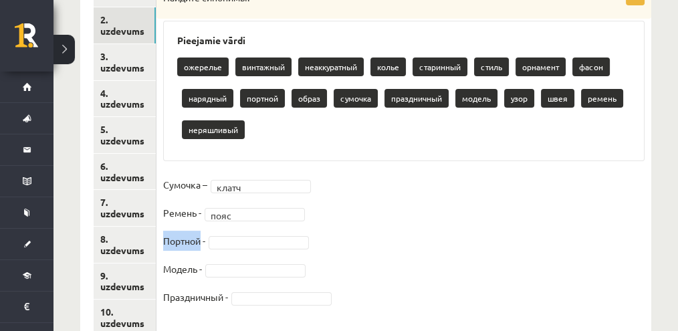
drag, startPoint x: 161, startPoint y: 241, endPoint x: 197, endPoint y: 232, distance: 36.5
click at [200, 242] on div "5p Найдите синонимы. Pieejamie vārdi ожерелье винтажный неаккуратный колье стар…" at bounding box center [404, 153] width 495 height 337
copy p "Портной"
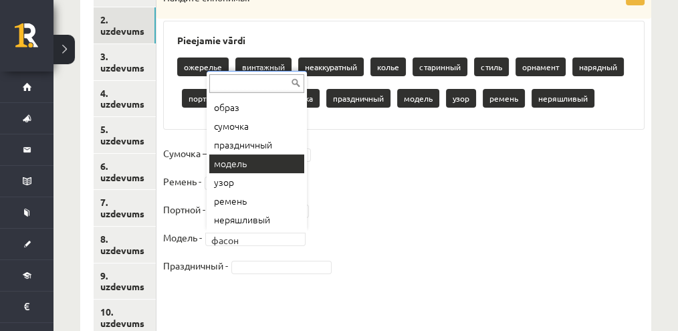
scroll to position [140, 0]
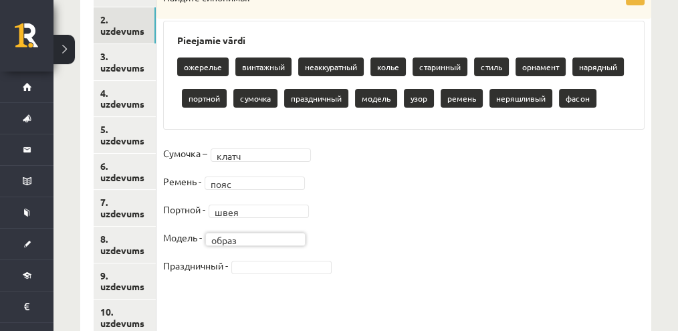
click at [347, 246] on fieldset "Сумочка – клатч ***** Ремень - пояс **** Портной - швея **** Модель - образ ***…" at bounding box center [404, 213] width 482 height 141
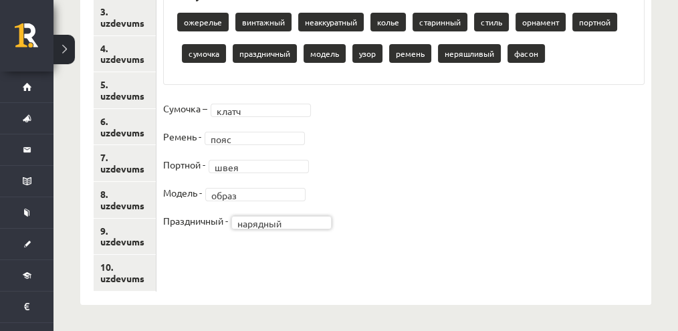
scroll to position [225, 0]
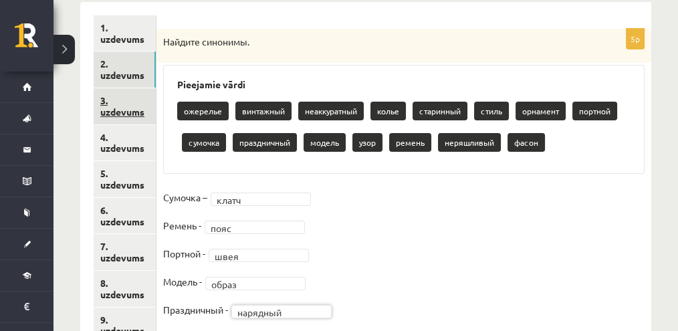
click at [108, 101] on link "3. uzdevums" at bounding box center [125, 106] width 62 height 36
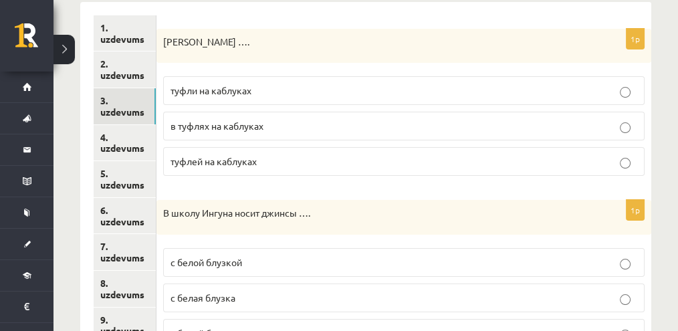
click at [354, 87] on p "туфли на каблуках" at bounding box center [404, 91] width 467 height 14
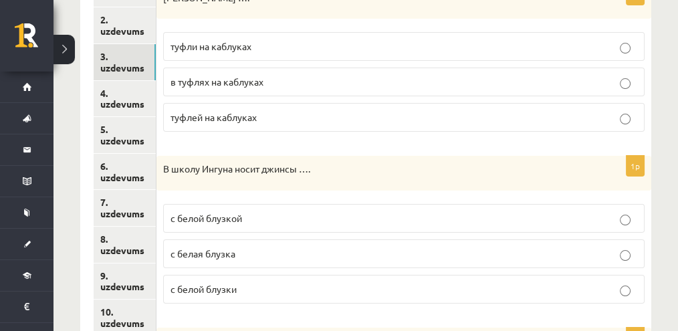
scroll to position [314, 0]
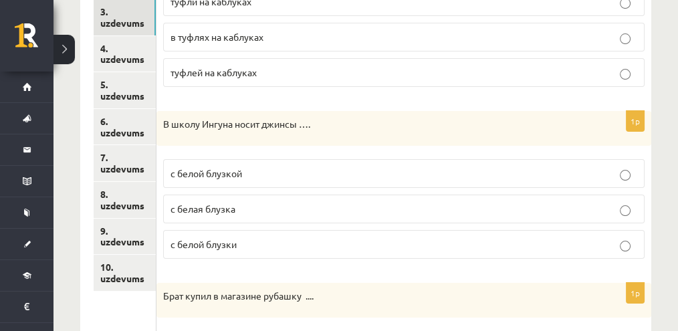
click at [361, 238] on p "с белой блузки" at bounding box center [404, 245] width 467 height 14
click at [322, 167] on p "с белой блузкой" at bounding box center [404, 174] width 467 height 14
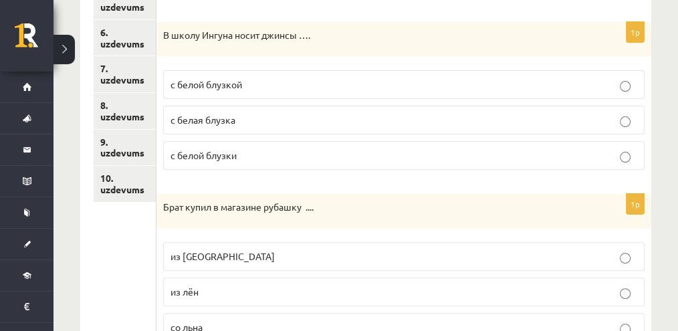
scroll to position [448, 0]
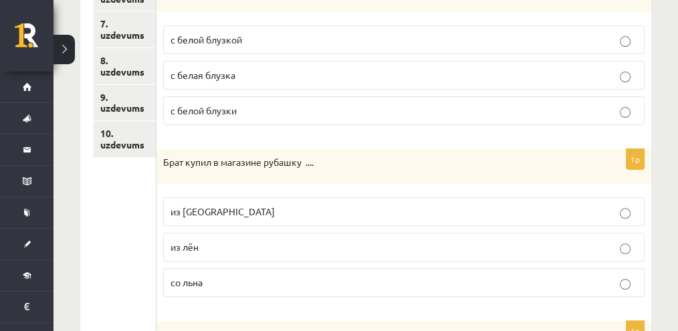
click at [265, 211] on p "из [GEOGRAPHIC_DATA]" at bounding box center [404, 212] width 467 height 14
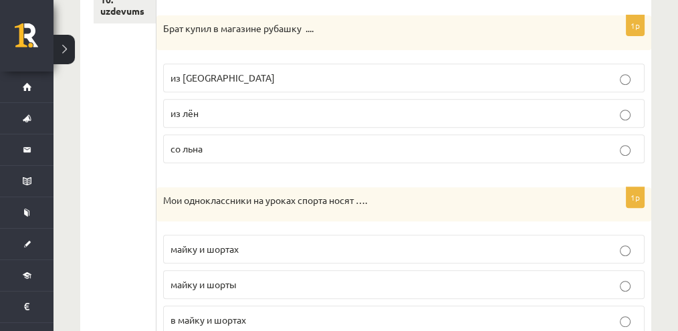
scroll to position [626, 0]
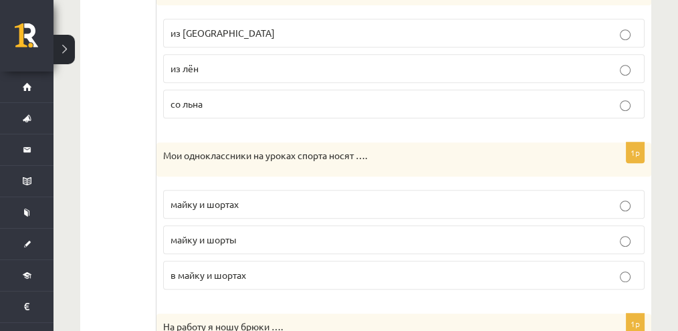
click at [284, 233] on p "майку и шорты" at bounding box center [404, 240] width 467 height 14
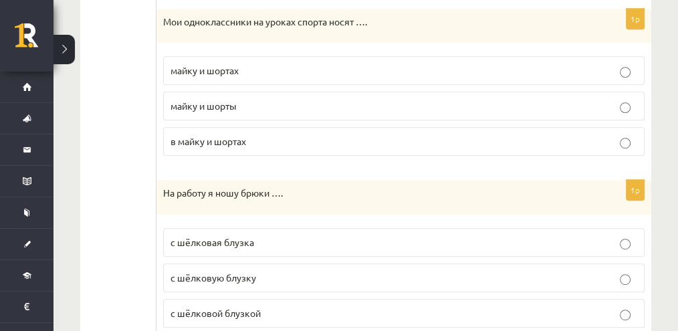
scroll to position [804, 0]
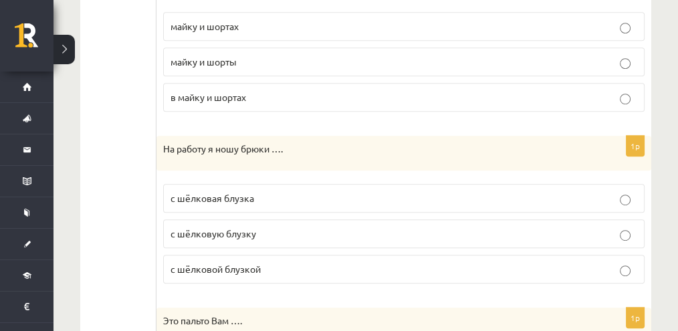
click at [422, 255] on label "с шёлковой блузкой" at bounding box center [404, 269] width 482 height 29
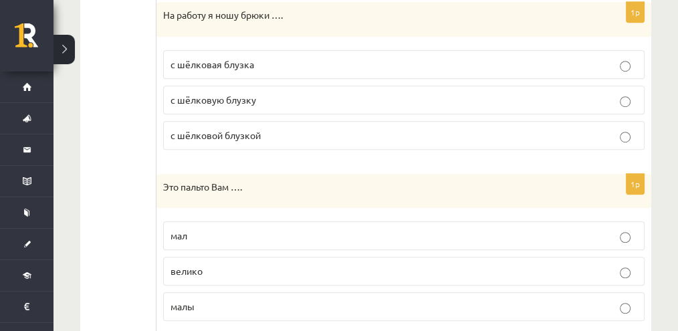
scroll to position [983, 0]
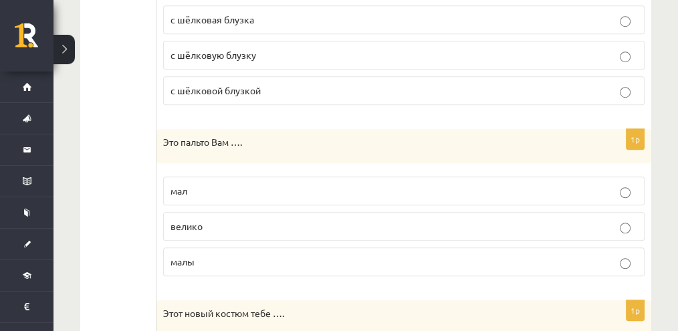
click at [179, 185] on span "мал" at bounding box center [179, 191] width 17 height 12
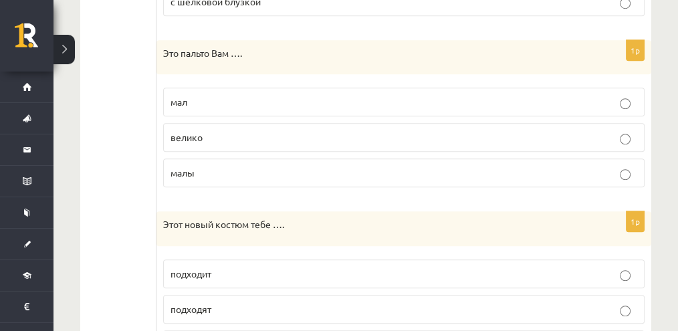
scroll to position [1117, 0]
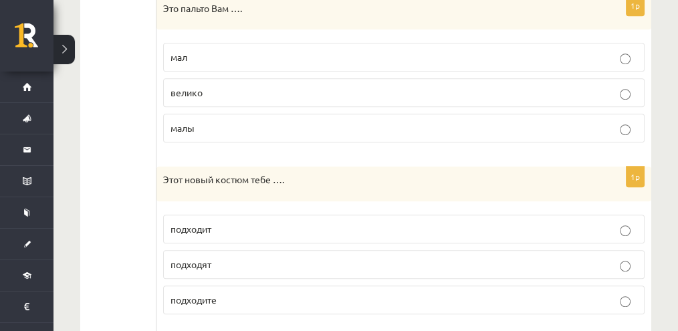
click at [236, 222] on p "подходит" at bounding box center [404, 229] width 467 height 14
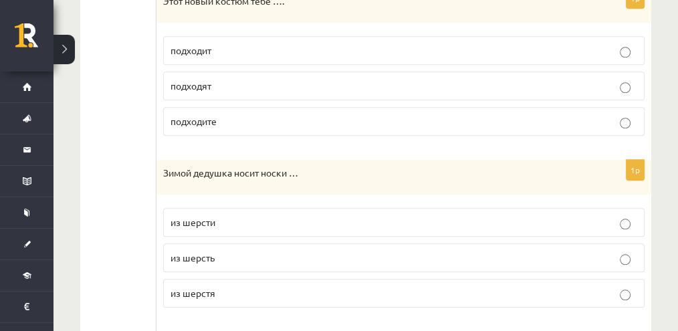
scroll to position [1340, 0]
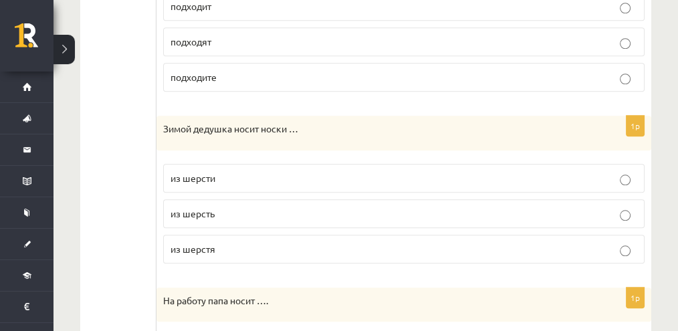
click at [225, 171] on p "из шерсти" at bounding box center [404, 178] width 467 height 14
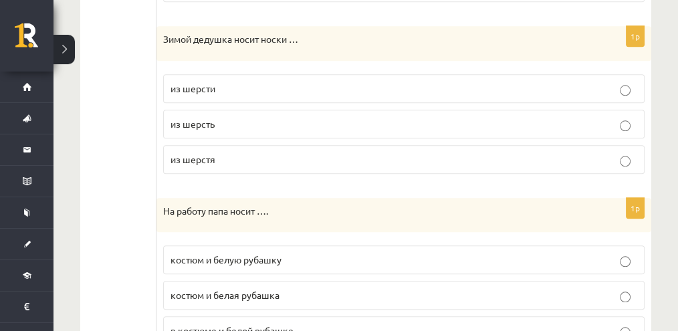
click at [339, 205] on p "На работу папа носит …." at bounding box center [370, 211] width 415 height 13
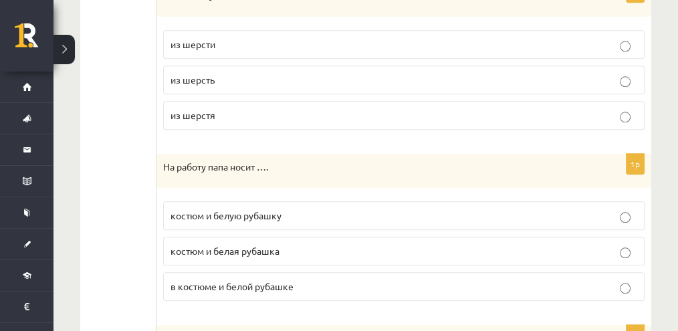
scroll to position [1518, 0]
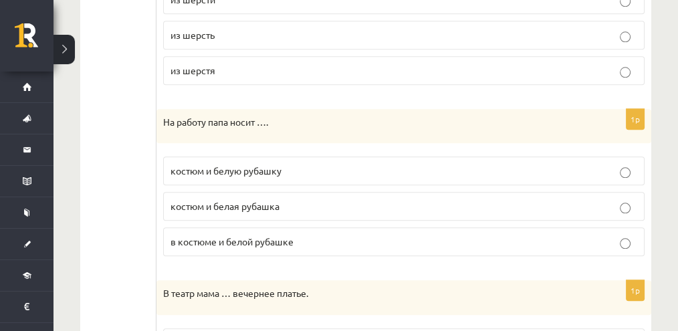
click at [326, 164] on p "костюм и белую рубашку" at bounding box center [404, 171] width 467 height 14
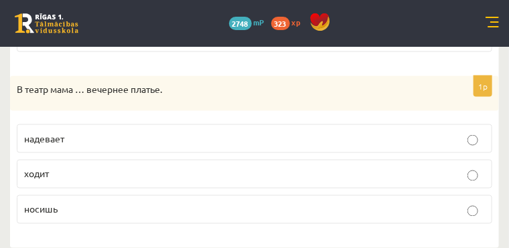
scroll to position [1773, 0]
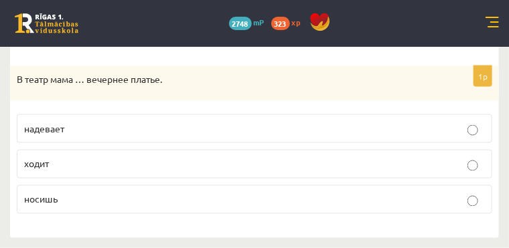
click at [234, 122] on p "надевает" at bounding box center [254, 129] width 460 height 14
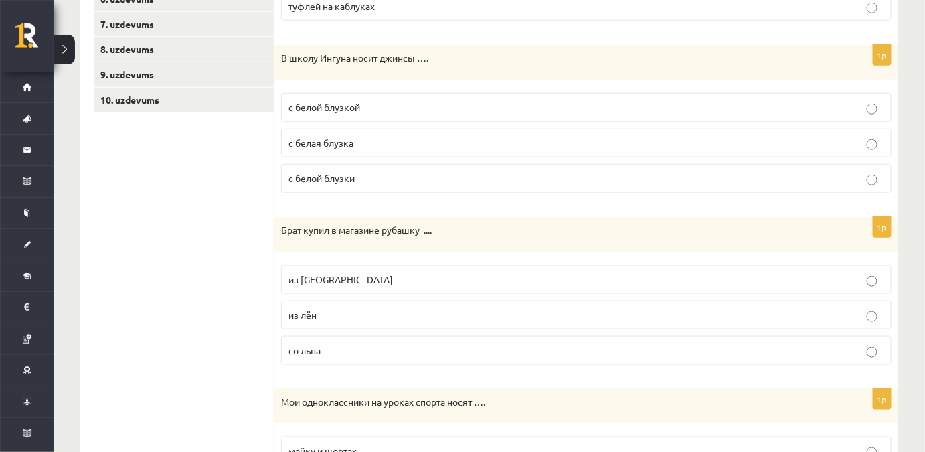
scroll to position [137, 0]
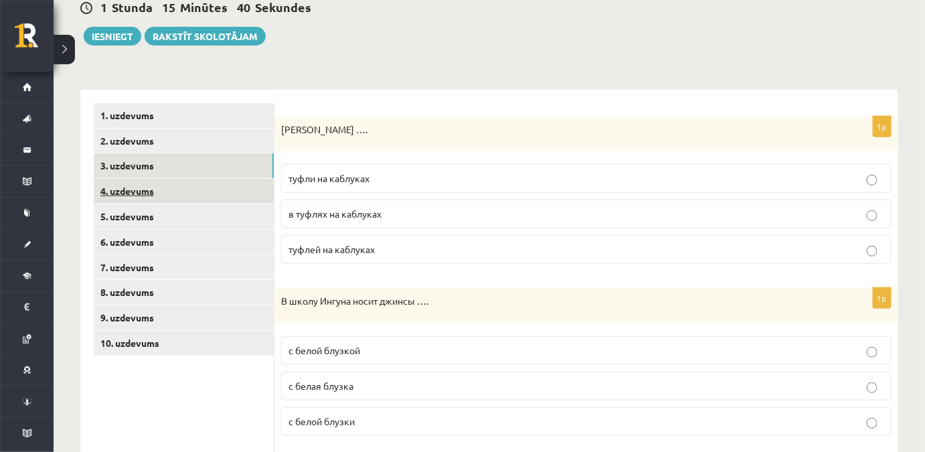
click at [230, 199] on link "4. uzdevums" at bounding box center [184, 191] width 180 height 25
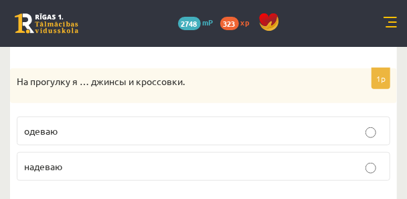
scroll to position [258, 0]
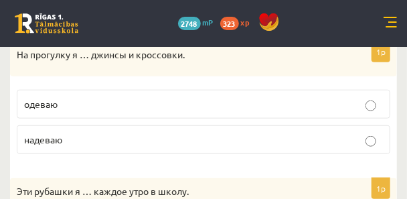
click at [100, 138] on p "надеваю" at bounding box center [203, 139] width 359 height 14
click at [250, 102] on p "одеваю" at bounding box center [203, 104] width 359 height 14
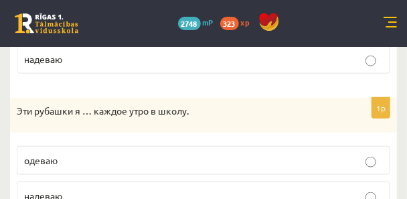
scroll to position [365, 0]
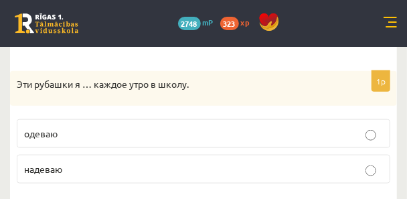
click at [195, 136] on p "одеваю" at bounding box center [203, 133] width 359 height 14
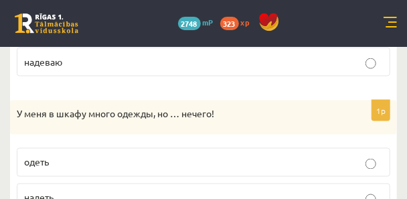
scroll to position [498, 0]
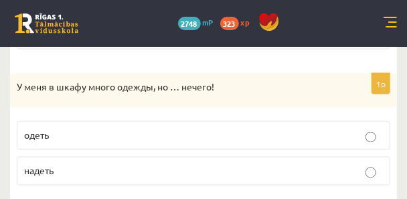
click at [175, 172] on p "надеть" at bounding box center [203, 171] width 359 height 14
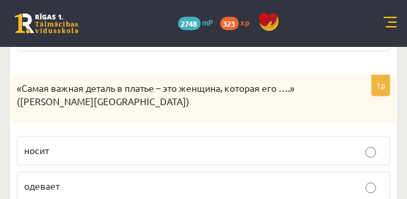
scroll to position [659, 0]
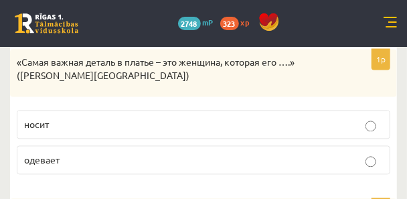
click at [238, 128] on p "носит" at bounding box center [203, 124] width 359 height 14
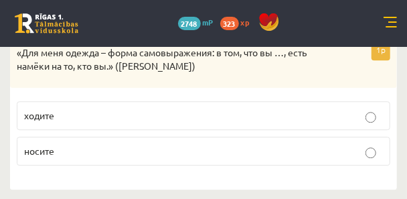
scroll to position [791, 0]
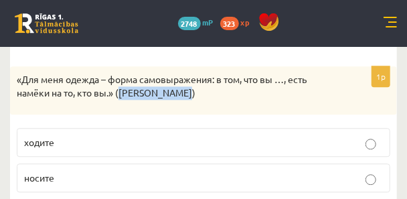
drag, startPoint x: 192, startPoint y: 94, endPoint x: 120, endPoint y: 91, distance: 71.6
click at [120, 91] on p "«Для меня одежда – форма самовыражения: в том, что вы …, есть намёки на то, кто…" at bounding box center [170, 86] width 306 height 26
copy p "Марк Джейкобс"
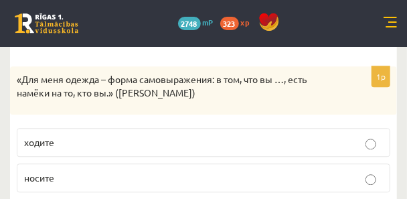
click at [225, 101] on div "«Для меня одежда – форма самовыражения: в том, что вы …, есть намёки на то, кто…" at bounding box center [203, 90] width 387 height 48
click at [215, 174] on p "носите" at bounding box center [203, 178] width 359 height 14
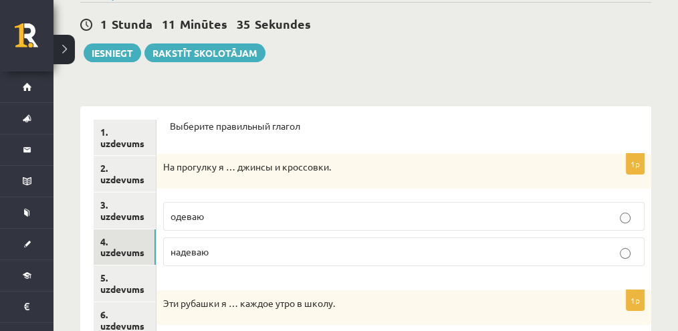
scroll to position [165, 0]
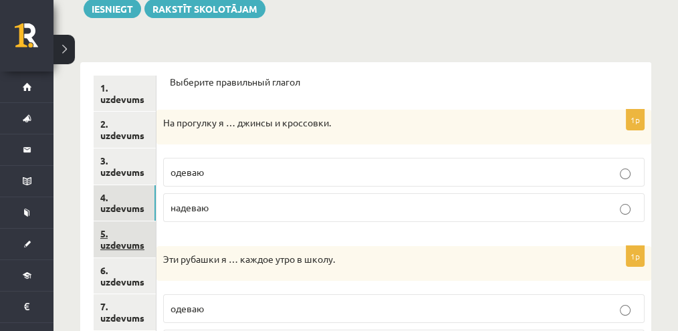
click at [151, 223] on link "5. uzdevums" at bounding box center [125, 239] width 62 height 36
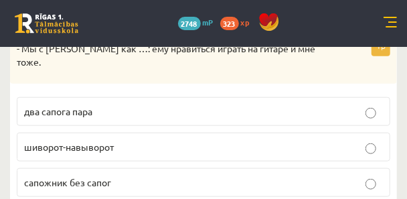
scroll to position [265, 0]
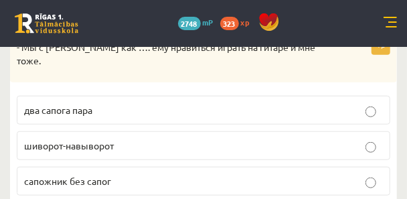
click at [295, 103] on p "два сапога пара" at bounding box center [203, 110] width 359 height 14
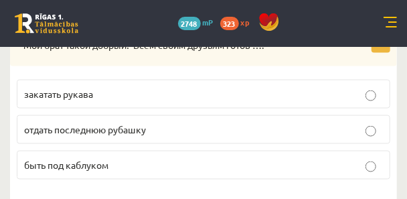
scroll to position [426, 0]
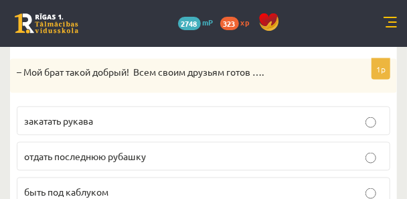
click at [370, 142] on label "отдать последнюю рубашку" at bounding box center [203, 156] width 373 height 29
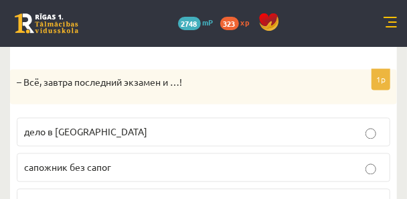
scroll to position [613, 0]
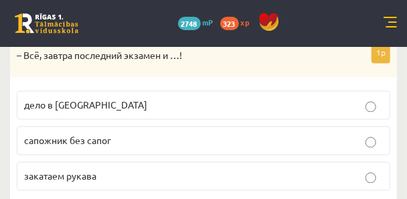
click at [330, 98] on p "дело в [GEOGRAPHIC_DATA]" at bounding box center [203, 105] width 359 height 14
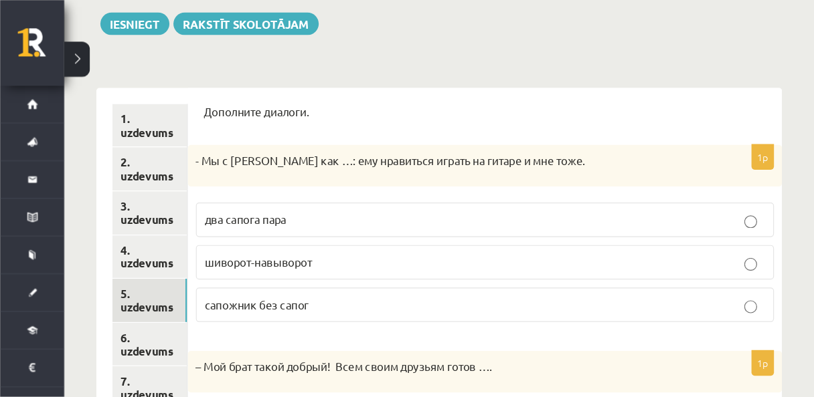
scroll to position [153, 0]
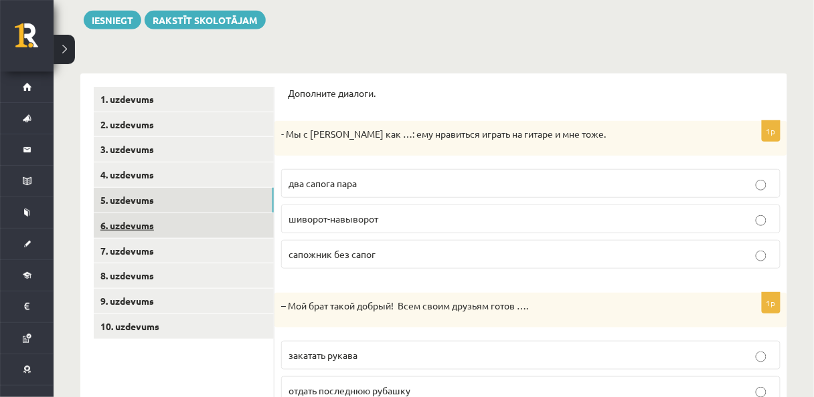
click at [249, 219] on link "6. uzdevums" at bounding box center [184, 225] width 180 height 25
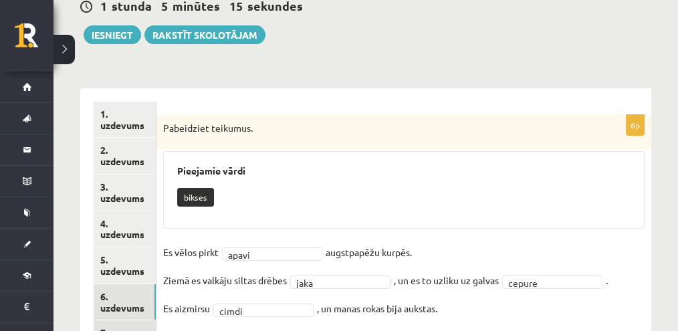
scroll to position [228, 0]
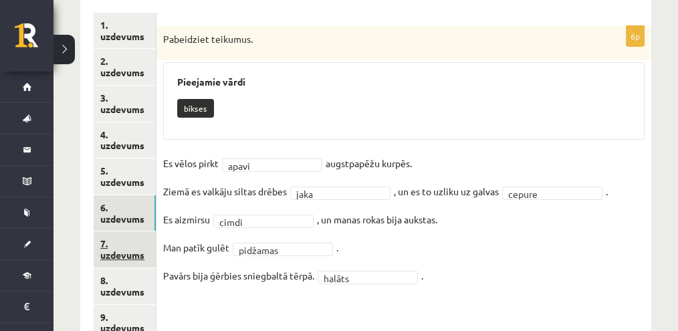
click at [122, 248] on link "7. uzdevums" at bounding box center [125, 250] width 62 height 36
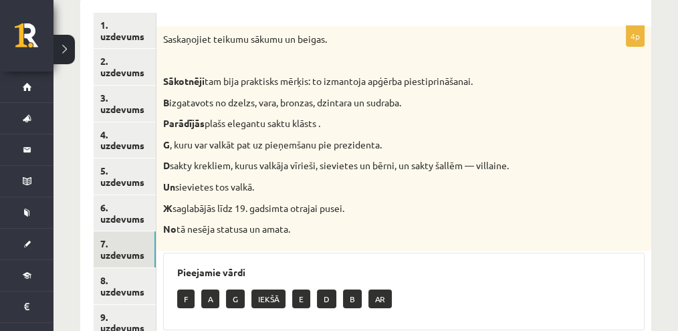
scroll to position [183, 0]
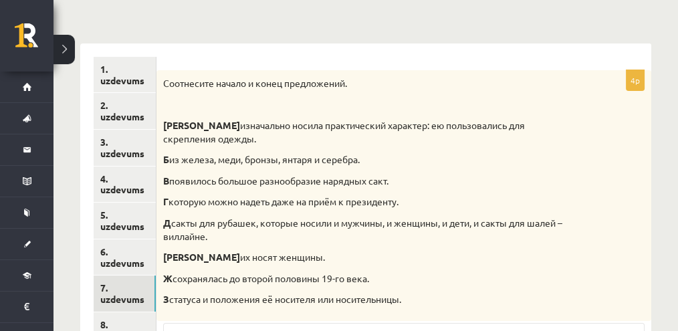
click at [324, 39] on div "**********" at bounding box center [365, 288] width 571 height 517
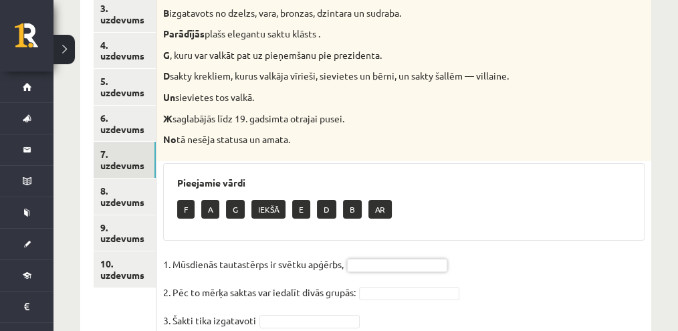
scroll to position [272, 0]
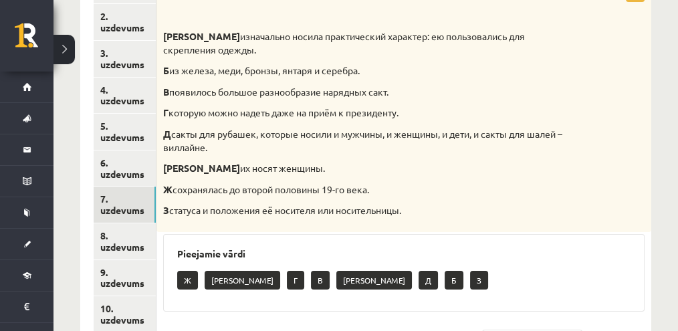
click at [483, 204] on p "З статуса и положения её носителя или носительницы." at bounding box center [370, 210] width 415 height 13
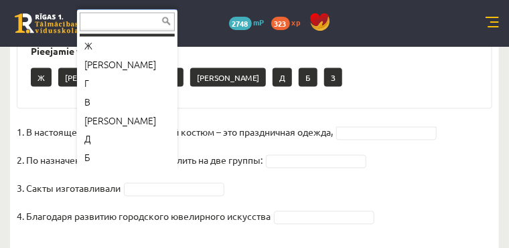
scroll to position [16, 0]
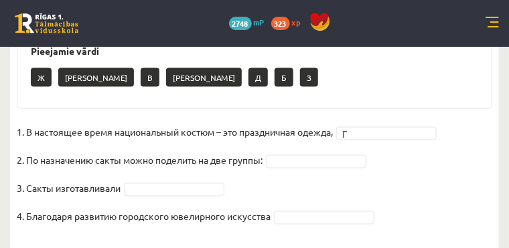
drag, startPoint x: 406, startPoint y: 28, endPoint x: 411, endPoint y: 3, distance: 25.9
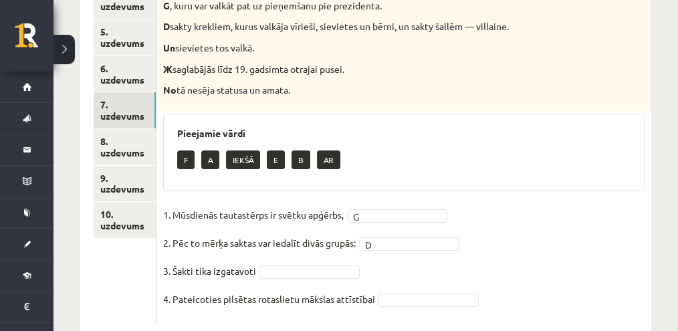
drag, startPoint x: 472, startPoint y: 88, endPoint x: 490, endPoint y: 52, distance: 39.8
click at [474, 86] on p "No tā nesēja statusa un amata." at bounding box center [370, 90] width 415 height 13
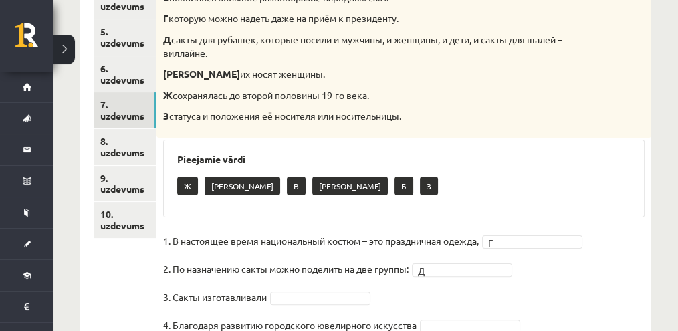
click at [446, 110] on p "З статуса и положения её носителя или носительницы." at bounding box center [370, 116] width 415 height 13
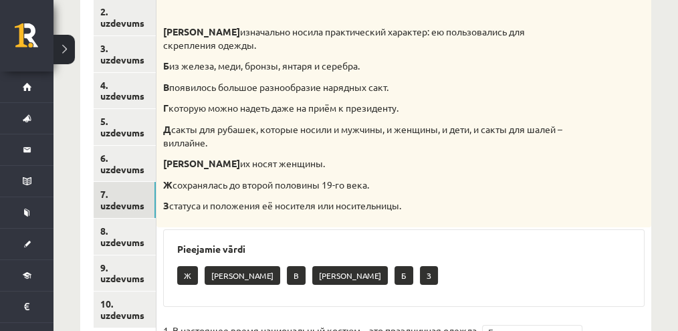
drag, startPoint x: 511, startPoint y: 67, endPoint x: 520, endPoint y: 55, distance: 15.3
click at [513, 66] on div "Соотнесите начало и конец предложений. А изначально носила практический характе…" at bounding box center [404, 102] width 495 height 251
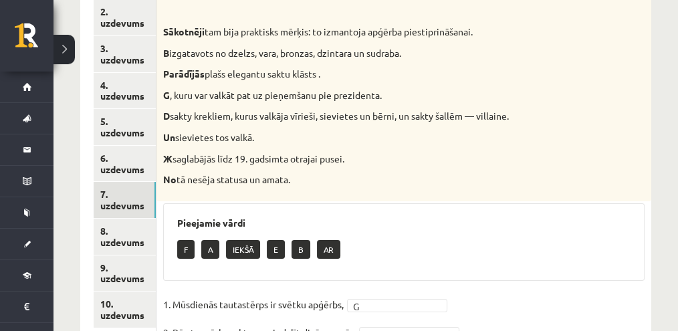
click at [357, 68] on p "Parādījās plašs elegantu saktu klāsts ." at bounding box center [370, 74] width 415 height 13
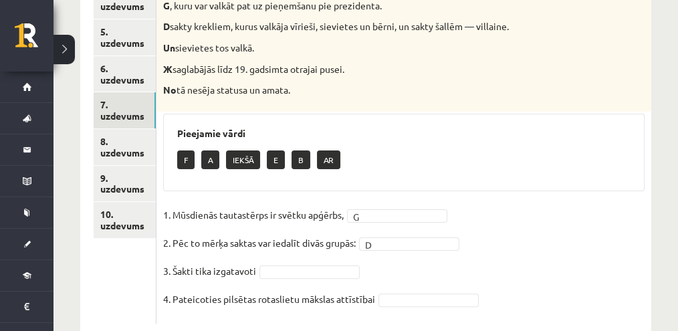
scroll to position [398, 0]
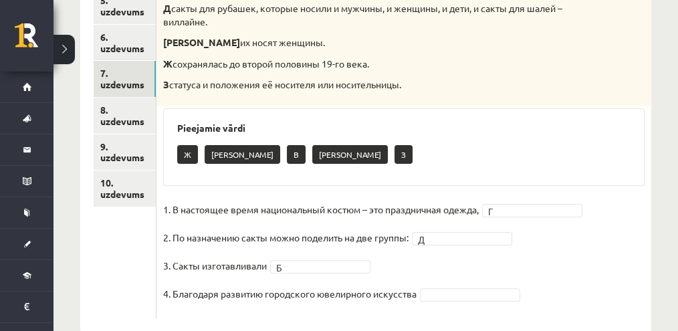
click at [365, 143] on div "Ж А В Е З" at bounding box center [404, 156] width 454 height 31
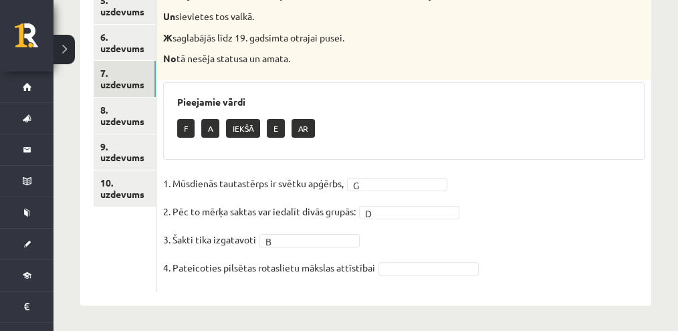
click at [440, 148] on div "Pieejamie vārdi F A IEKŠĀ E AR" at bounding box center [404, 121] width 482 height 78
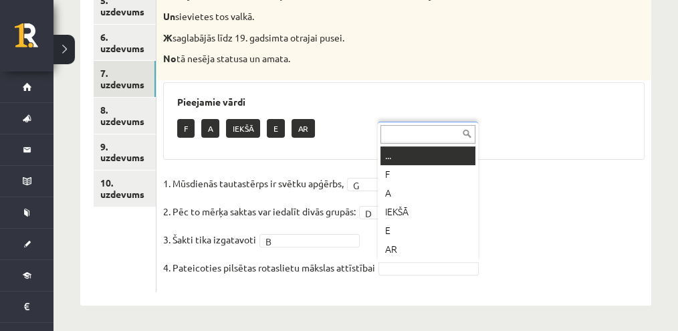
drag, startPoint x: 521, startPoint y: 77, endPoint x: 555, endPoint y: 1, distance: 83.2
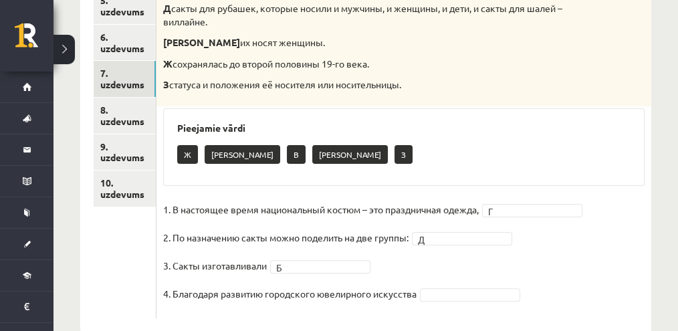
click at [457, 273] on fieldset "1. В настоящее время национальный костюм – это праздничная одежда, Г * 2. По на…" at bounding box center [404, 255] width 482 height 112
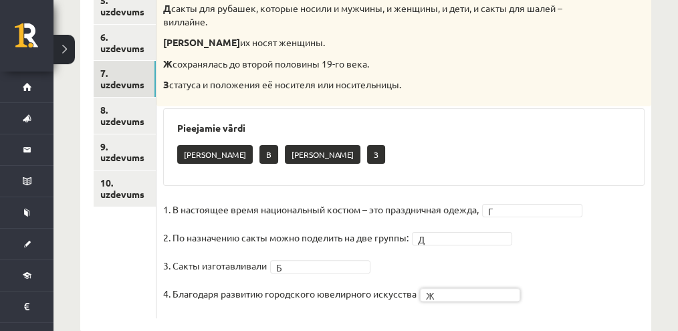
click at [88, 98] on div "1. uzdevums 2. uzdevums 3. uzdevums 4. uzdevums 5. uzdevums 6. uzdevums 7. uzde…" at bounding box center [118, 80] width 76 height 503
click at [115, 108] on link "8. uzdevums" at bounding box center [125, 116] width 62 height 36
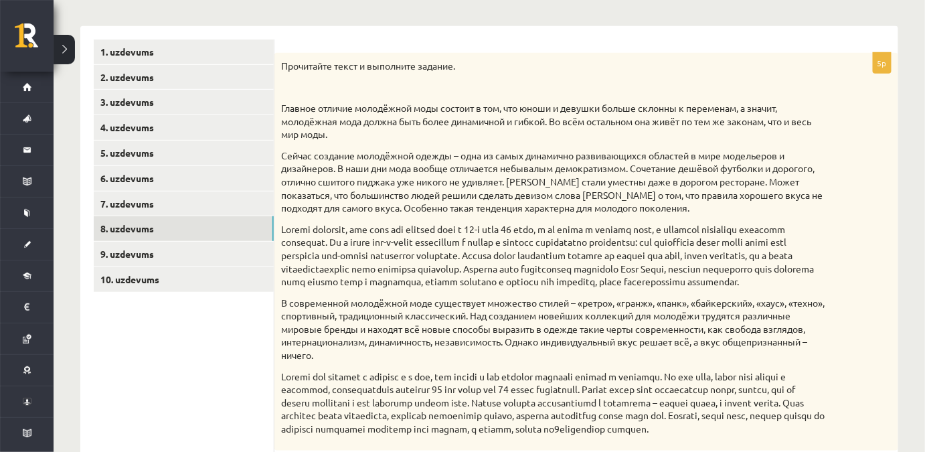
scroll to position [140, 0]
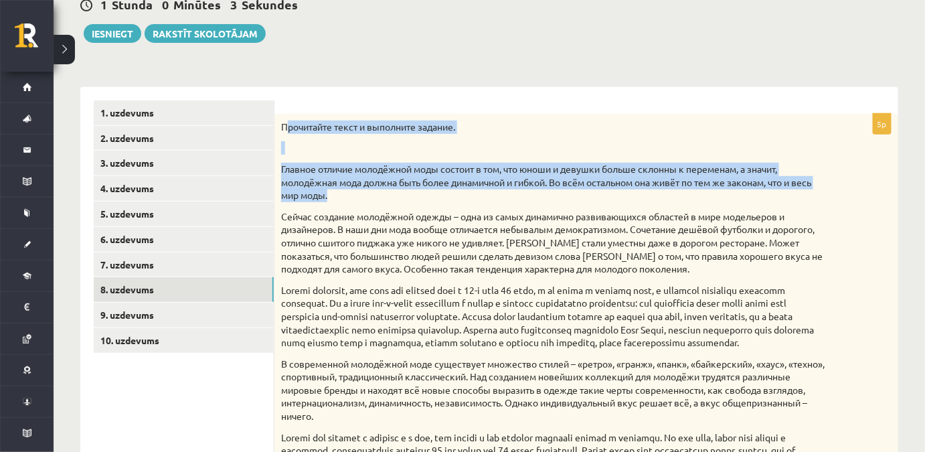
drag, startPoint x: 286, startPoint y: 124, endPoint x: 430, endPoint y: 189, distance: 157.6
click at [430, 189] on div "Прочитайте текст и выполните задание. Главное отличие молодёжной моды состоит в…" at bounding box center [586, 312] width 624 height 397
click at [383, 149] on p at bounding box center [552, 147] width 543 height 13
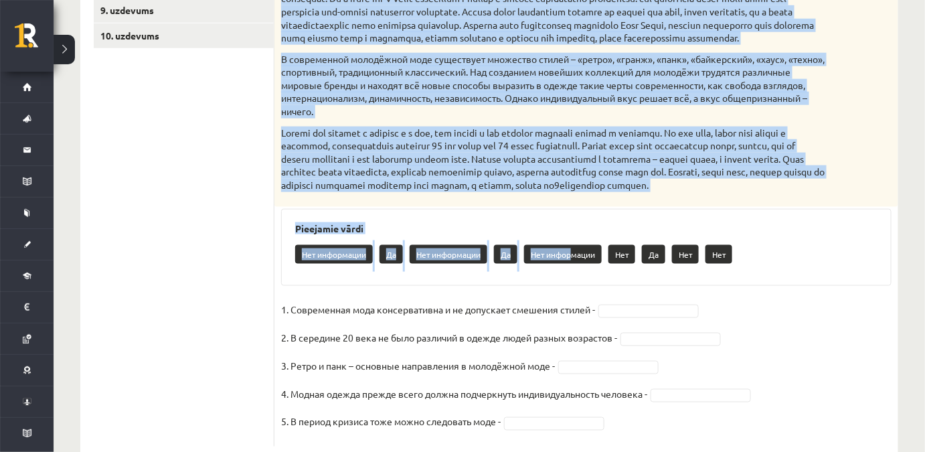
scroll to position [505, 0]
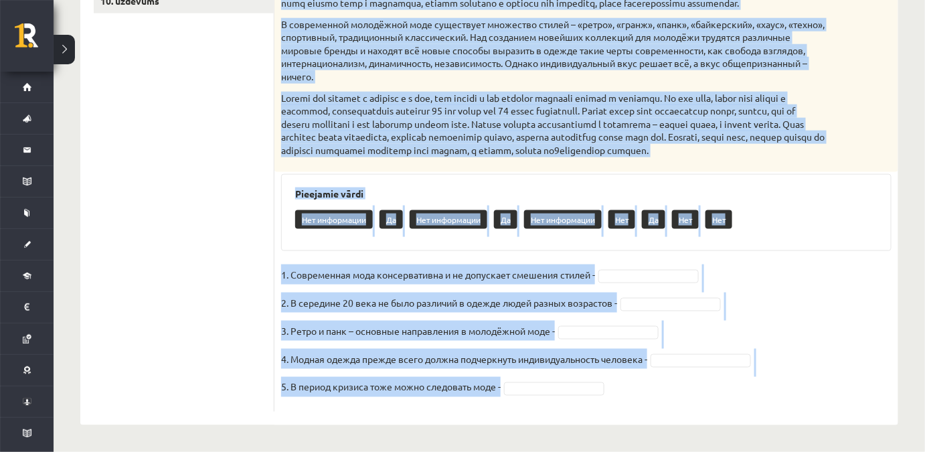
drag, startPoint x: 276, startPoint y: 124, endPoint x: 729, endPoint y: 383, distance: 521.8
click at [678, 331] on div "5p Прочитайте текст и выполните задание. Главное отличие молодёжной моды состои…" at bounding box center [586, 94] width 624 height 638
copy div "Прочитайте текст и выполните задание. Главное отличие молодёжной моды состоит в…"
click at [678, 219] on div "Нет информации Да Нет информации Да Нет информации Нет Да Нет Нет" at bounding box center [586, 220] width 582 height 31
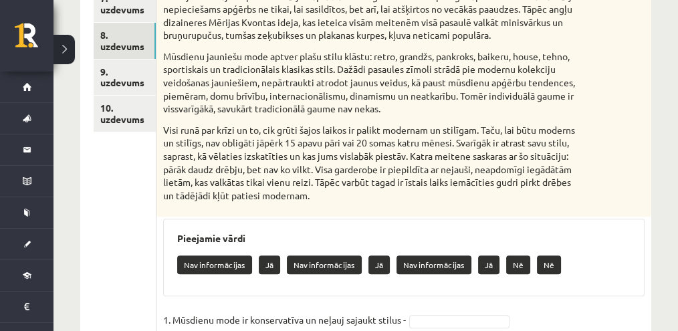
scroll to position [651, 0]
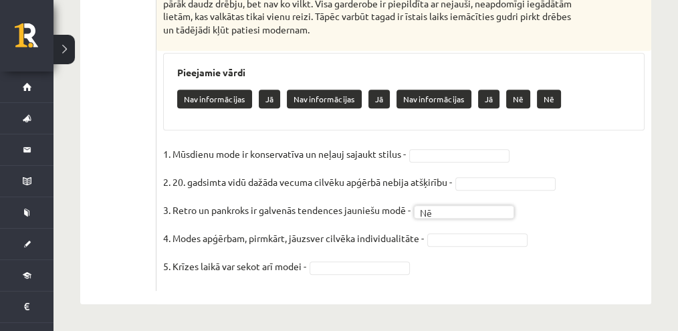
click at [458, 181] on span at bounding box center [505, 182] width 107 height 12
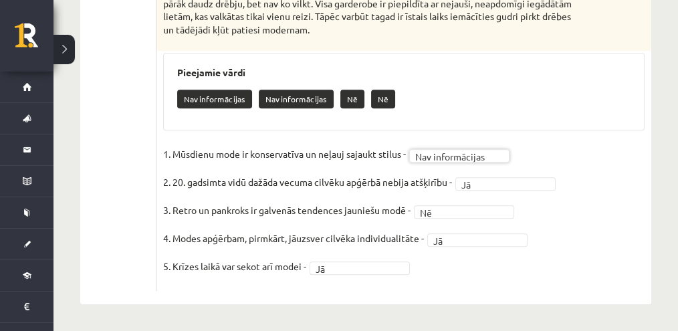
scroll to position [428, 0]
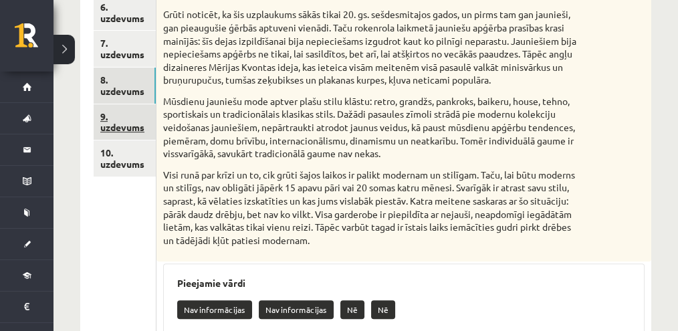
click at [104, 130] on font "9. uzdevums" at bounding box center [122, 121] width 44 height 23
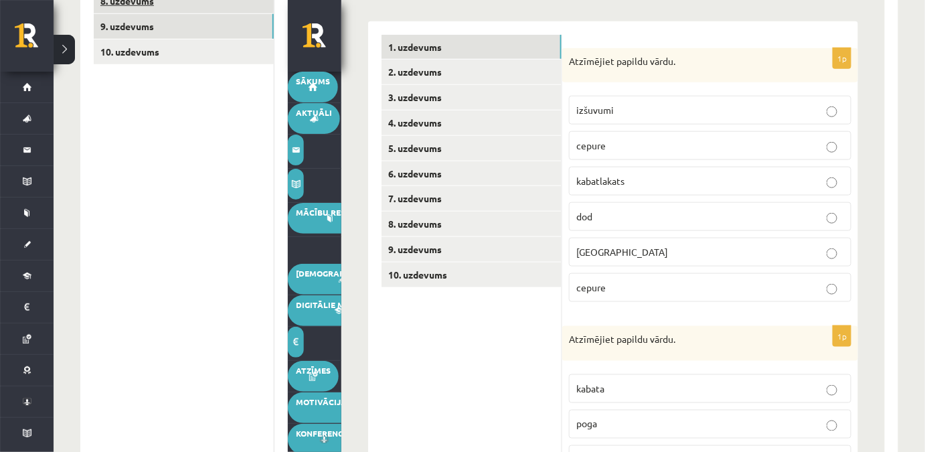
scroll to position [367, 0]
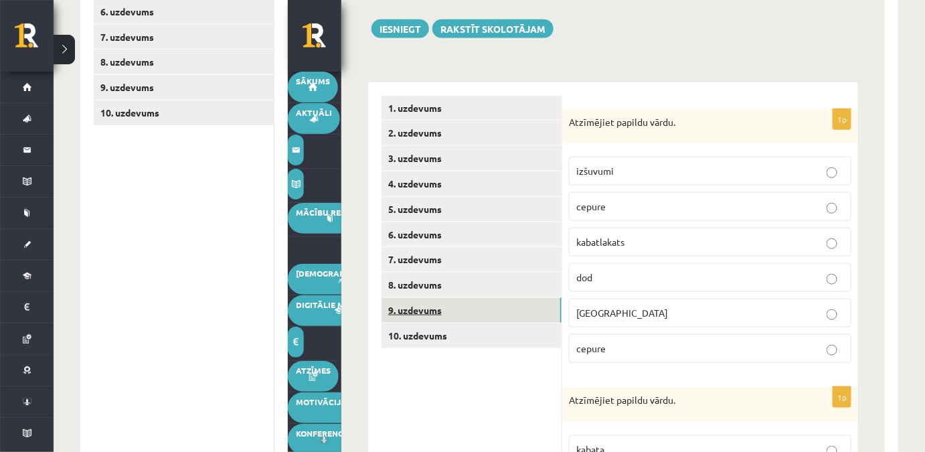
click at [448, 316] on link "9. uzdevums" at bounding box center [471, 310] width 180 height 25
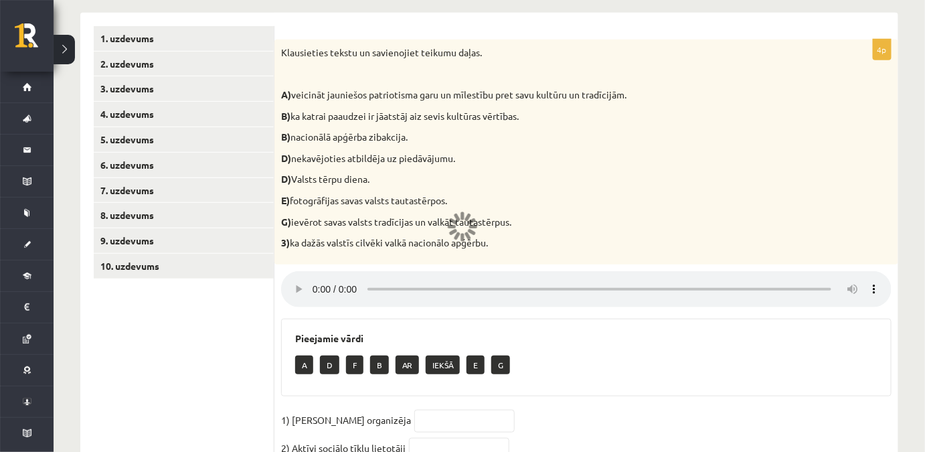
scroll to position [335, 0]
click at [193, 268] on link "10. uzdevums" at bounding box center [184, 266] width 180 height 25
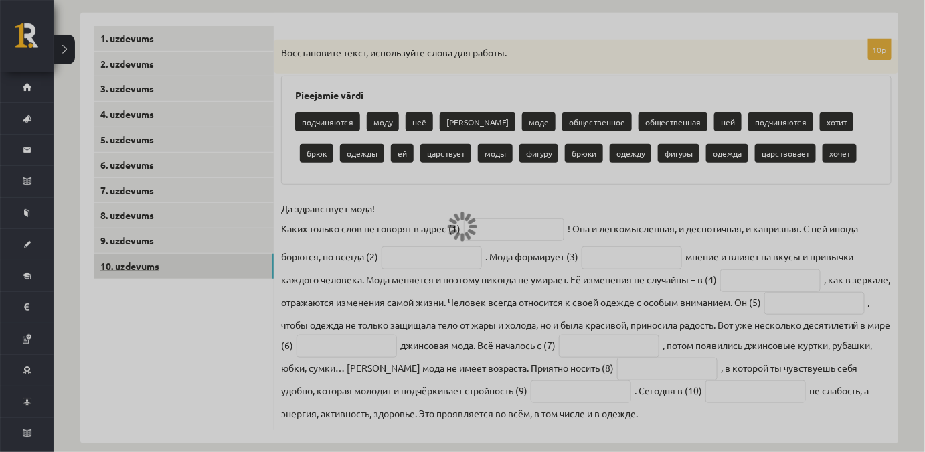
scroll to position [212, 0]
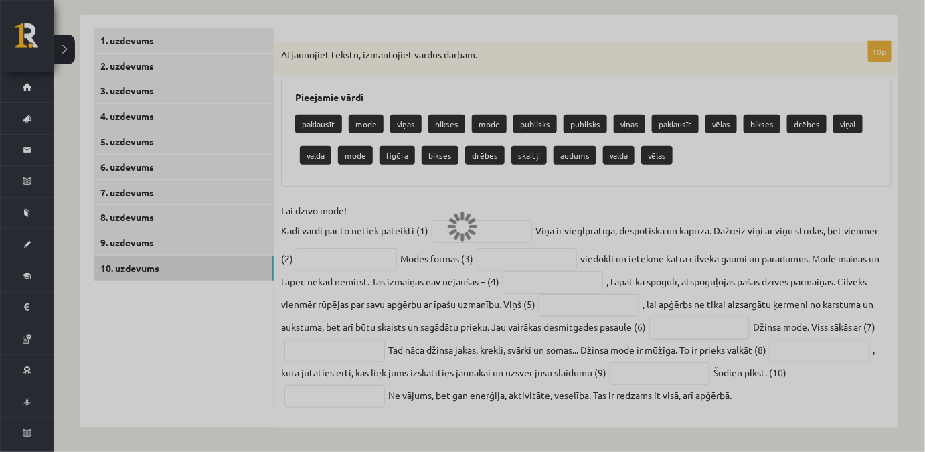
click at [191, 240] on div at bounding box center [462, 226] width 925 height 452
click at [432, 258] on div at bounding box center [462, 226] width 925 height 452
click at [162, 250] on div at bounding box center [462, 226] width 925 height 452
drag, startPoint x: 431, startPoint y: 251, endPoint x: 430, endPoint y: 244, distance: 7.5
click at [434, 251] on div at bounding box center [462, 226] width 925 height 452
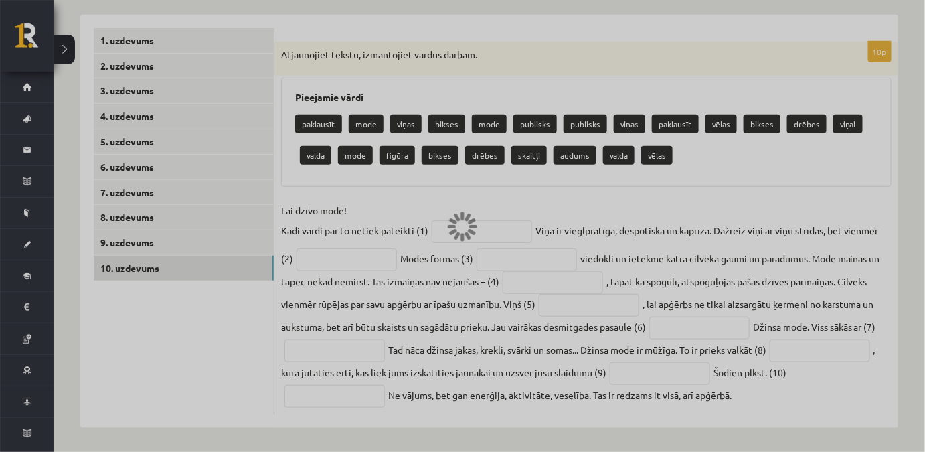
drag, startPoint x: 367, startPoint y: 213, endPoint x: 354, endPoint y: 177, distance: 38.5
click at [367, 213] on div at bounding box center [462, 226] width 925 height 452
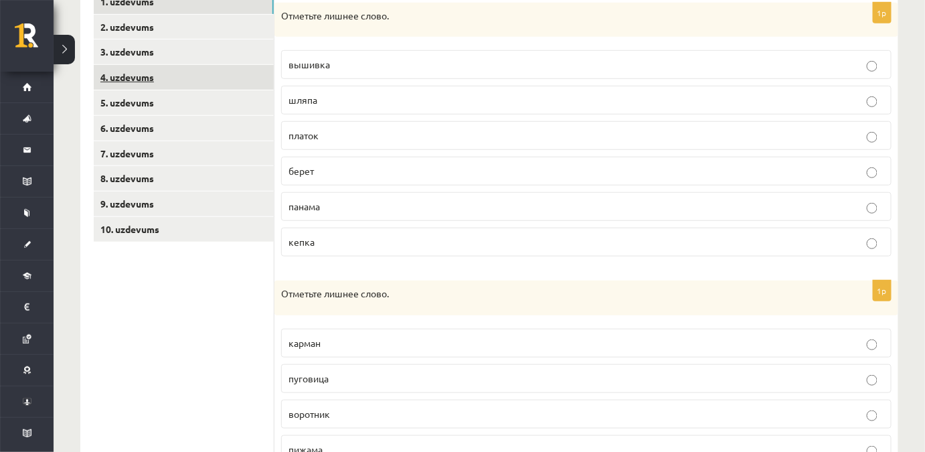
scroll to position [190, 0]
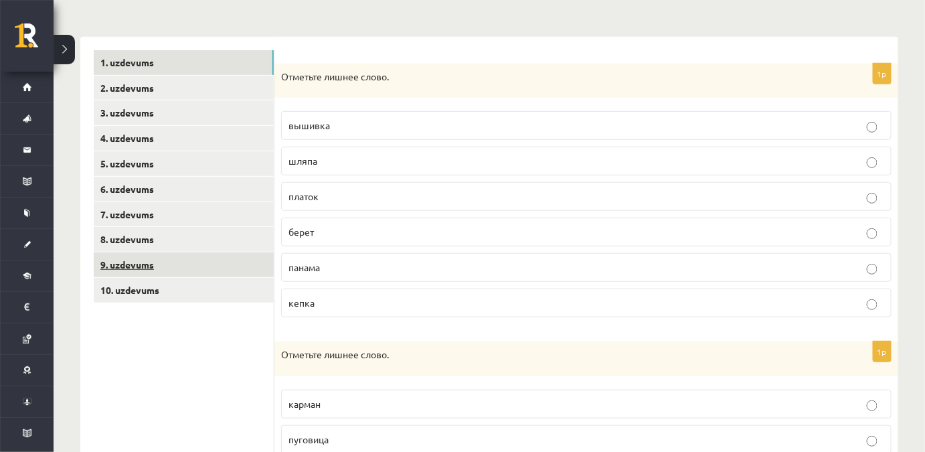
click at [179, 258] on link "9. uzdevums" at bounding box center [184, 264] width 180 height 25
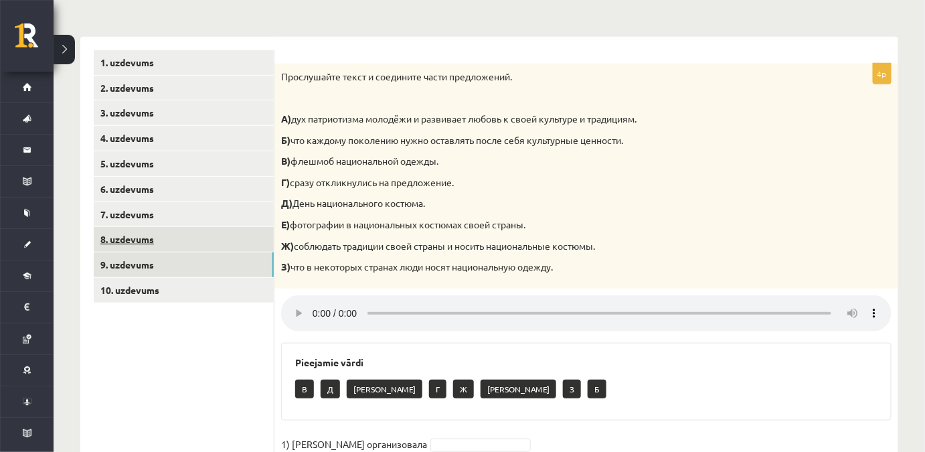
click at [163, 240] on link "8. uzdevums" at bounding box center [184, 239] width 180 height 25
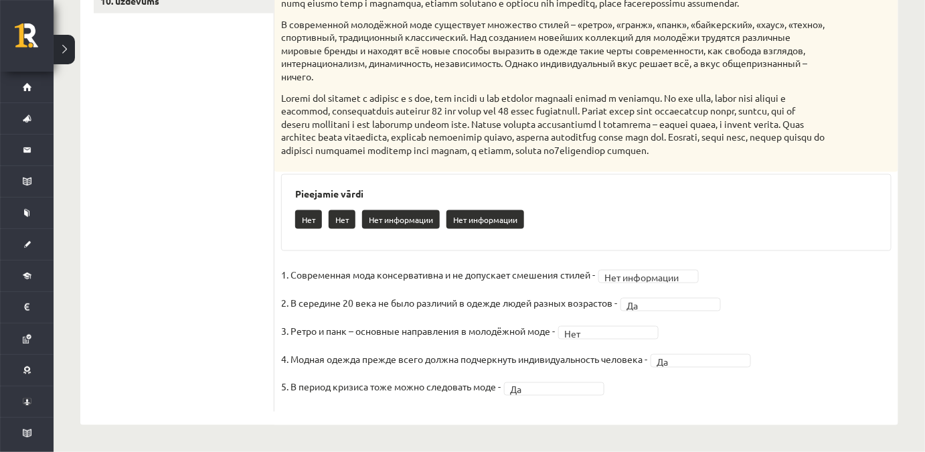
scroll to position [323, 0]
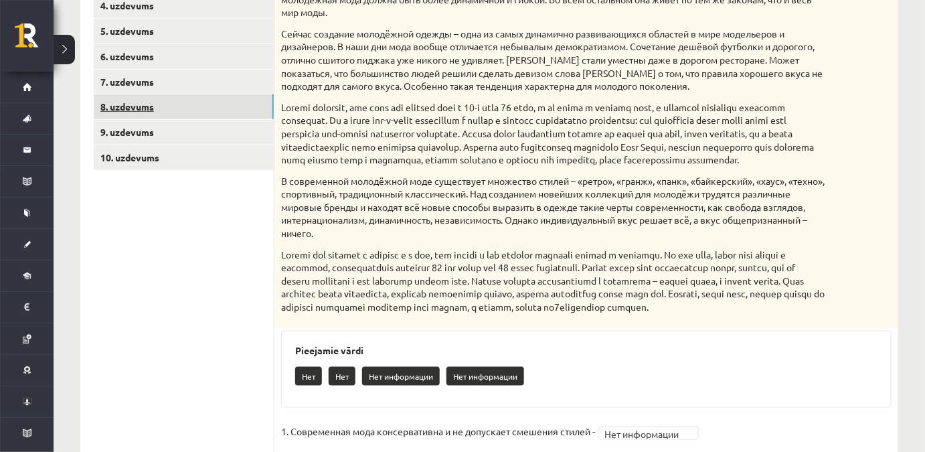
click at [180, 96] on link "8. uzdevums" at bounding box center [184, 106] width 180 height 25
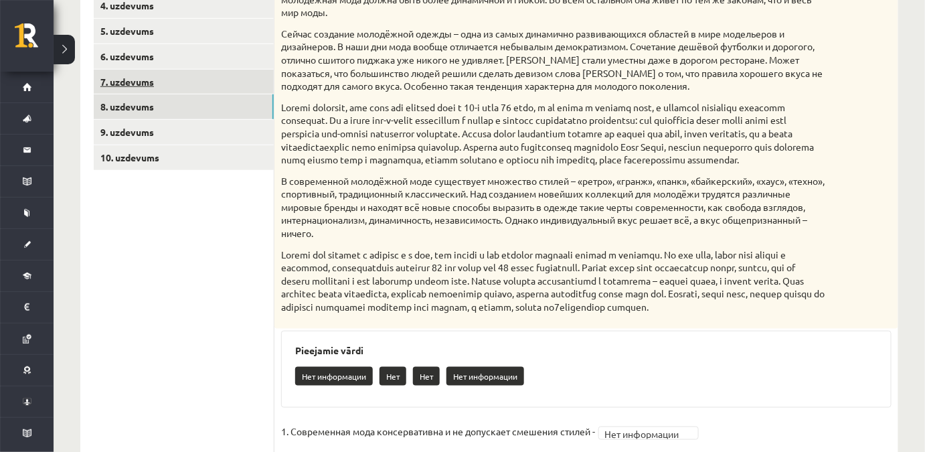
click at [182, 88] on link "7. uzdevums" at bounding box center [184, 82] width 180 height 25
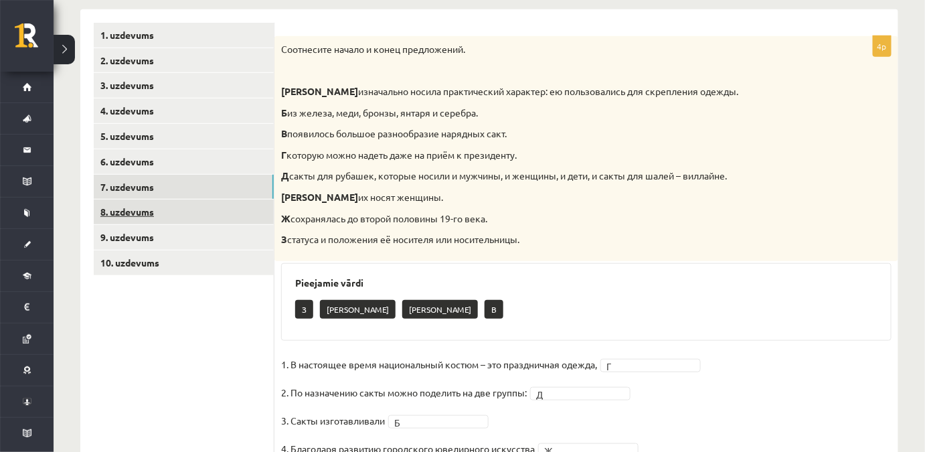
click at [134, 203] on link "8. uzdevums" at bounding box center [184, 211] width 180 height 25
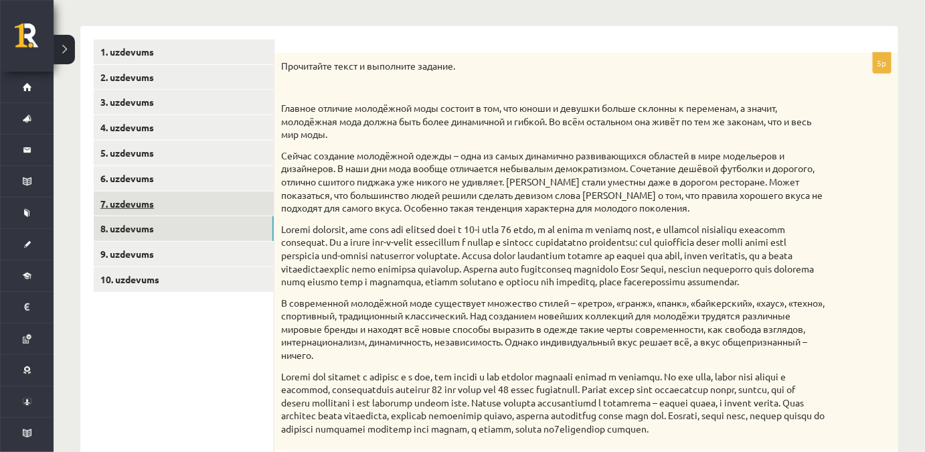
click at [159, 203] on link "7. uzdevums" at bounding box center [184, 203] width 180 height 25
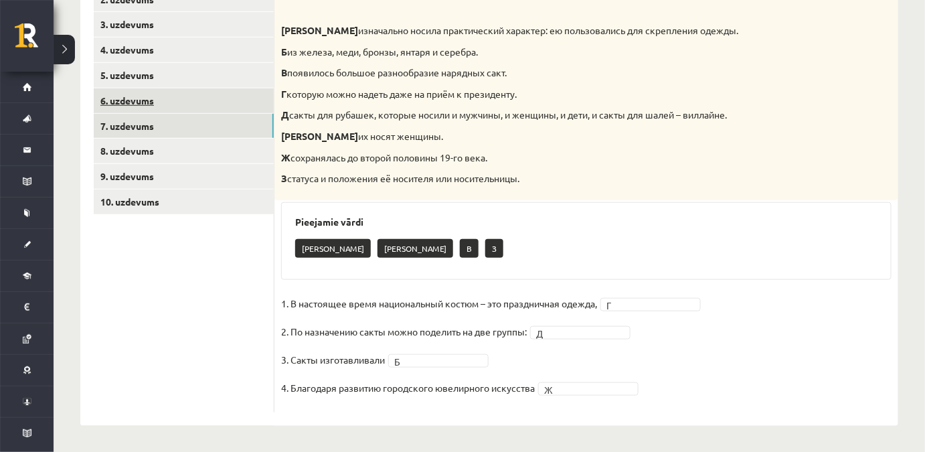
click at [185, 108] on link "6. uzdevums" at bounding box center [184, 100] width 180 height 25
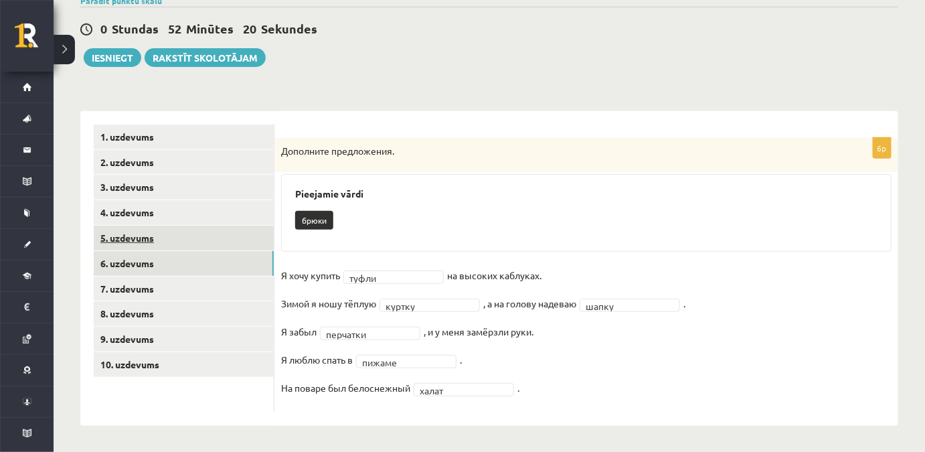
click at [203, 233] on link "5. uzdevums" at bounding box center [184, 237] width 180 height 25
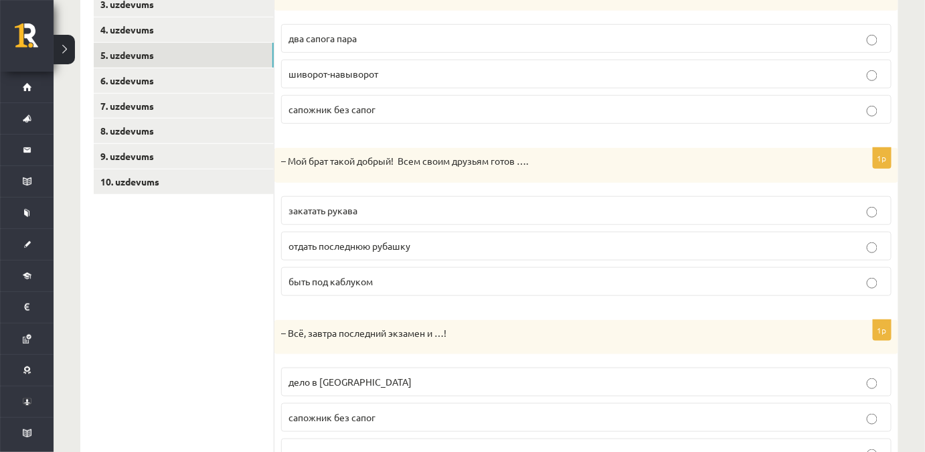
scroll to position [361, 0]
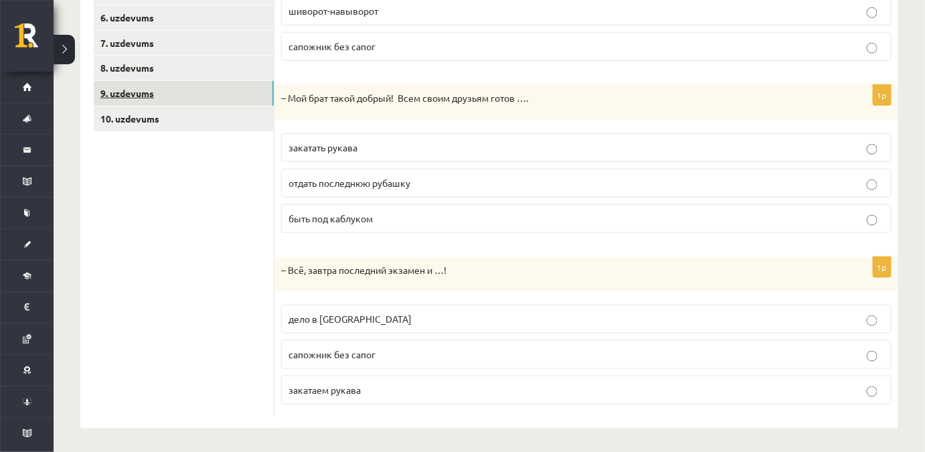
click at [168, 104] on link "9. uzdevums" at bounding box center [184, 93] width 180 height 25
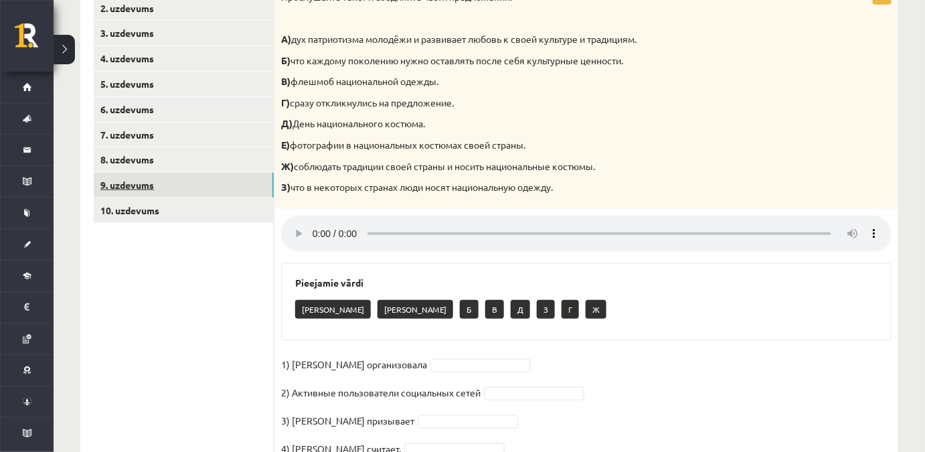
scroll to position [209, 0]
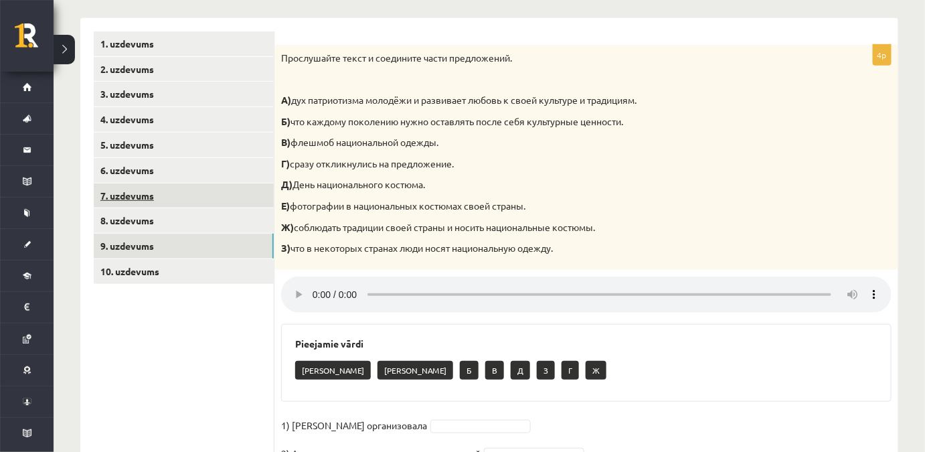
click at [156, 189] on link "7. uzdevums" at bounding box center [184, 195] width 180 height 25
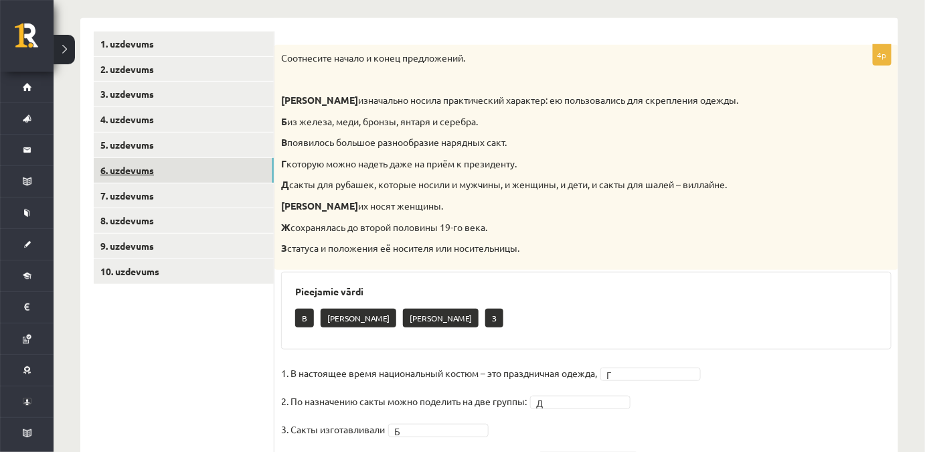
click at [157, 176] on link "6. uzdevums" at bounding box center [184, 170] width 180 height 25
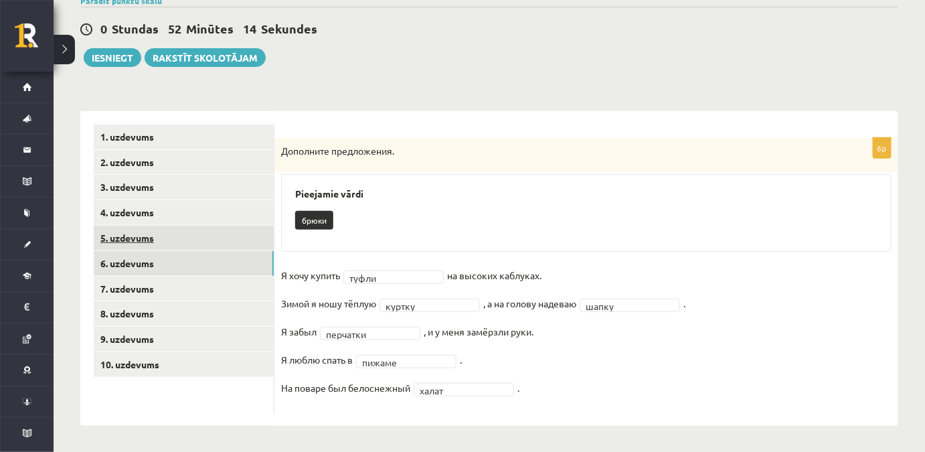
click at [163, 239] on link "5. uzdevums" at bounding box center [184, 237] width 180 height 25
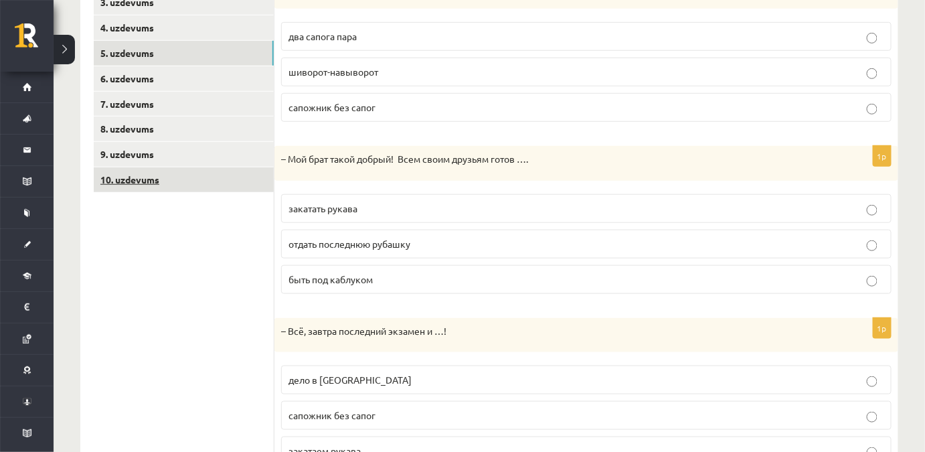
scroll to position [240, 0]
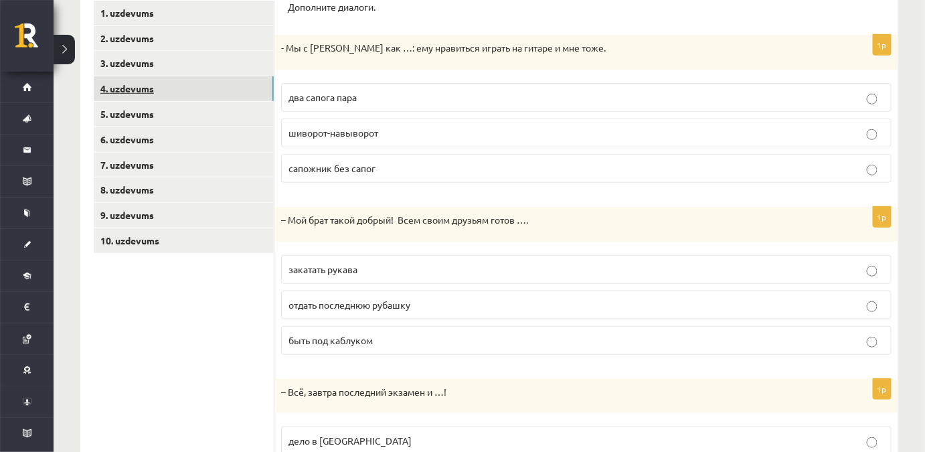
click at [194, 92] on link "4. uzdevums" at bounding box center [184, 88] width 180 height 25
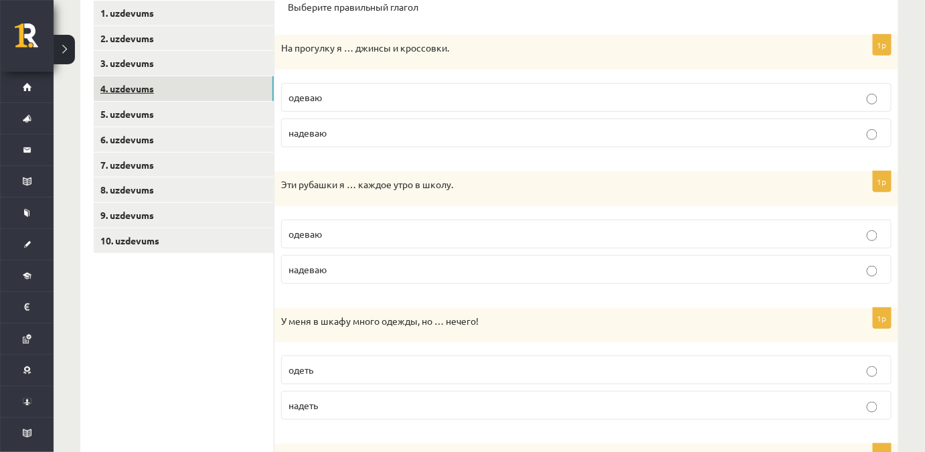
scroll to position [179, 0]
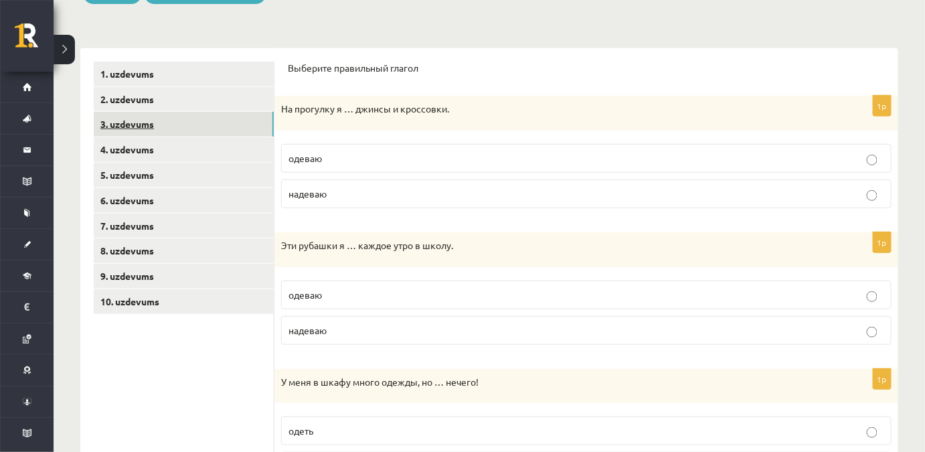
click at [181, 132] on link "3. uzdevums" at bounding box center [184, 124] width 180 height 25
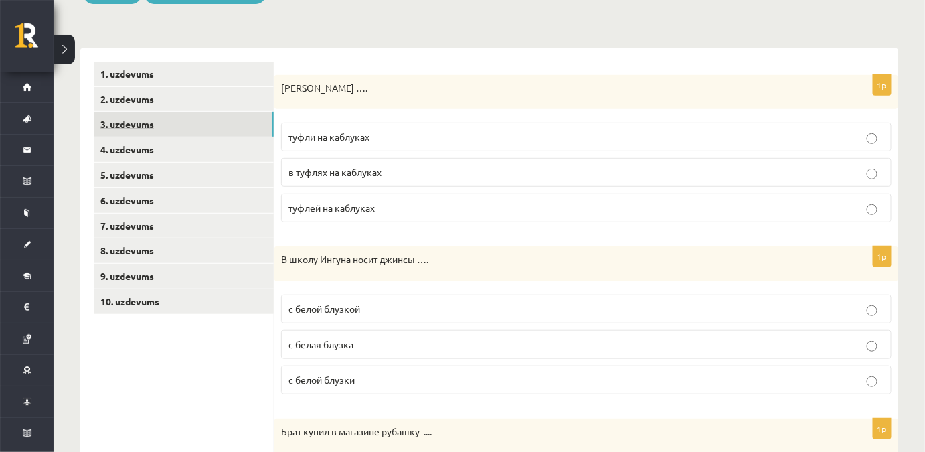
click at [185, 119] on link "3. uzdevums" at bounding box center [184, 124] width 180 height 25
click at [187, 106] on link "2. uzdevums" at bounding box center [184, 99] width 180 height 25
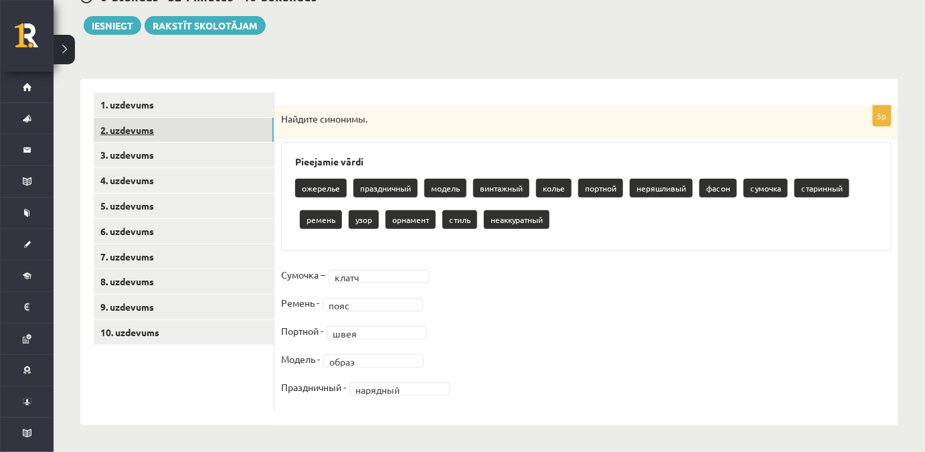
scroll to position [147, 0]
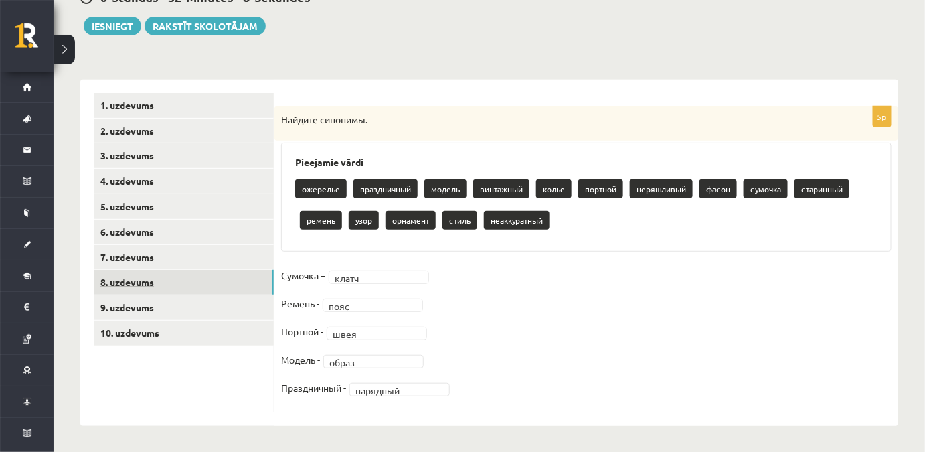
click at [163, 292] on link "8. uzdevums" at bounding box center [184, 282] width 180 height 25
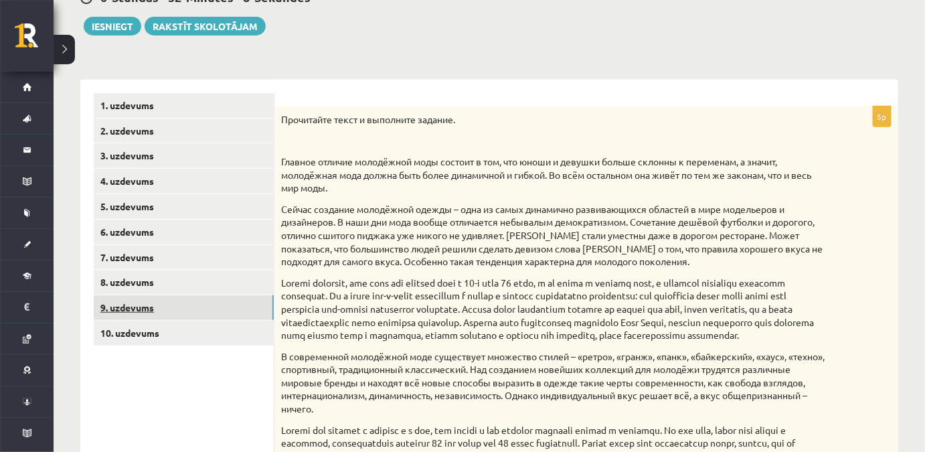
click at [166, 302] on link "9. uzdevums" at bounding box center [184, 307] width 180 height 25
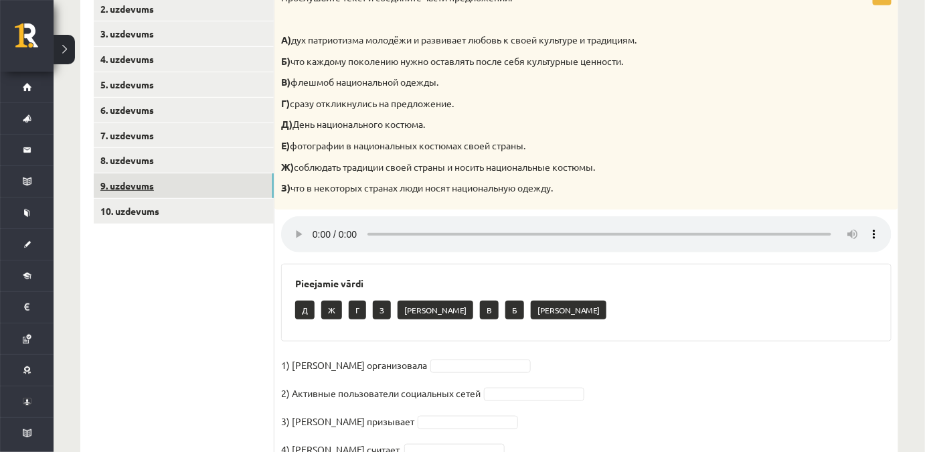
scroll to position [208, 0]
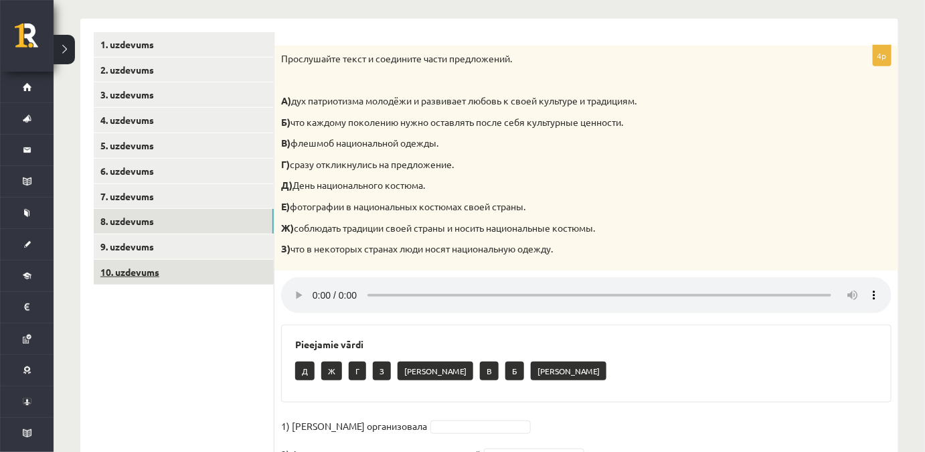
click at [130, 270] on link "10. uzdevums" at bounding box center [184, 272] width 180 height 25
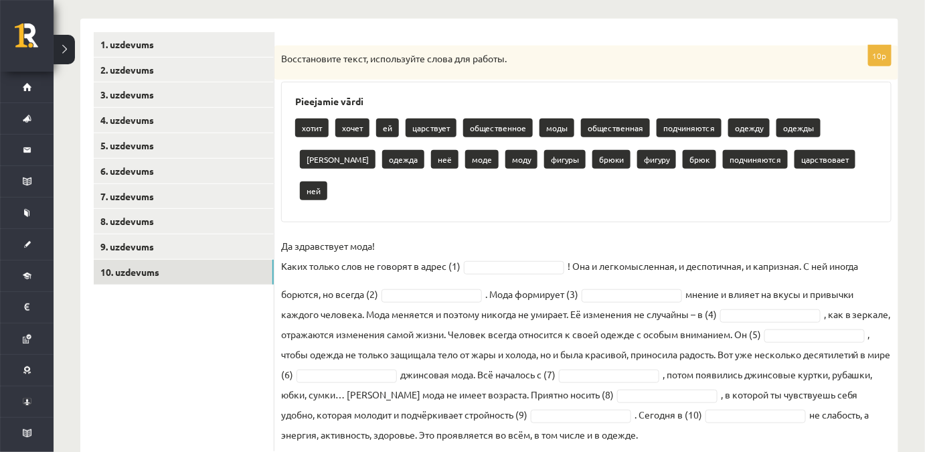
scroll to position [215, 0]
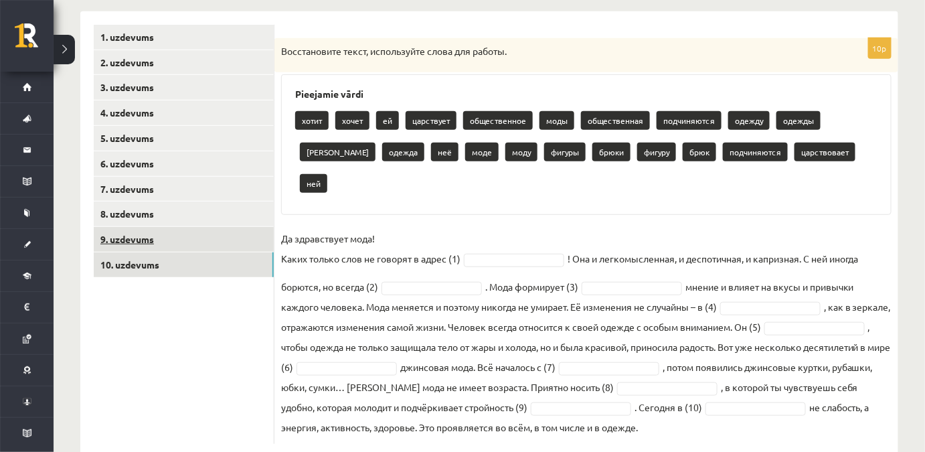
click at [134, 233] on link "9. uzdevums" at bounding box center [184, 239] width 180 height 25
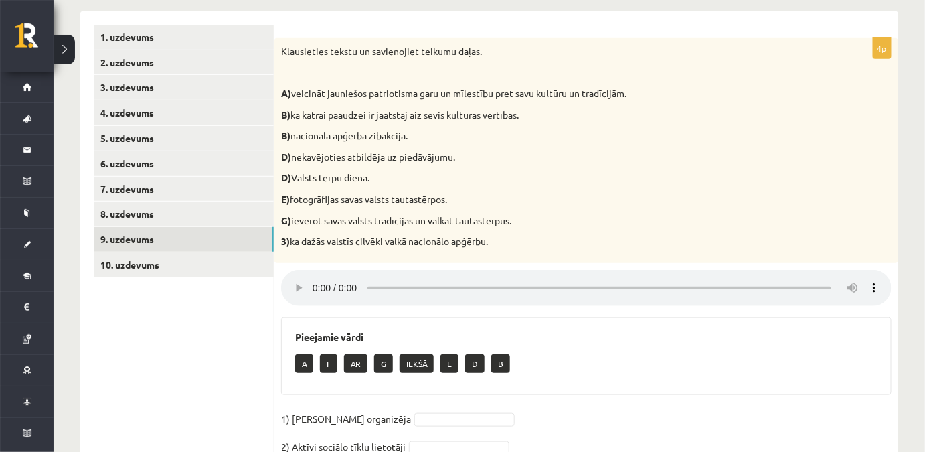
click at [335, 33] on form "4p Klausieties tekstu un savienojiet teikumu daļas. A) veicināt jauniešos patri…" at bounding box center [586, 276] width 597 height 503
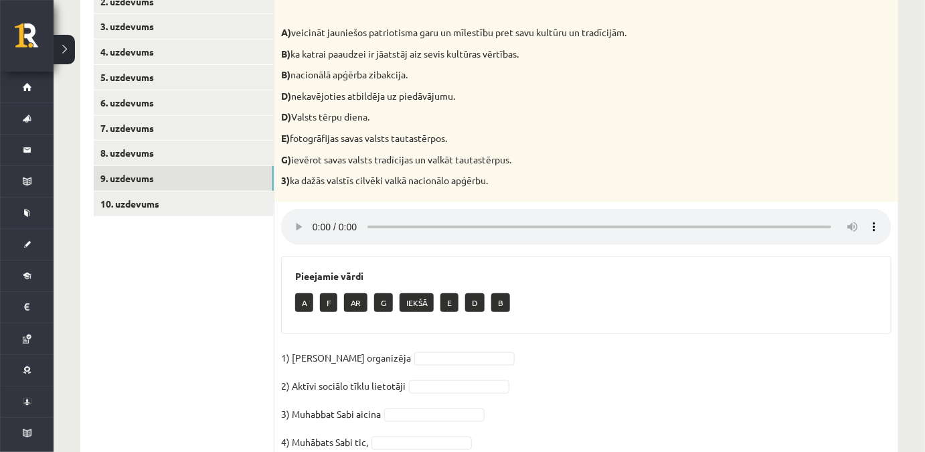
scroll to position [331, 0]
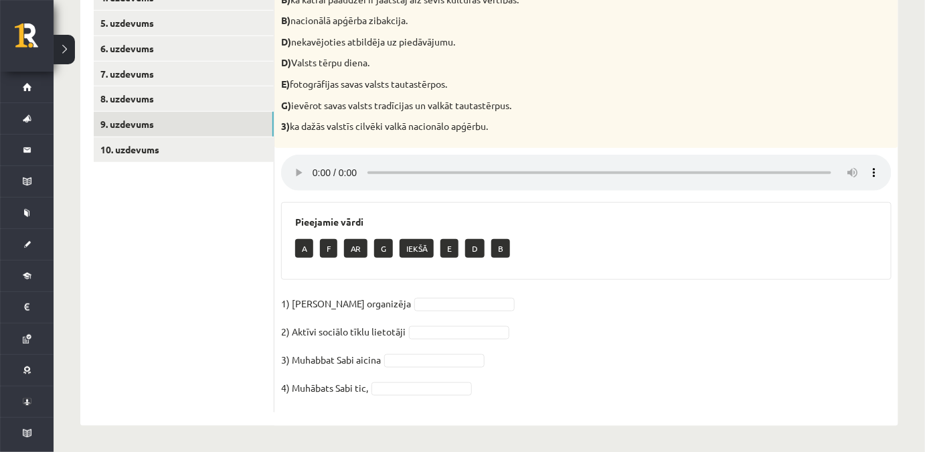
click at [804, 103] on p "G) ievērot savas valsts tradīcijas un valkāt tautastērpus." at bounding box center [552, 105] width 543 height 13
click at [632, 304] on fieldset "1) Muhabbat Sabi organizēja 2) Aktīvi sociālo tīklu lietotāji 3) Muhabbat Sabi …" at bounding box center [586, 349] width 610 height 112
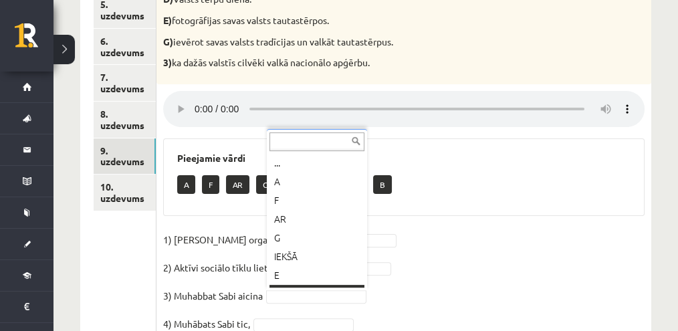
scroll to position [16, 0]
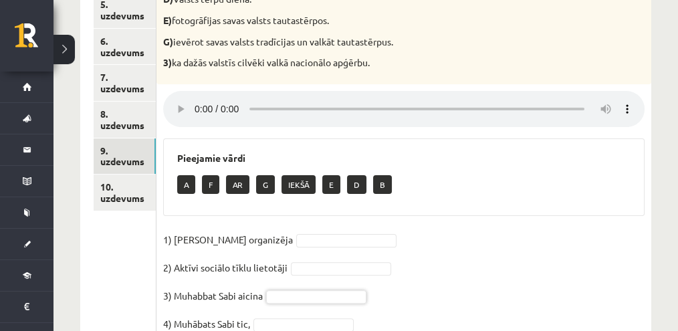
drag, startPoint x: 466, startPoint y: 230, endPoint x: 475, endPoint y: 228, distance: 8.9
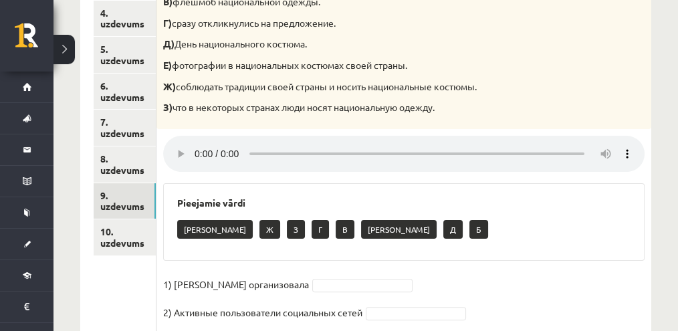
drag, startPoint x: 244, startPoint y: 98, endPoint x: 270, endPoint y: 105, distance: 26.9
click at [245, 98] on div "Прослушайте текст и соедините части предложений. А) дух патриотизма молодёжи и …" at bounding box center [404, 16] width 495 height 225
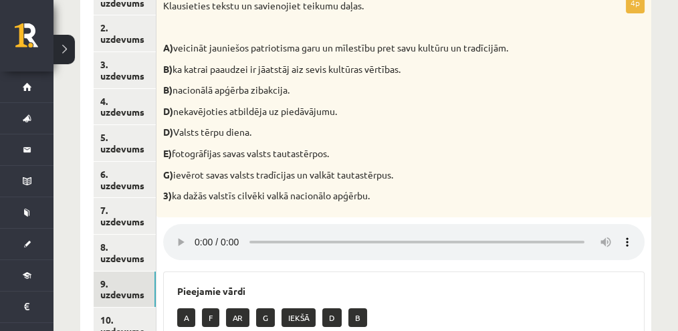
scroll to position [217, 0]
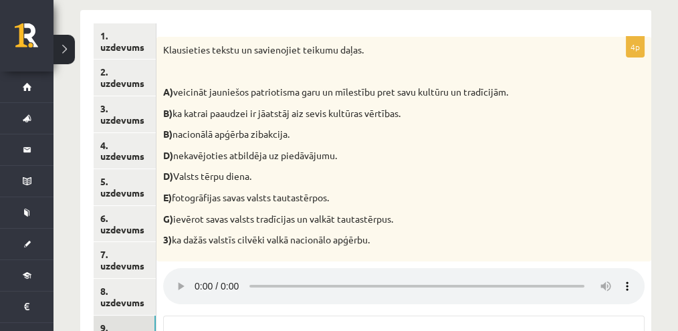
drag, startPoint x: 422, startPoint y: 116, endPoint x: 485, endPoint y: 20, distance: 114.5
click at [424, 112] on p "B) ka katrai paaudzei ir jāatstāj aiz sevis kultūras vērtības." at bounding box center [370, 113] width 415 height 13
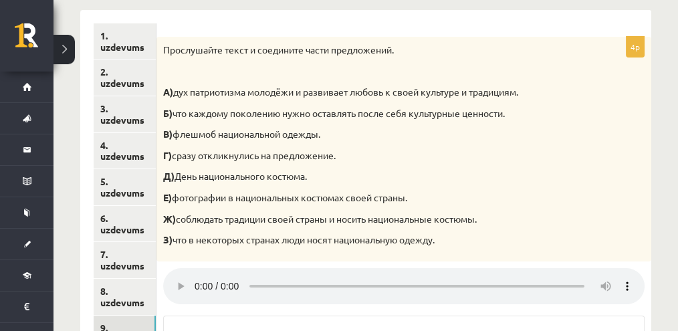
click at [296, 195] on p "Е) фотографии в национальных костюмах своей страны." at bounding box center [370, 197] width 415 height 13
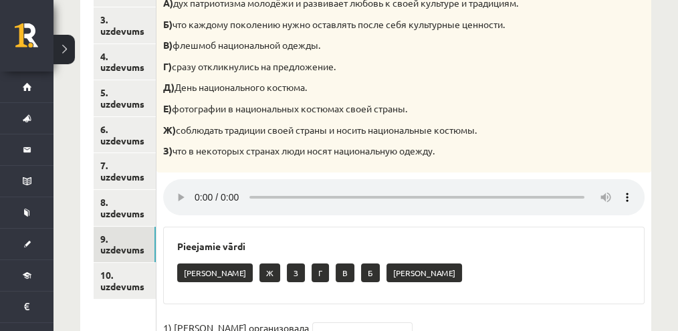
scroll to position [395, 0]
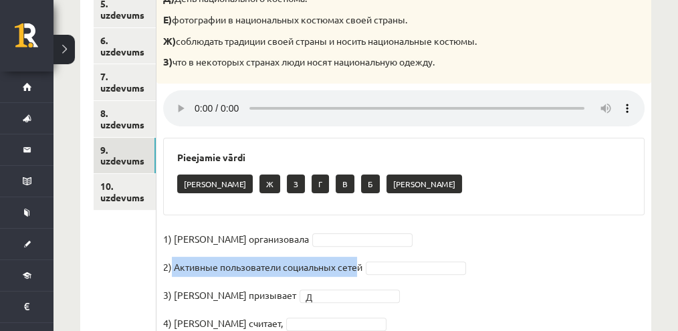
drag, startPoint x: 172, startPoint y: 265, endPoint x: 360, endPoint y: 259, distance: 188.1
click at [360, 259] on p "2) Активные пользователи социальных сетей" at bounding box center [262, 267] width 199 height 20
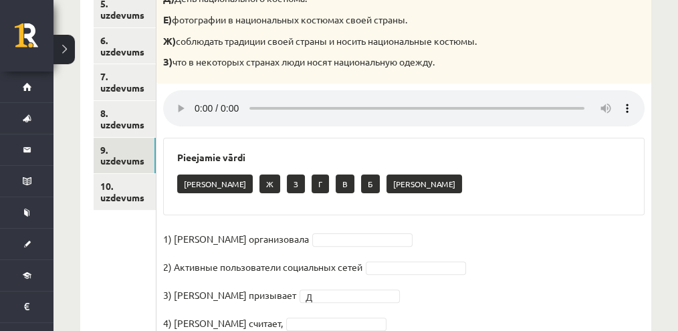
click at [472, 282] on fieldset "1) [PERSON_NAME] организовала 2) Активные пользователи социальных сетей 3) [PER…" at bounding box center [404, 285] width 482 height 112
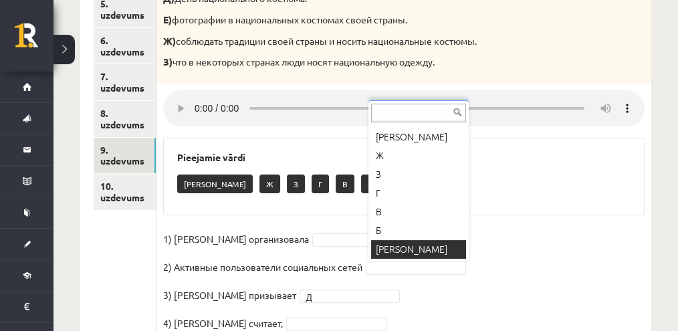
scroll to position [16, 0]
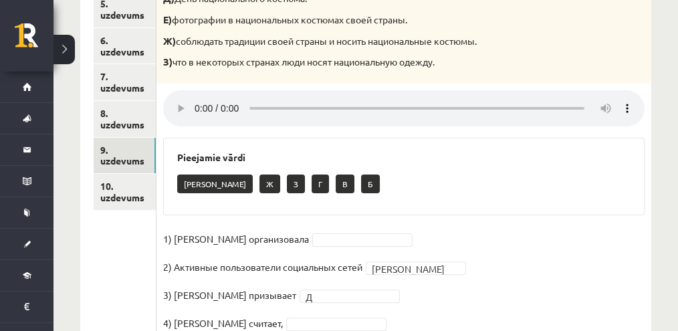
click at [356, 223] on div "4p Прослушайте текст и соедините части предложений. А) дух патриотизма молодёжи…" at bounding box center [404, 103] width 495 height 489
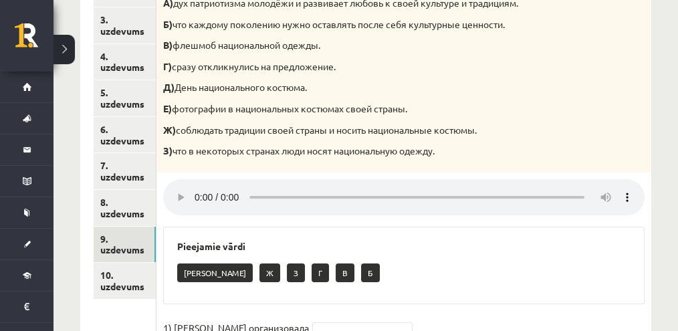
scroll to position [261, 0]
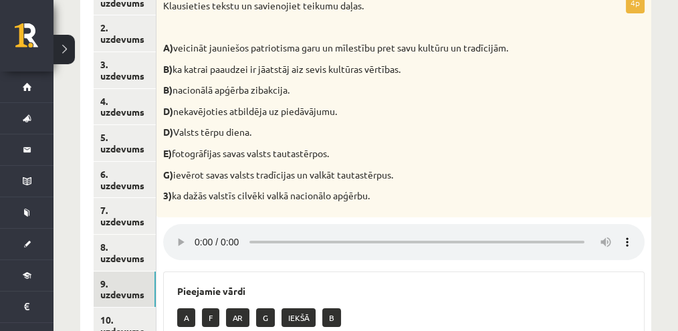
click at [355, 111] on p "D) nekavējoties atbildēja uz piedāvājumu." at bounding box center [370, 111] width 415 height 13
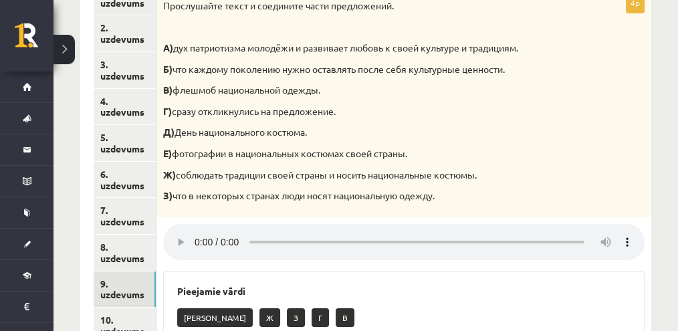
click at [471, 159] on div "Прослушайте текст и соедините части предложений. А) дух патриотизма молодёжи и …" at bounding box center [404, 105] width 495 height 225
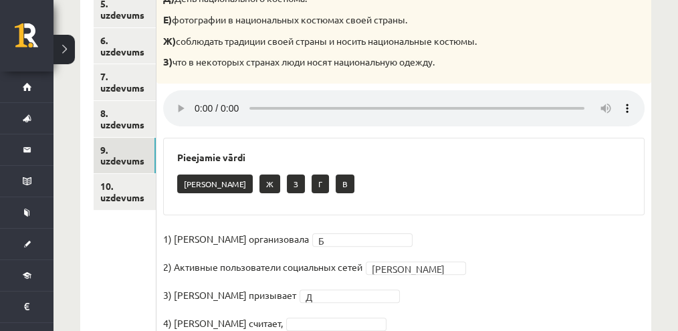
scroll to position [440, 0]
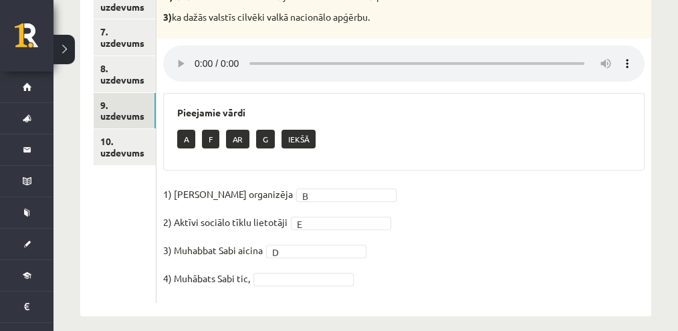
drag, startPoint x: 415, startPoint y: 266, endPoint x: 409, endPoint y: 292, distance: 26.1
click at [415, 266] on fieldset "1) [PERSON_NAME] organizēja B * 2) Aktīvi sociālo tīklu lietotāji E * 3) Muhabb…" at bounding box center [404, 240] width 482 height 112
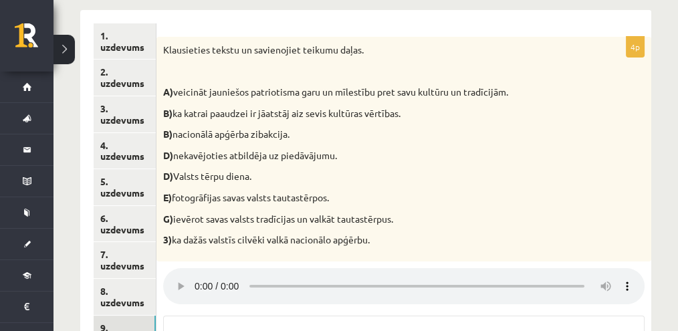
scroll to position [172, 0]
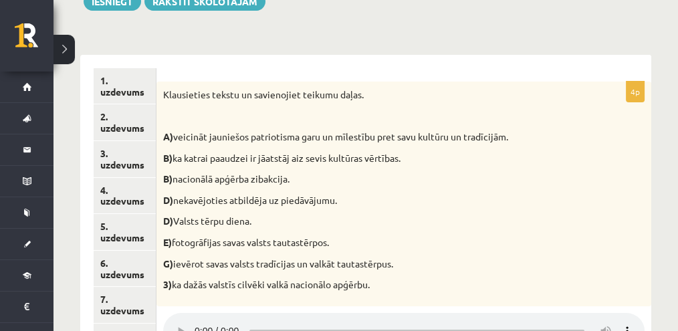
drag, startPoint x: 535, startPoint y: 67, endPoint x: 545, endPoint y: 16, distance: 51.7
click at [539, 58] on div "4p Klausieties tekstu un savienojiet teikumu daļas. A) veicināt jauniešos patri…" at bounding box center [404, 319] width 495 height 529
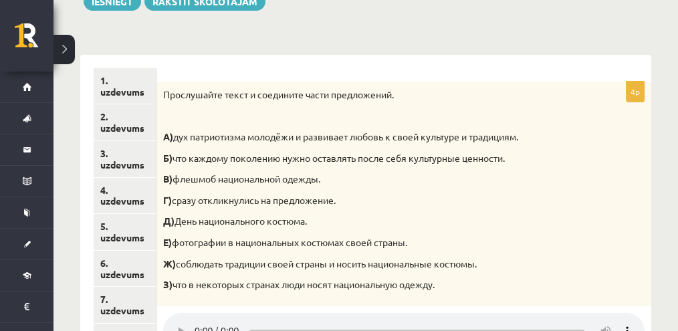
click at [354, 125] on div "Прослушайте текст и соедините части предложений. А) дух патриотизма молодёжи и …" at bounding box center [404, 194] width 495 height 225
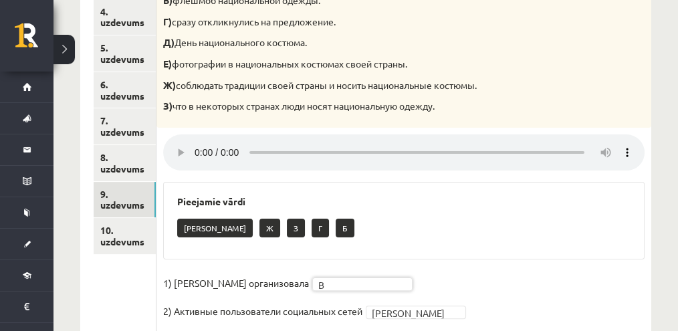
scroll to position [451, 0]
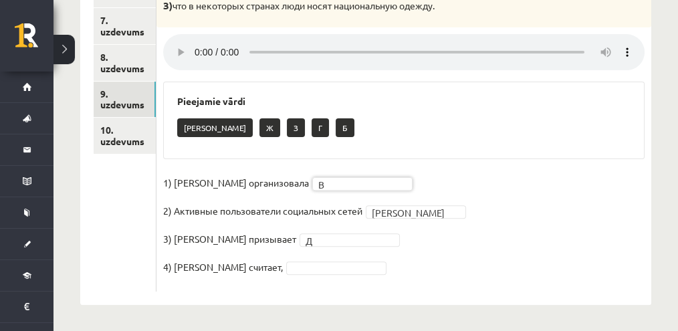
click at [316, 258] on fieldset "1) [PERSON_NAME] организовала В * 2) Активные пользователи социальных сетей Е *…" at bounding box center [404, 229] width 482 height 112
click at [440, 267] on fieldset "1) [PERSON_NAME] организовала В * 2) Активные пользователи социальных сетей Е *…" at bounding box center [404, 229] width 482 height 112
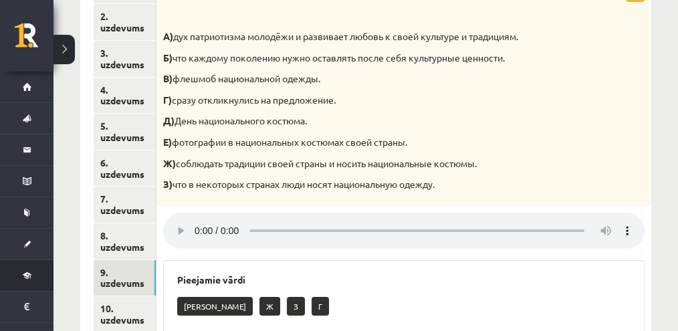
scroll to position [44, 0]
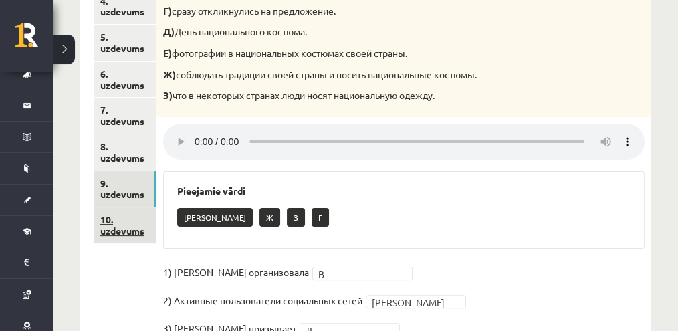
click at [139, 221] on link "10. uzdevums" at bounding box center [125, 225] width 62 height 36
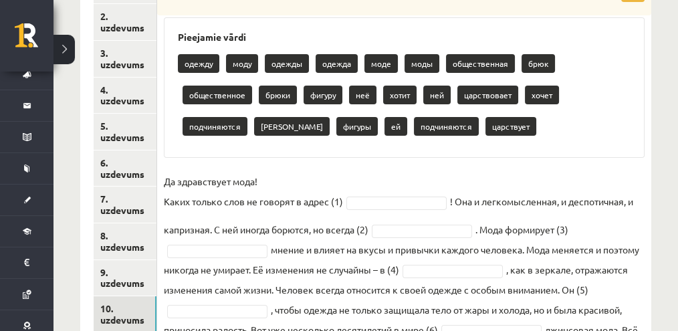
scroll to position [183, 0]
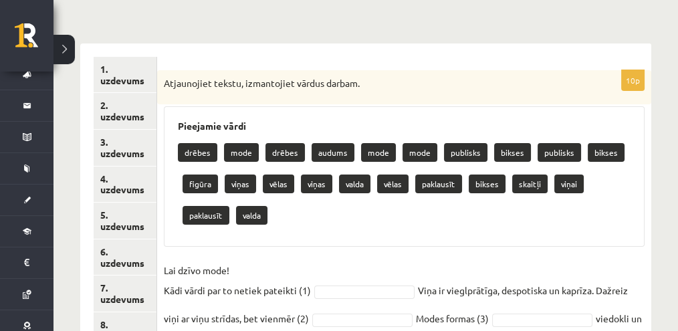
click at [413, 78] on p "Atjaunojiet tekstu, izmantojiet vārdus darbam." at bounding box center [371, 83] width 414 height 13
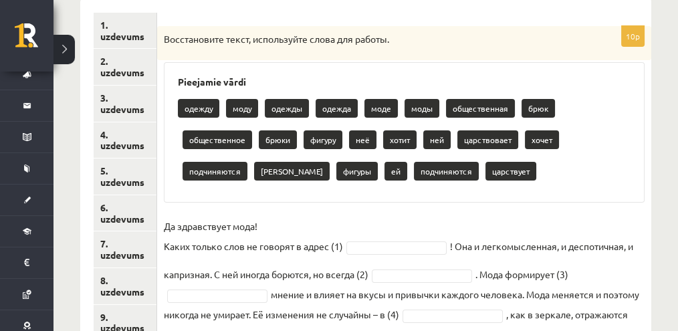
click at [509, 82] on h3 "Pieejamie vārdi" at bounding box center [404, 81] width 453 height 11
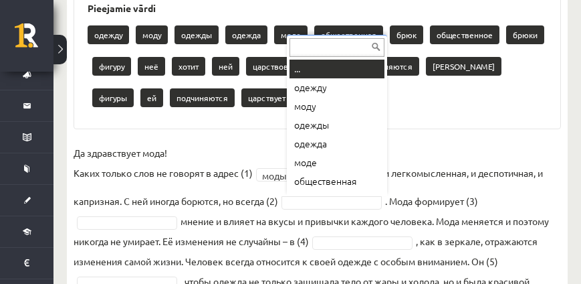
scroll to position [15, 0]
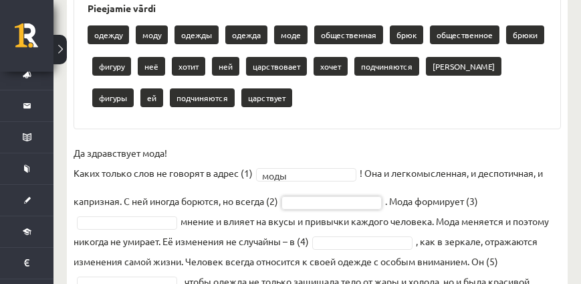
click at [456, 35] on p "общественное" at bounding box center [465, 34] width 70 height 19
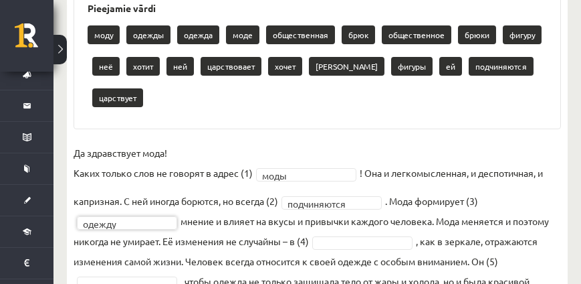
click at [272, 113] on div "моду одежды одежда моде общественная брюк общественное брюки фигуру неё хотит н…" at bounding box center [318, 68] width 460 height 94
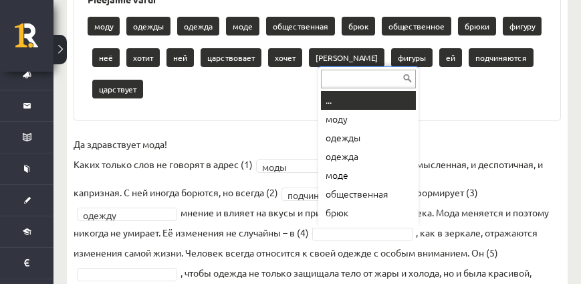
scroll to position [16, 0]
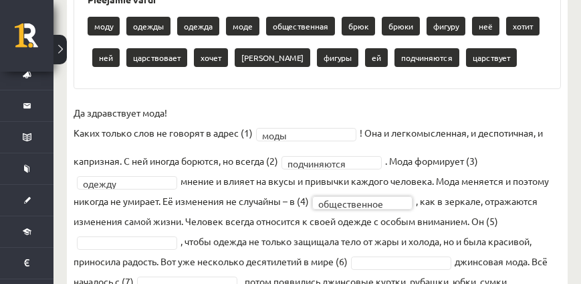
drag, startPoint x: 159, startPoint y: 183, endPoint x: 168, endPoint y: 185, distance: 8.9
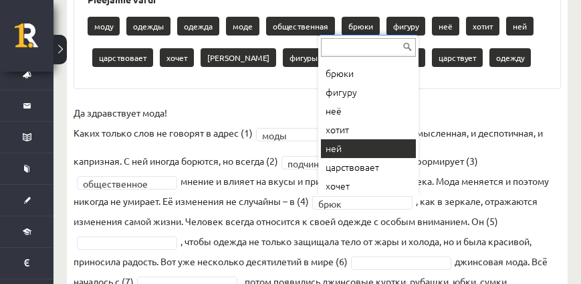
scroll to position [70, 0]
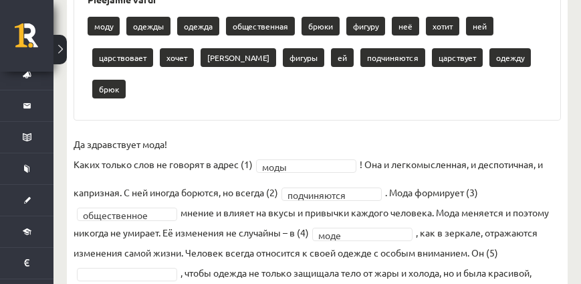
click at [381, 188] on fieldset "**********" at bounding box center [318, 268] width 488 height 269
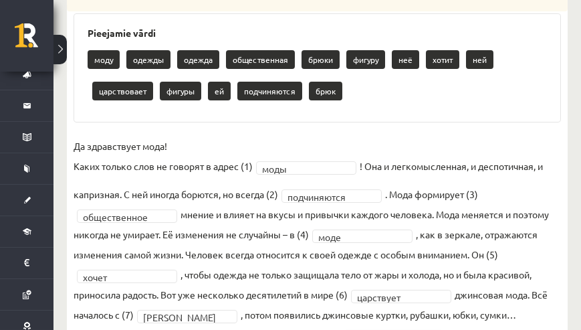
scroll to position [354, 0]
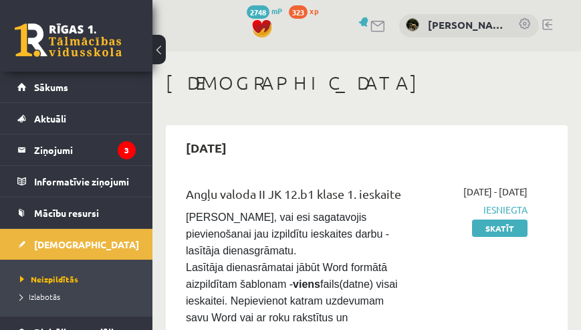
scroll to position [428, 0]
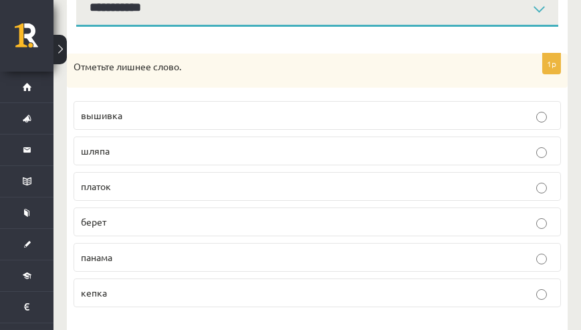
scroll to position [201, 0]
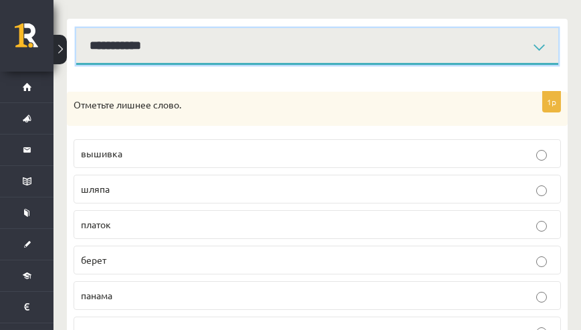
drag, startPoint x: 183, startPoint y: 55, endPoint x: 179, endPoint y: 62, distance: 7.5
click at [182, 56] on select "**********" at bounding box center [317, 46] width 482 height 37
click at [76, 28] on select "**********" at bounding box center [317, 46] width 482 height 37
click at [181, 55] on select "**********" at bounding box center [317, 46] width 482 height 37
select select "**********"
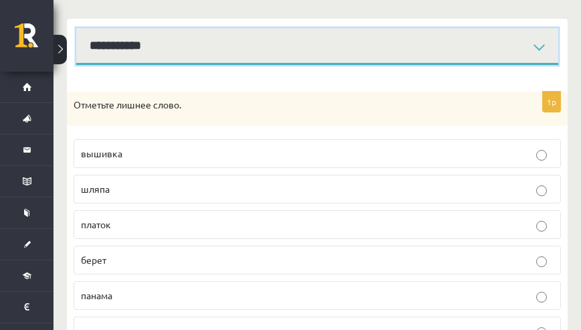
click at [76, 28] on select "**********" at bounding box center [317, 46] width 482 height 37
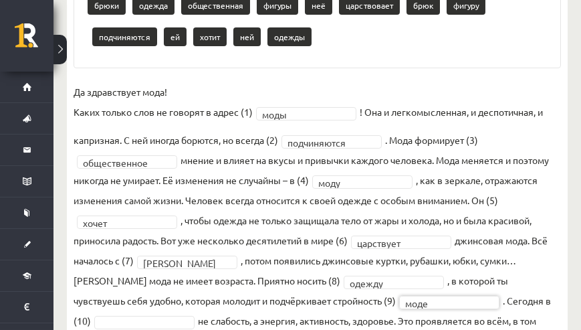
scroll to position [15, 0]
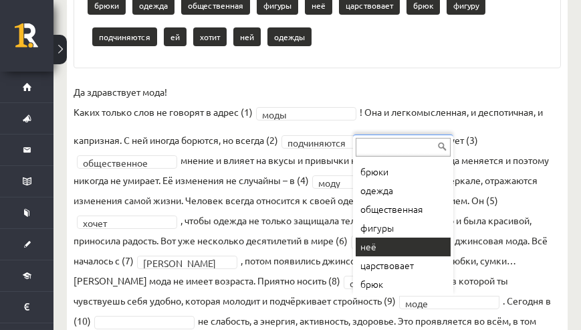
drag, startPoint x: 385, startPoint y: 251, endPoint x: 389, endPoint y: 225, distance: 25.7
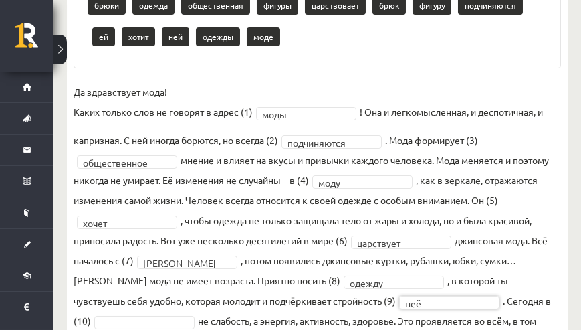
click at [378, 187] on fieldset "**********" at bounding box center [318, 216] width 488 height 269
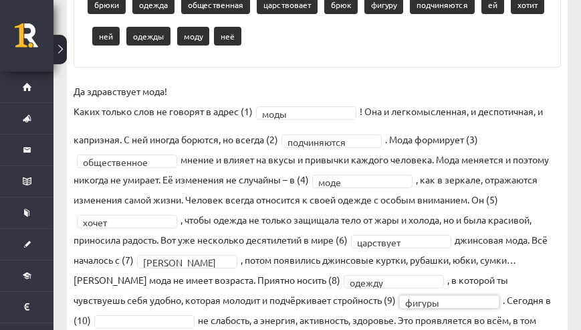
scroll to position [372, 0]
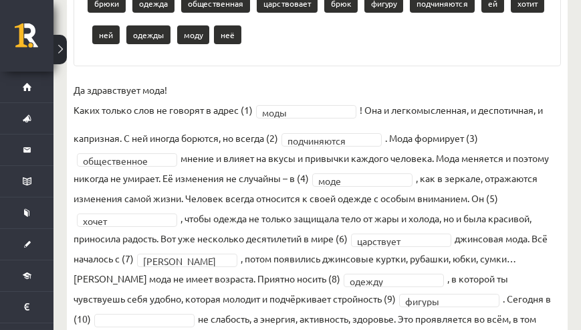
drag, startPoint x: 585, startPoint y: 105, endPoint x: 587, endPoint y: 98, distance: 7.5
drag, startPoint x: 587, startPoint y: 98, endPoint x: 453, endPoint y: 74, distance: 136.0
drag, startPoint x: 453, startPoint y: 74, endPoint x: 521, endPoint y: 108, distance: 76.3
click at [521, 108] on fieldset "**********" at bounding box center [318, 214] width 488 height 269
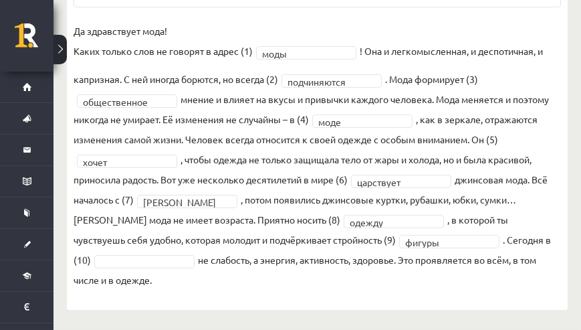
scroll to position [38, 0]
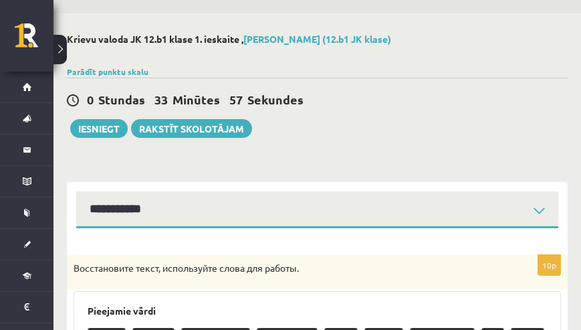
click at [145, 314] on div at bounding box center [145, 314] width 0 height 0
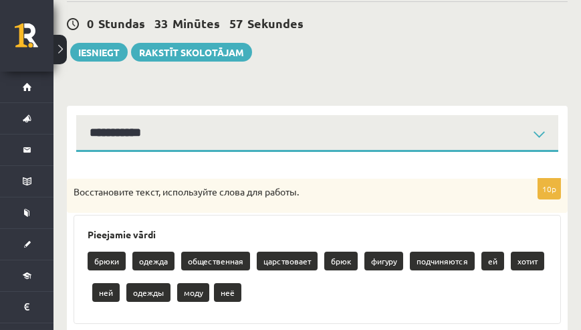
click at [199, 215] on body "0 Dāvanas 2748 mP 323 xp [PERSON_NAME] Sākums Aktuāli Kā mācīties [PERSON_NAME]…" at bounding box center [290, 51] width 581 height 330
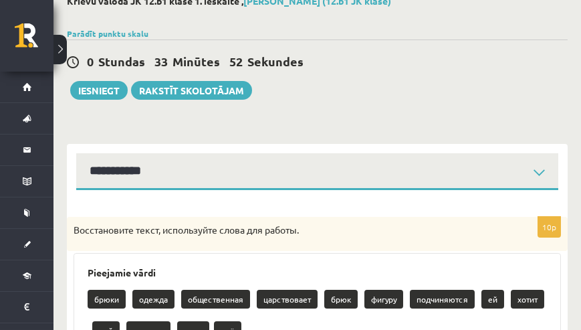
click at [302, 246] on div "Восстановите текст, используйте слова для работы." at bounding box center [317, 234] width 501 height 35
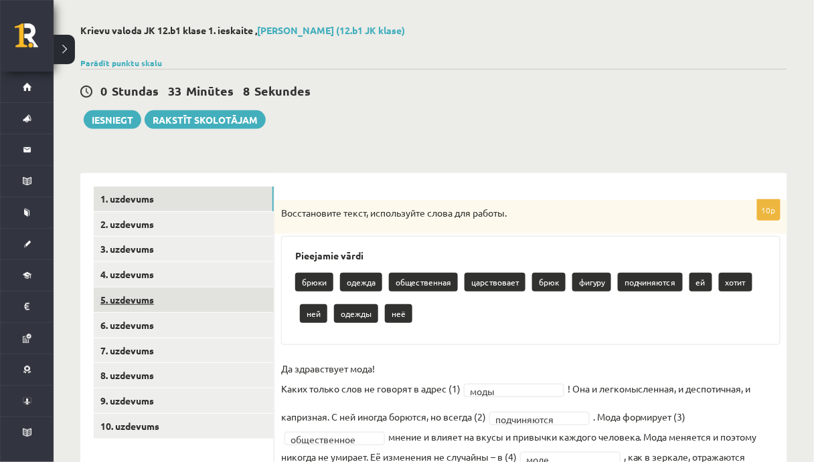
scroll to position [161, 0]
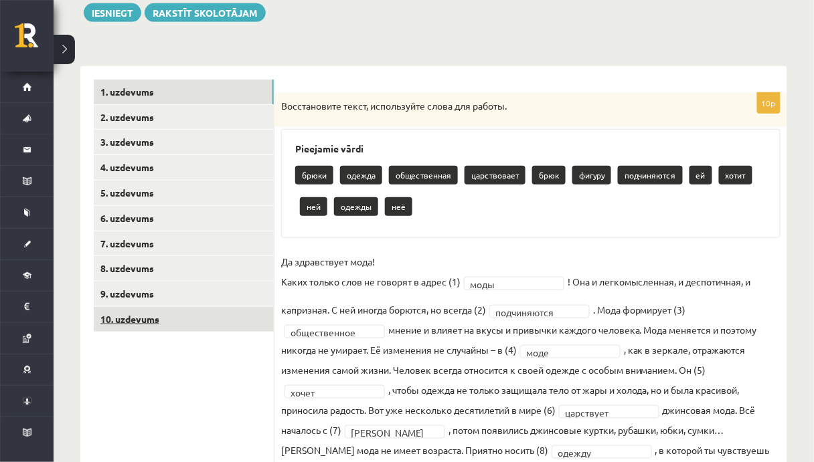
click at [225, 317] on link "10. uzdevums" at bounding box center [184, 319] width 180 height 25
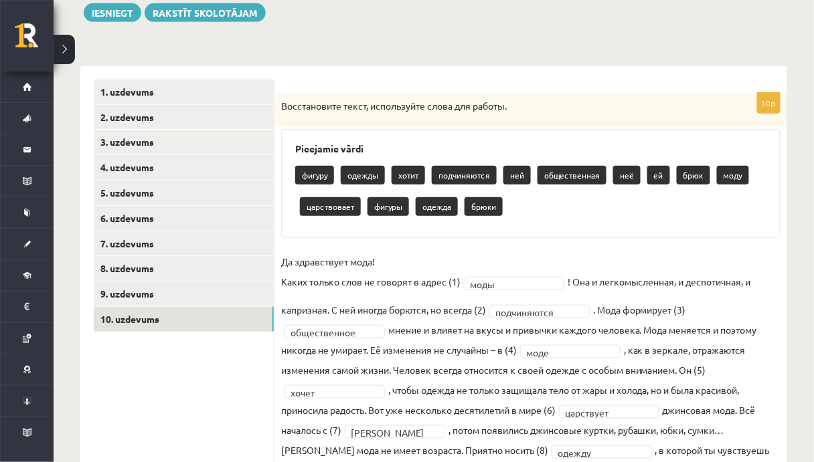
scroll to position [265, 0]
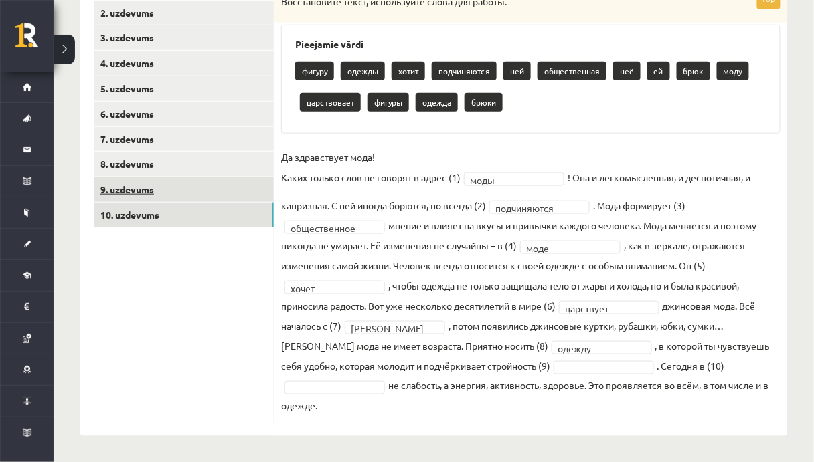
click at [215, 188] on link "9. uzdevums" at bounding box center [184, 189] width 180 height 25
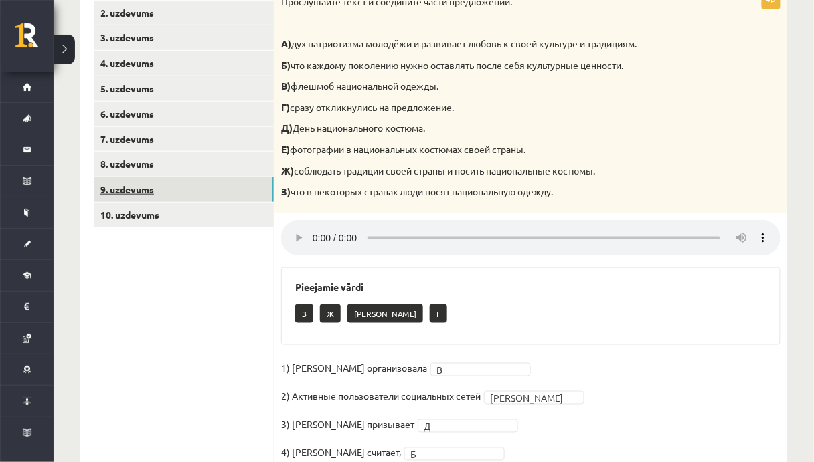
click at [221, 189] on link "9. uzdevums" at bounding box center [184, 189] width 180 height 25
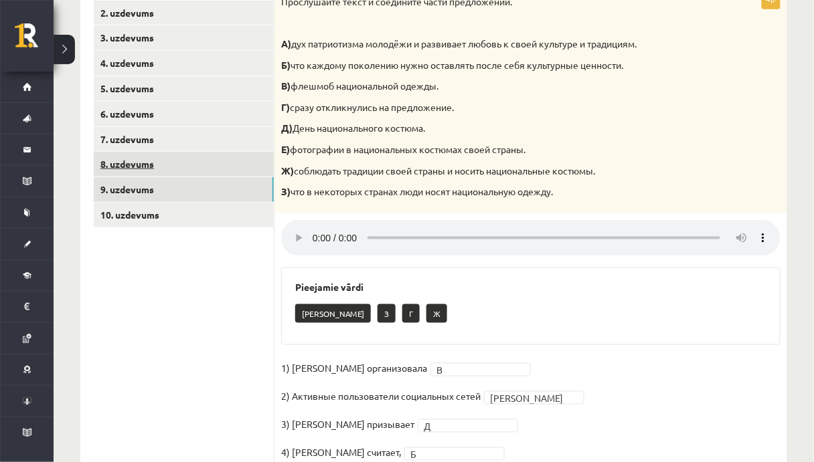
click at [227, 173] on link "8. uzdevums" at bounding box center [184, 164] width 180 height 25
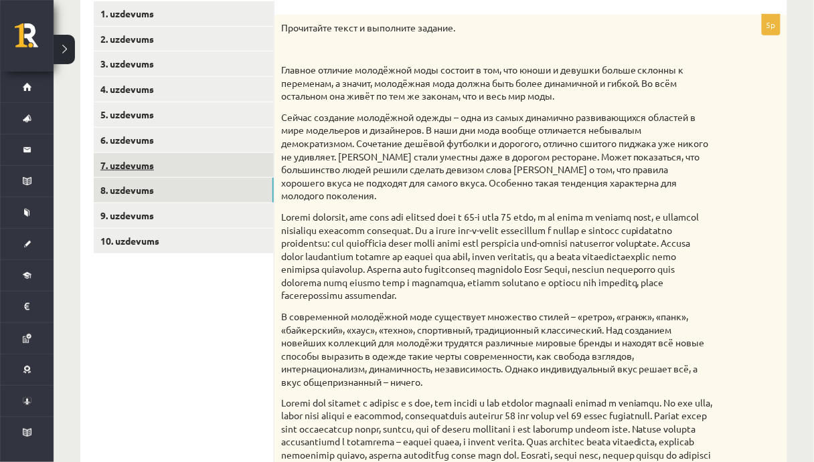
click at [180, 167] on link "7. uzdevums" at bounding box center [184, 165] width 180 height 25
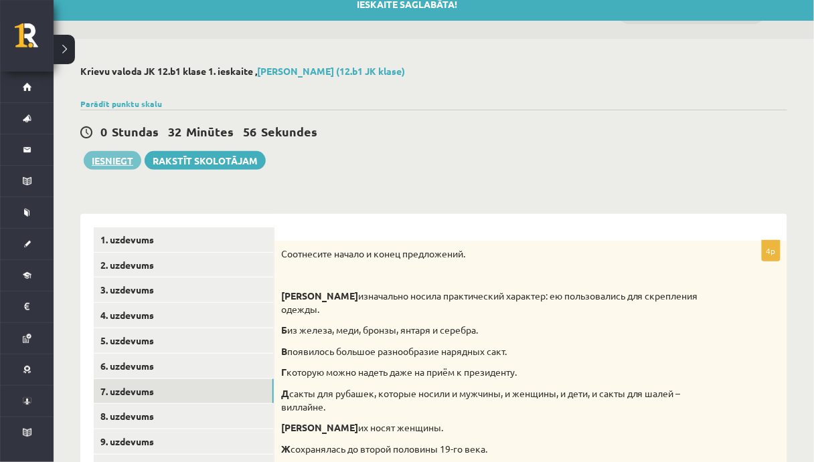
scroll to position [0, 0]
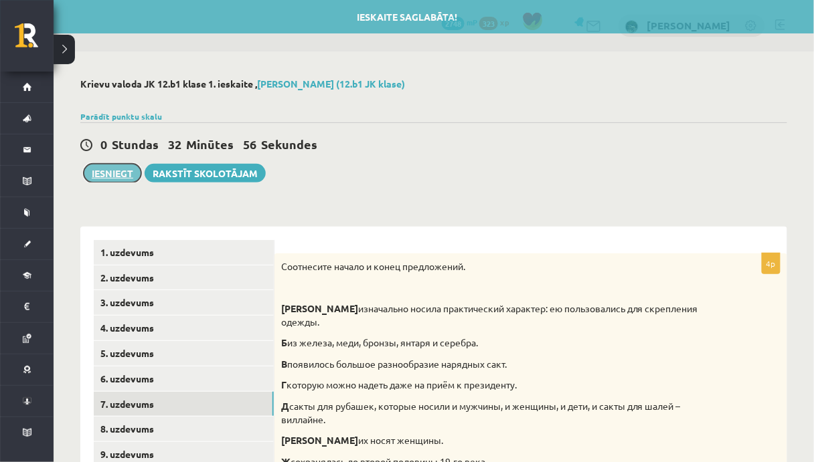
click at [98, 182] on button "Iesniegt" at bounding box center [113, 173] width 58 height 19
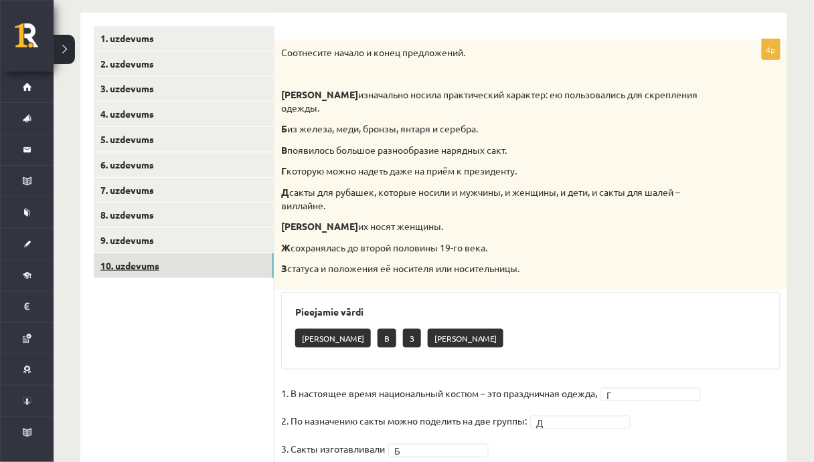
click at [197, 268] on link "10. uzdevums" at bounding box center [184, 266] width 180 height 25
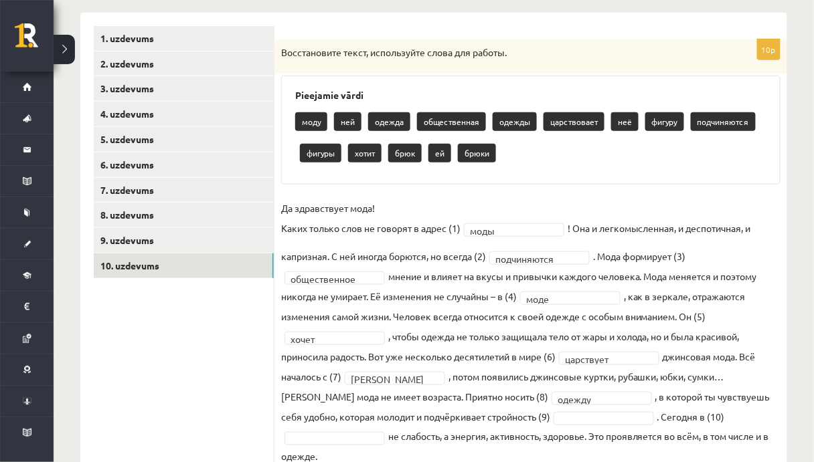
scroll to position [265, 0]
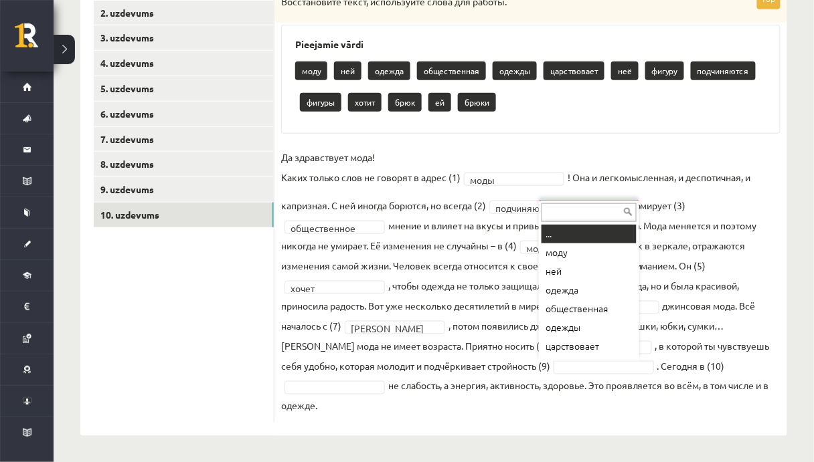
drag, startPoint x: 515, startPoint y: 374, endPoint x: 569, endPoint y: 369, distance: 54.5
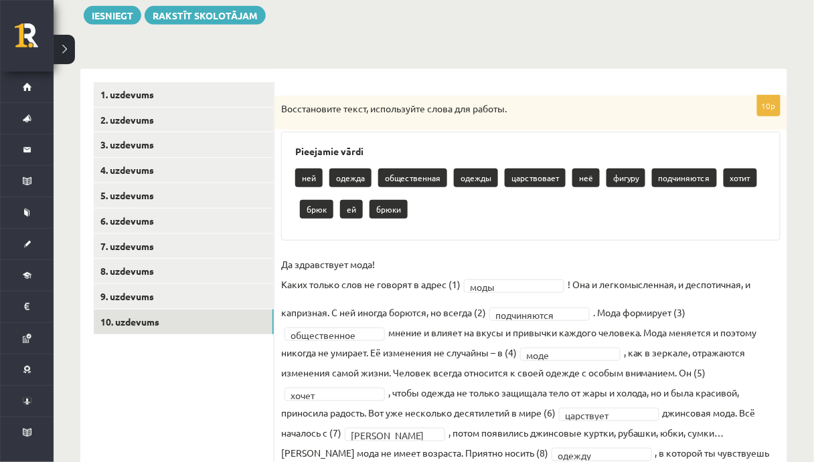
scroll to position [0, 0]
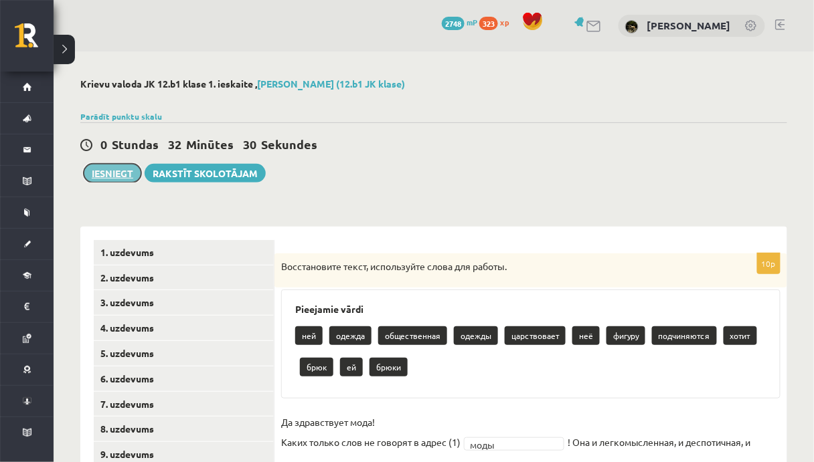
click at [104, 181] on button "Iesniegt" at bounding box center [113, 173] width 58 height 19
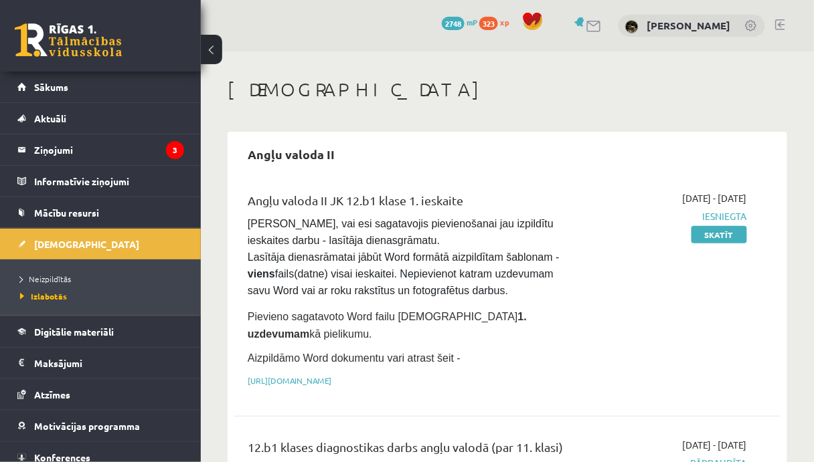
click at [213, 41] on button at bounding box center [211, 49] width 21 height 29
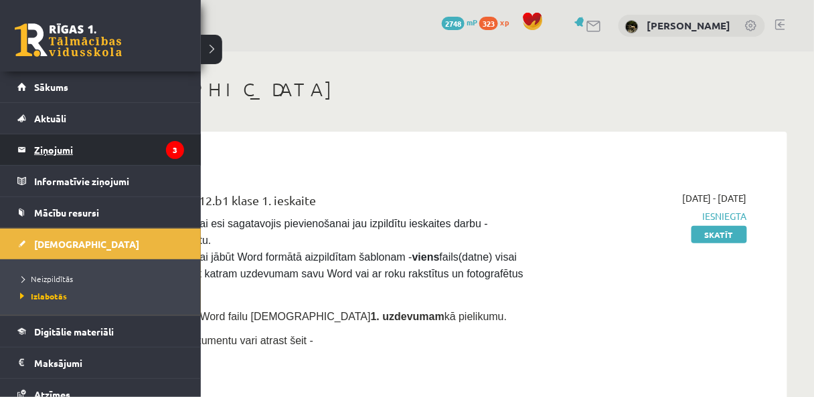
click at [63, 155] on legend "Ziņojumi 3" at bounding box center [109, 149] width 150 height 31
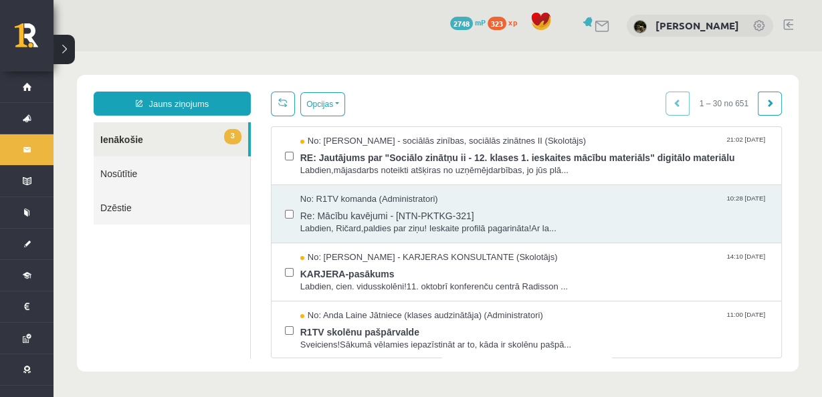
click at [150, 182] on link "Nosūtītie" at bounding box center [172, 174] width 157 height 34
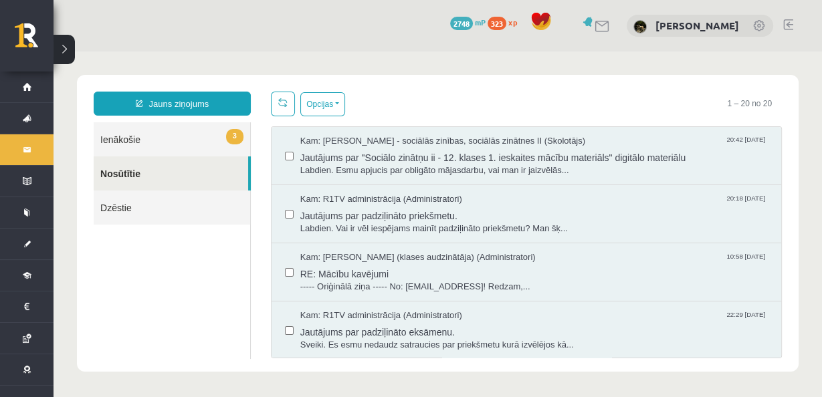
click at [150, 171] on link "Nosūtītie" at bounding box center [171, 174] width 155 height 34
click at [393, 165] on span "Labdien. Esmu apjucis par obligāto mājasdarbu, vai man ir jaizvēlās..." at bounding box center [534, 171] width 468 height 13
